Goal: Task Accomplishment & Management: Complete application form

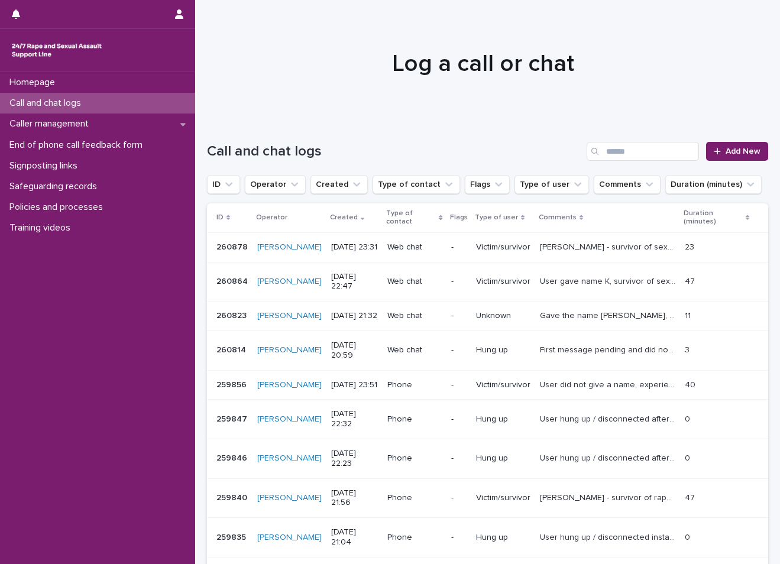
click at [728, 153] on span "Add New" at bounding box center [743, 151] width 35 height 8
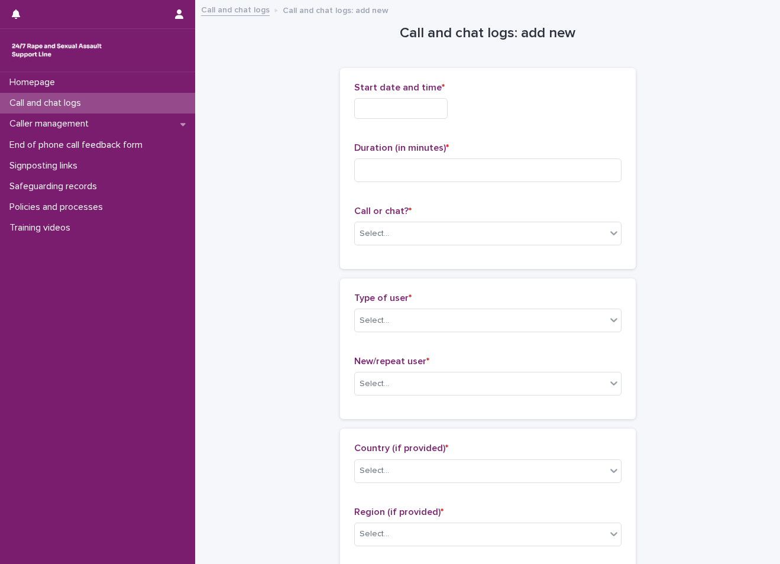
click at [377, 120] on div "Start date and time *" at bounding box center [487, 105] width 267 height 46
click at [377, 115] on input "text" at bounding box center [400, 108] width 93 height 21
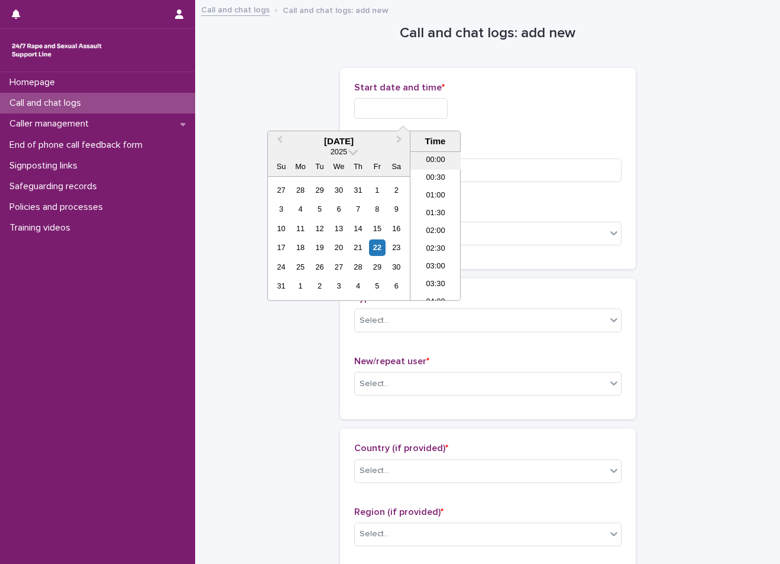
click at [435, 163] on li "00:00" at bounding box center [436, 161] width 50 height 18
click at [419, 108] on input "**********" at bounding box center [400, 108] width 93 height 21
type input "**********"
click at [500, 172] on input at bounding box center [487, 171] width 267 height 24
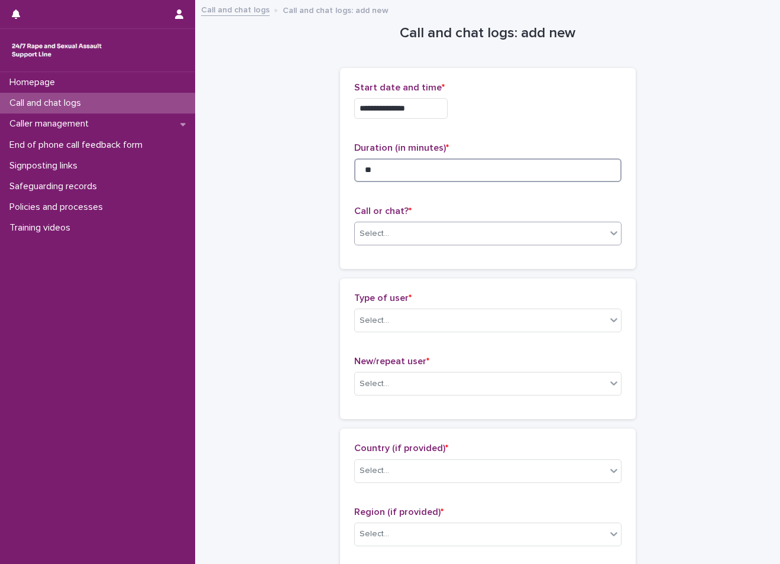
type input "**"
click at [455, 238] on div "Select..." at bounding box center [480, 234] width 251 height 20
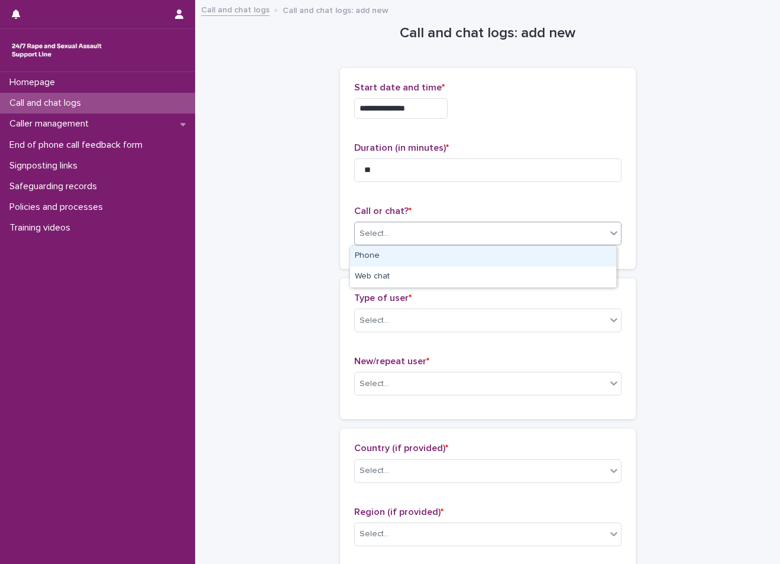
click at [429, 266] on div "Phone" at bounding box center [483, 256] width 266 height 21
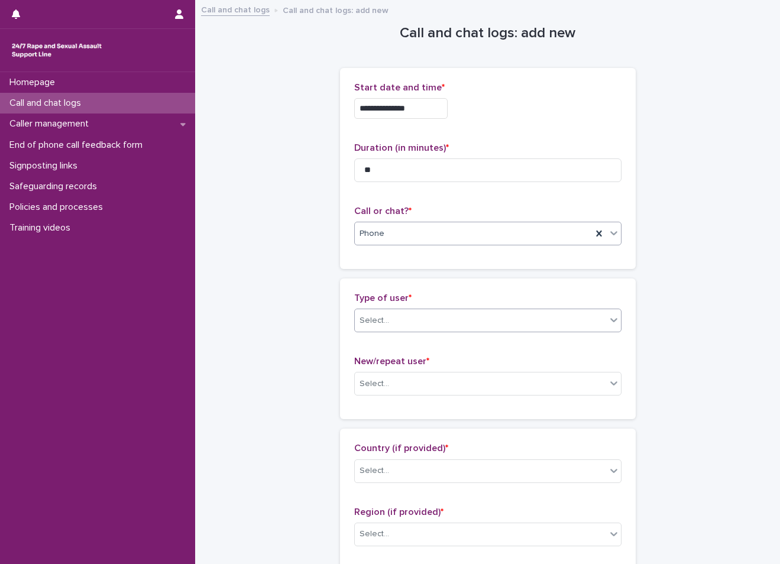
click at [431, 311] on div "Select..." at bounding box center [480, 321] width 251 height 20
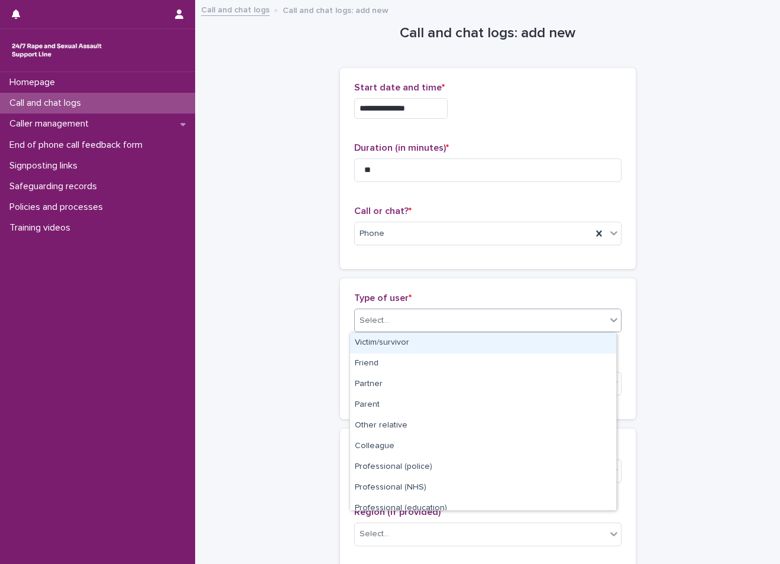
click at [414, 348] on div "Victim/survivor" at bounding box center [483, 343] width 266 height 21
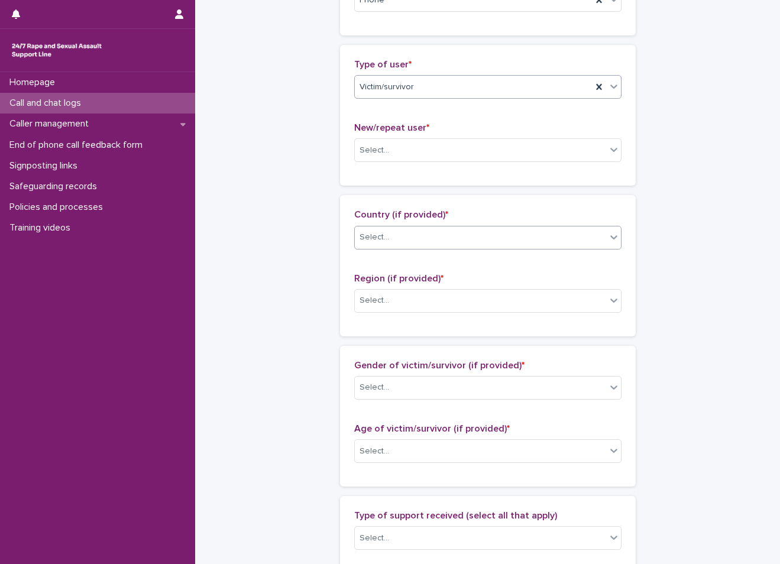
scroll to position [237, 0]
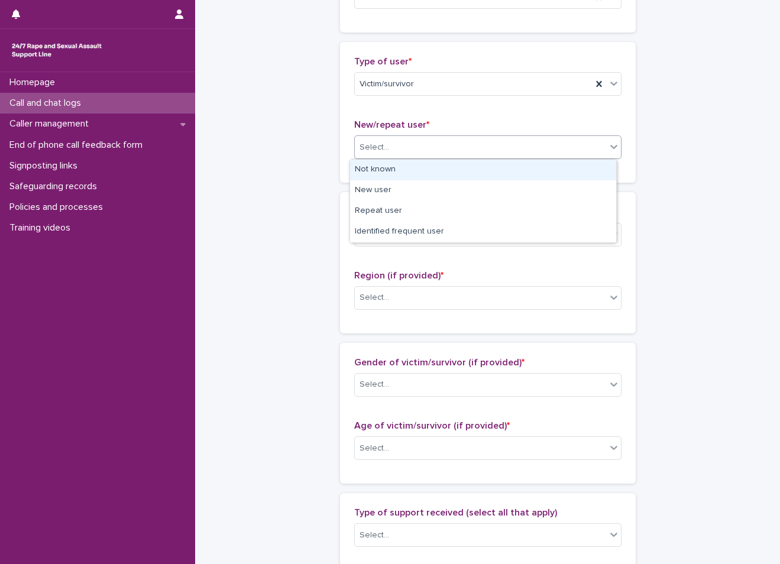
click at [425, 149] on div "Select..." at bounding box center [480, 148] width 251 height 20
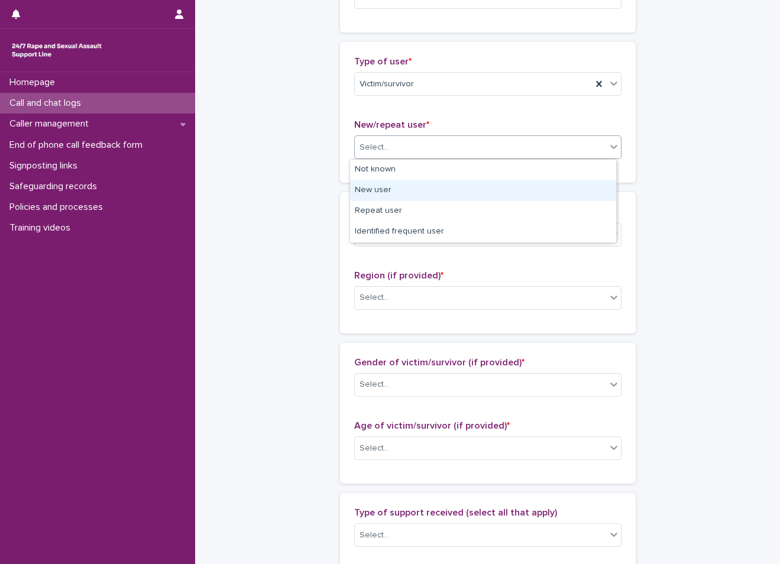
click at [393, 193] on div "New user" at bounding box center [483, 190] width 266 height 21
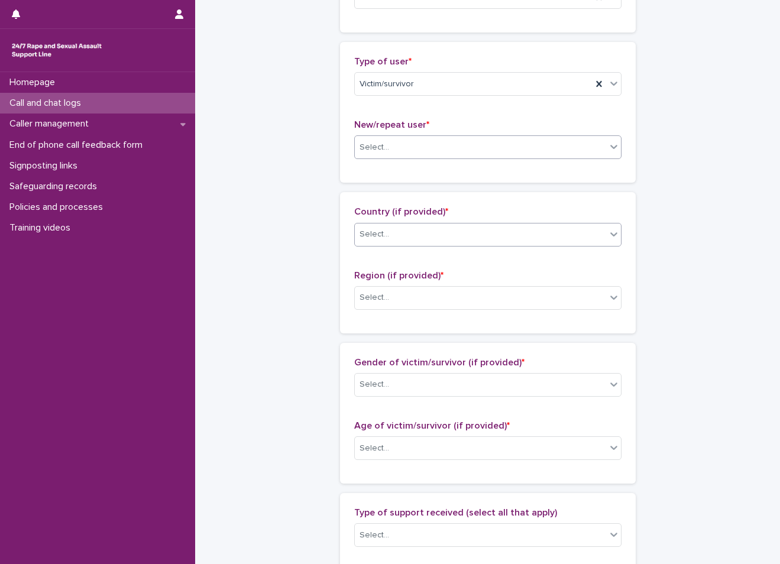
click at [408, 237] on div "Select..." at bounding box center [480, 235] width 251 height 20
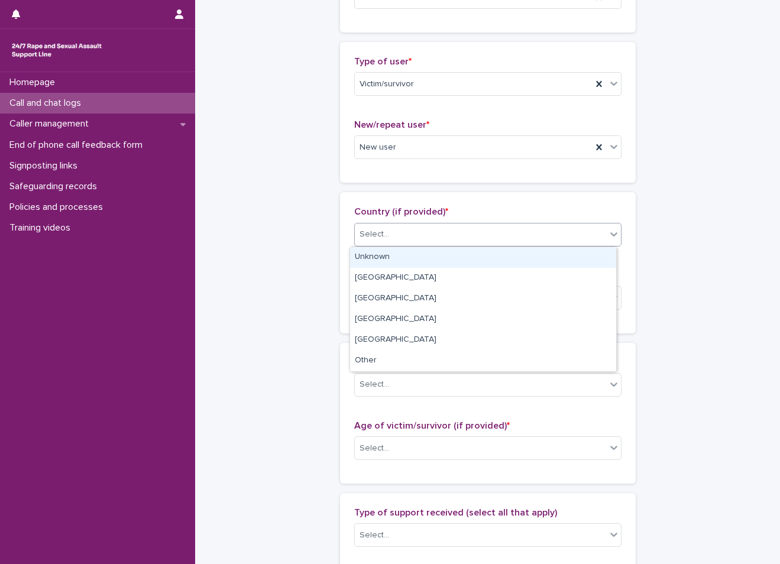
click at [402, 261] on div "Unknown" at bounding box center [483, 257] width 266 height 21
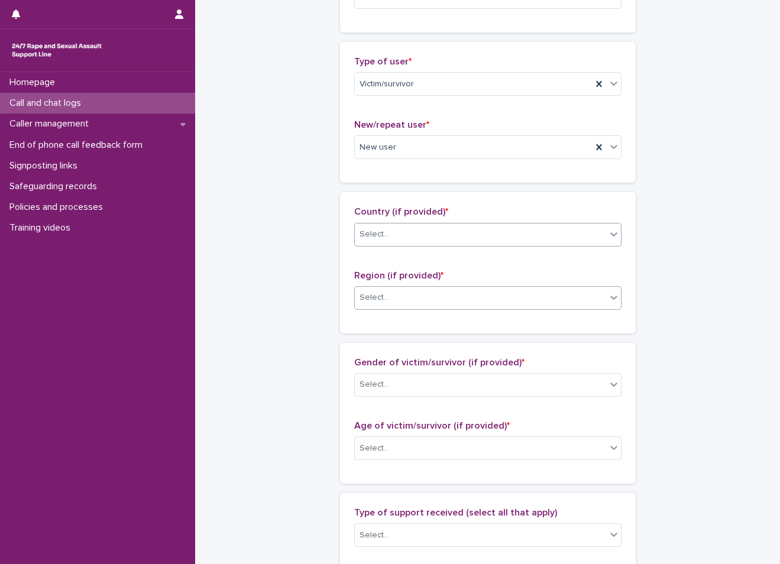
click at [401, 291] on div "Select..." at bounding box center [480, 298] width 251 height 20
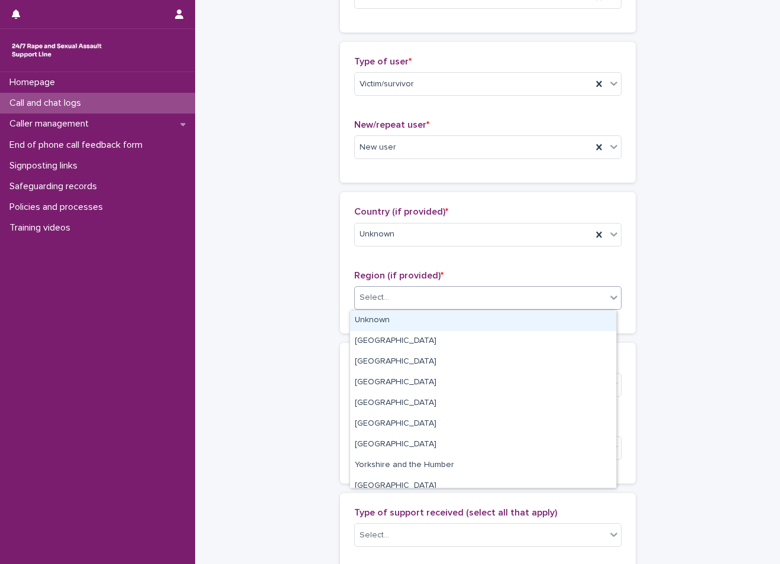
click at [398, 316] on div "Unknown" at bounding box center [483, 321] width 266 height 21
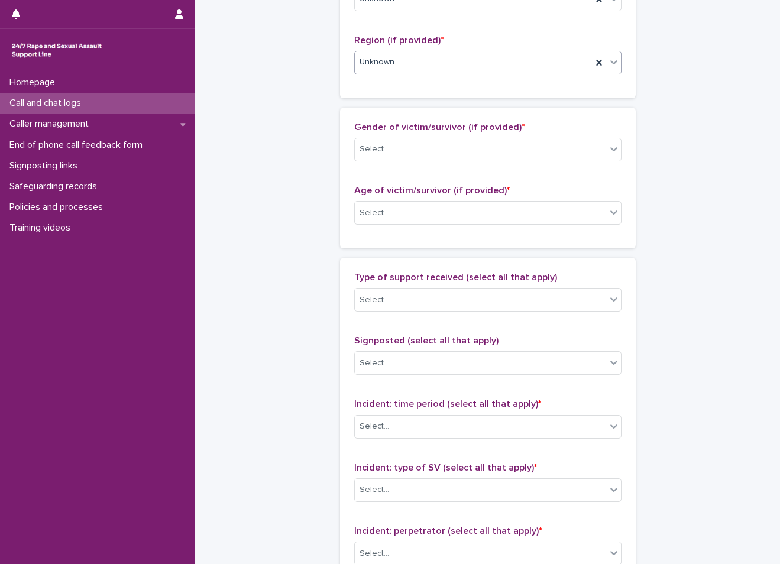
scroll to position [473, 0]
click at [442, 187] on span "Age of victim/survivor (if provided) *" at bounding box center [432, 189] width 156 height 9
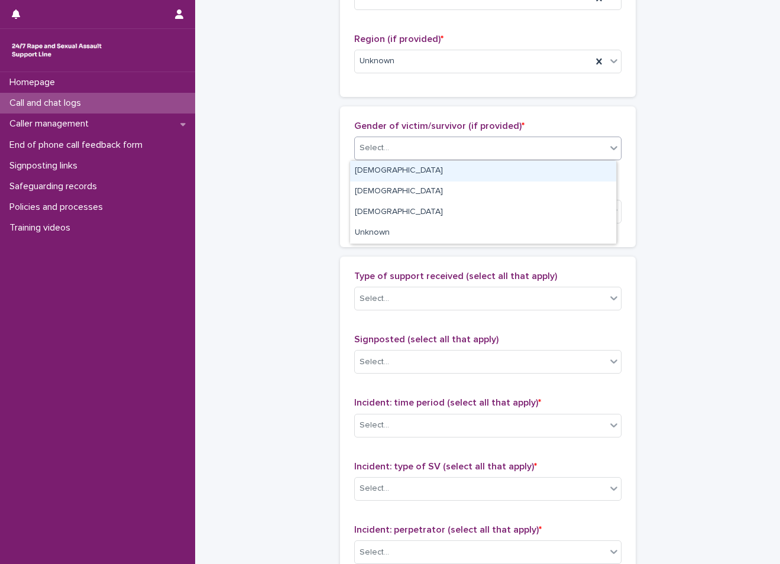
click at [426, 151] on div "Select..." at bounding box center [480, 148] width 251 height 20
click at [417, 170] on div "[DEMOGRAPHIC_DATA]" at bounding box center [483, 171] width 266 height 21
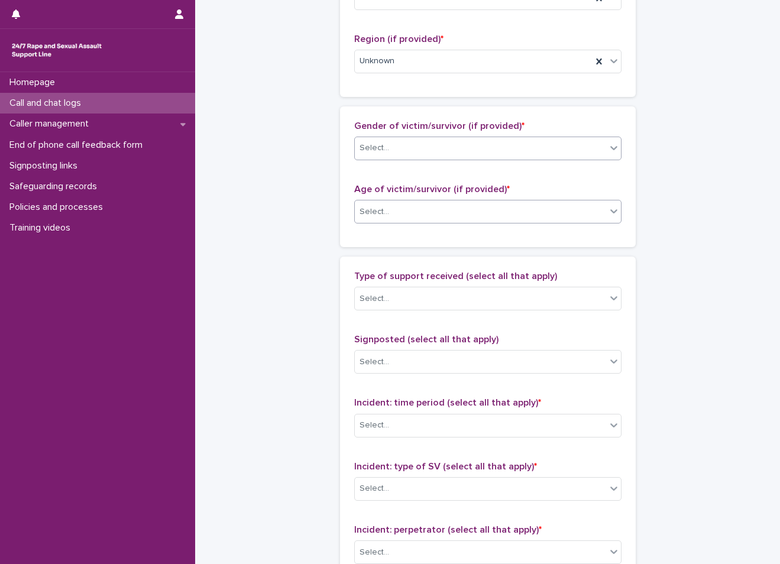
click at [411, 211] on div "Select..." at bounding box center [480, 212] width 251 height 20
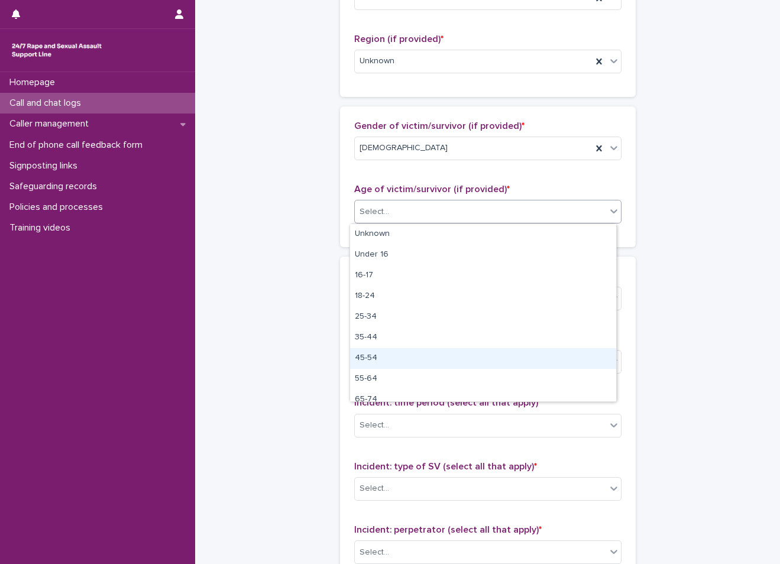
click at [379, 356] on div "45-54" at bounding box center [483, 358] width 266 height 21
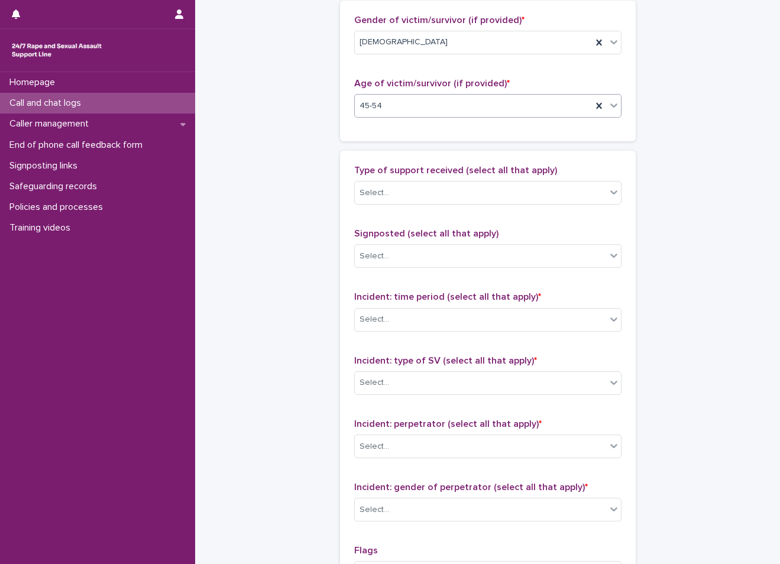
scroll to position [592, 0]
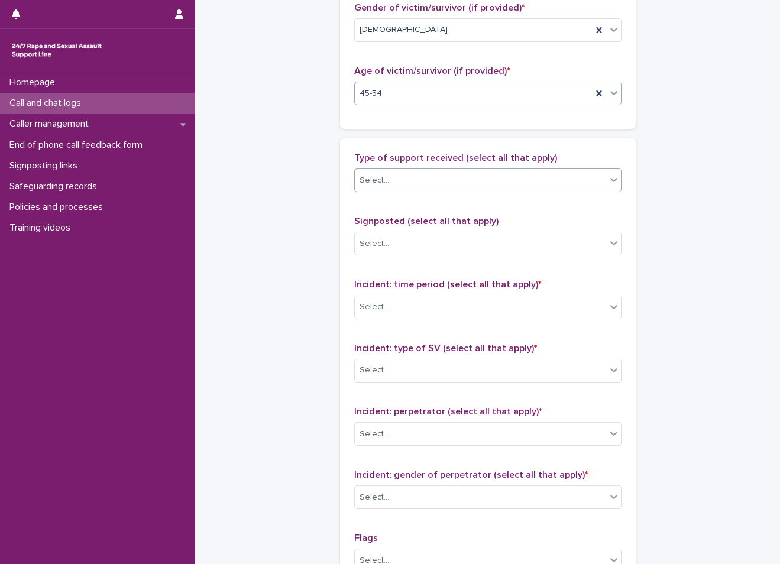
click at [432, 179] on div "Select..." at bounding box center [480, 181] width 251 height 20
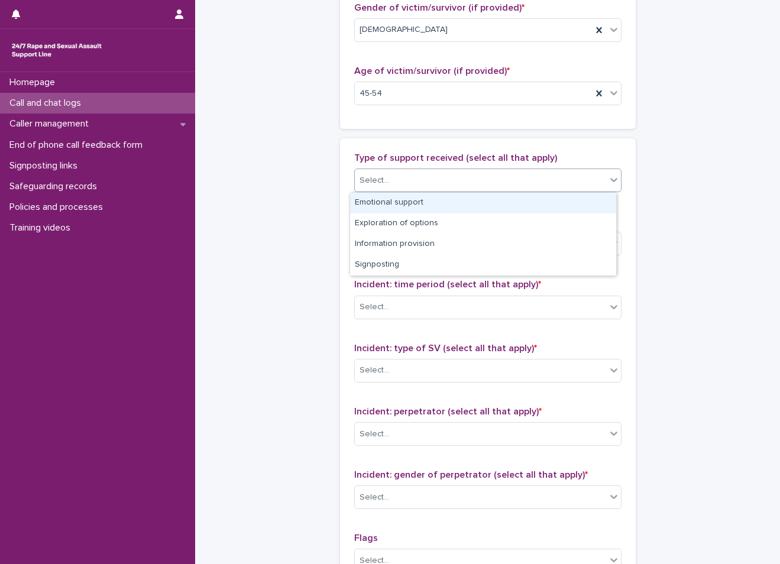
click at [400, 203] on div "Emotional support" at bounding box center [483, 203] width 266 height 21
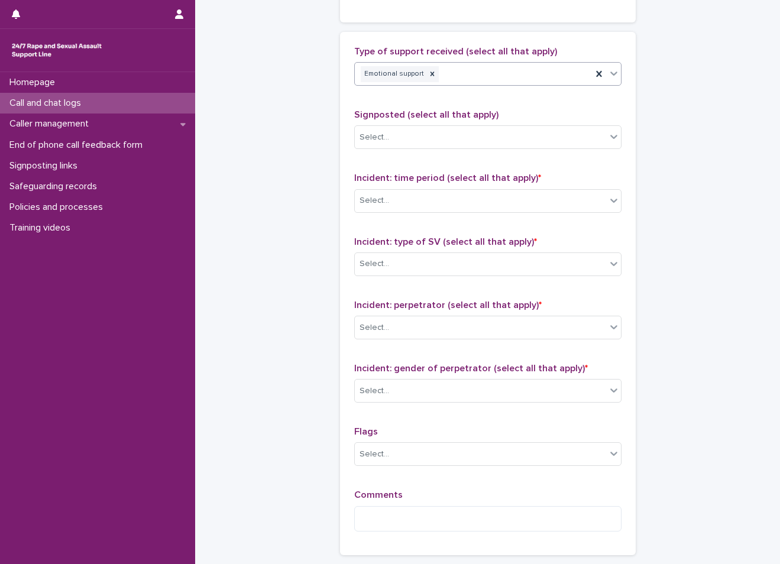
scroll to position [710, 0]
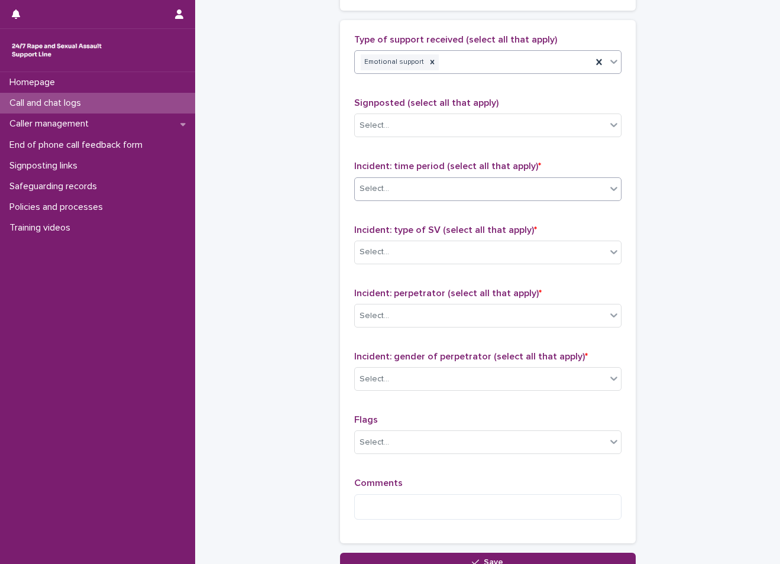
click at [422, 181] on div "Select..." at bounding box center [480, 189] width 251 height 20
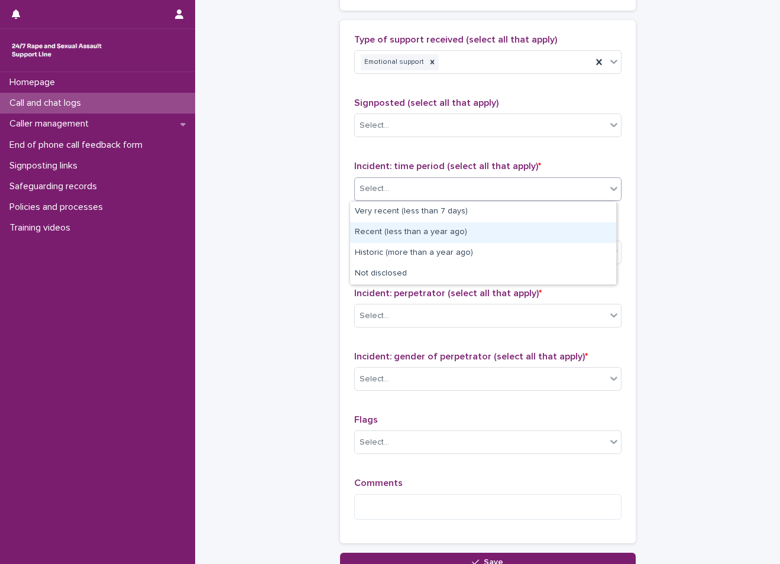
drag, startPoint x: 418, startPoint y: 243, endPoint x: 424, endPoint y: 234, distance: 10.7
click at [424, 234] on div "Recent (less than a year ago)" at bounding box center [483, 232] width 266 height 21
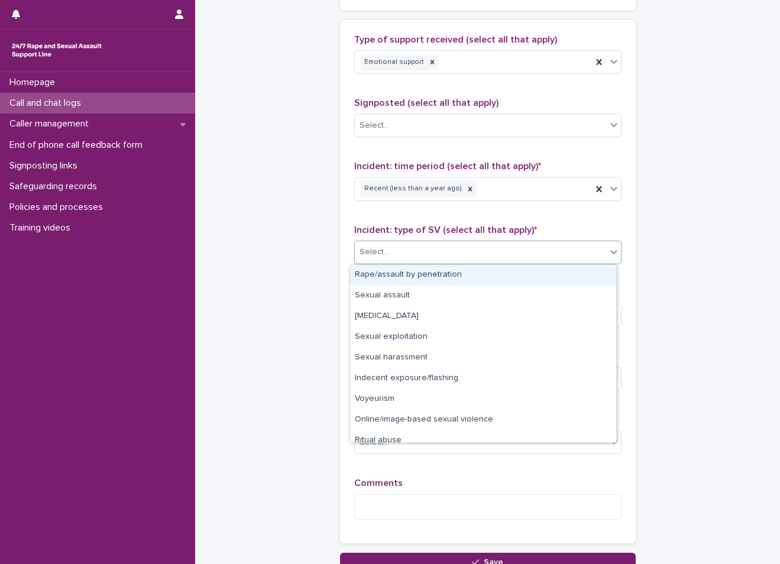
click at [429, 247] on div "Select..." at bounding box center [480, 253] width 251 height 20
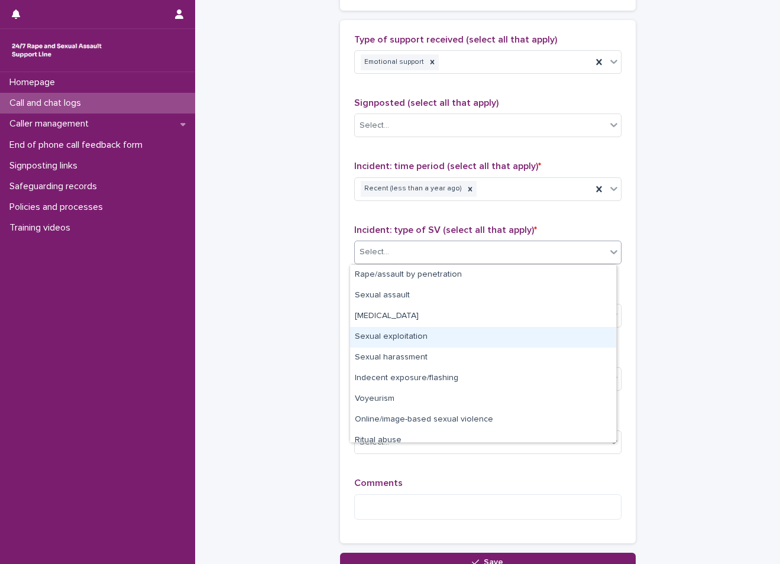
scroll to position [30, 0]
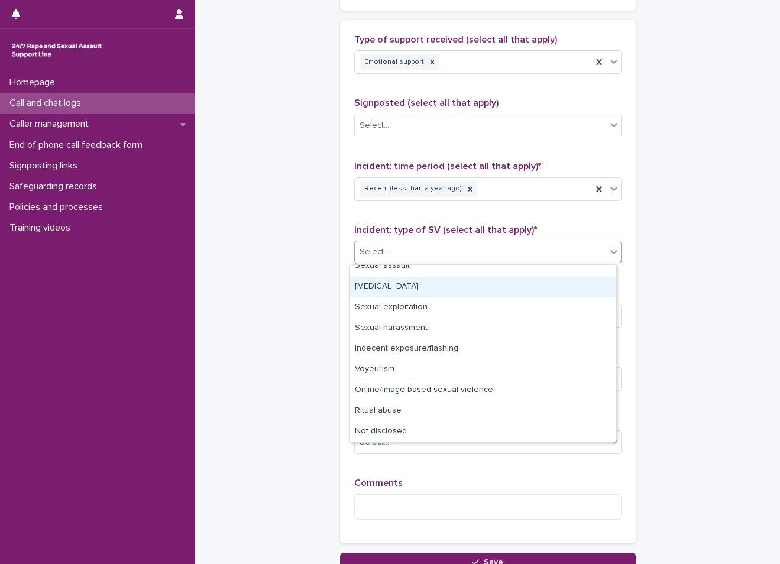
click at [399, 282] on div "[MEDICAL_DATA]" at bounding box center [483, 287] width 266 height 21
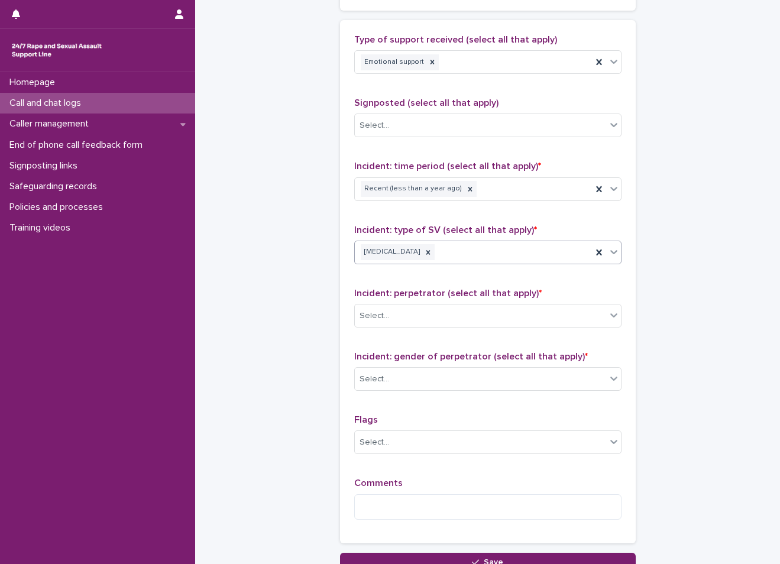
click at [504, 246] on div "[MEDICAL_DATA]" at bounding box center [473, 252] width 237 height 21
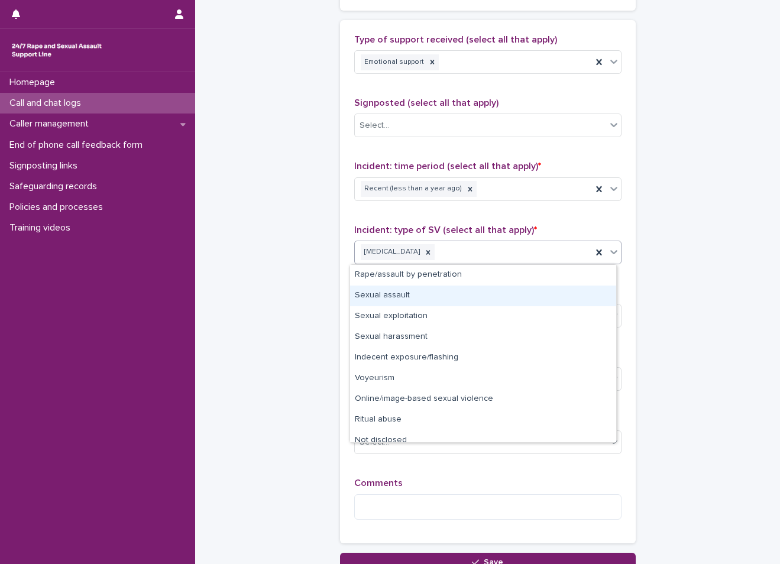
click at [407, 299] on div "Sexual assault" at bounding box center [483, 296] width 266 height 21
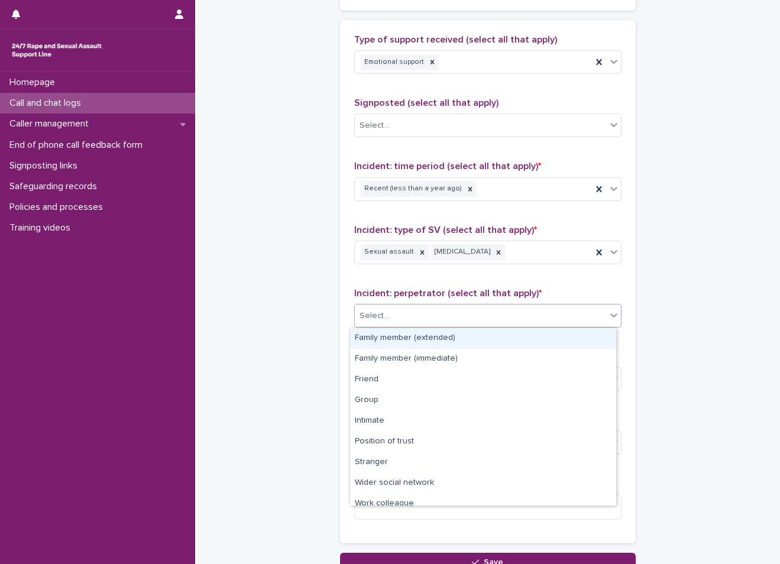
click at [448, 306] on div "Select..." at bounding box center [480, 316] width 251 height 20
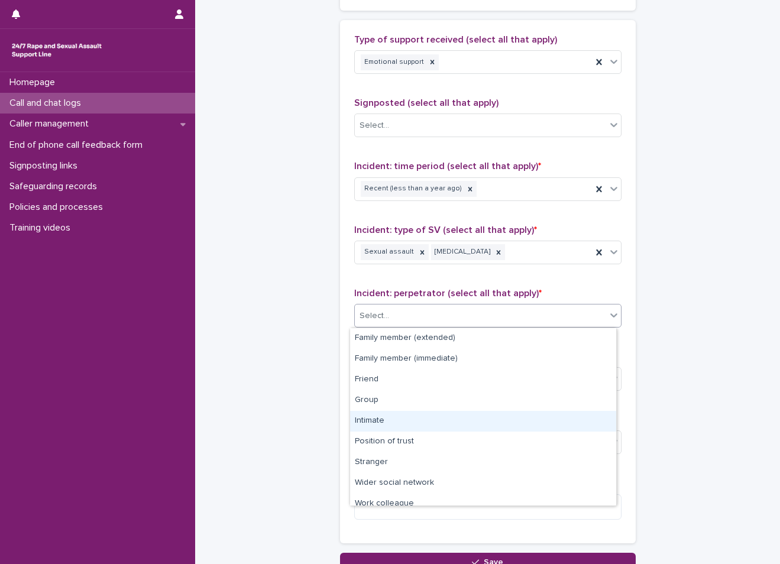
click at [393, 418] on div "Intimate" at bounding box center [483, 421] width 266 height 21
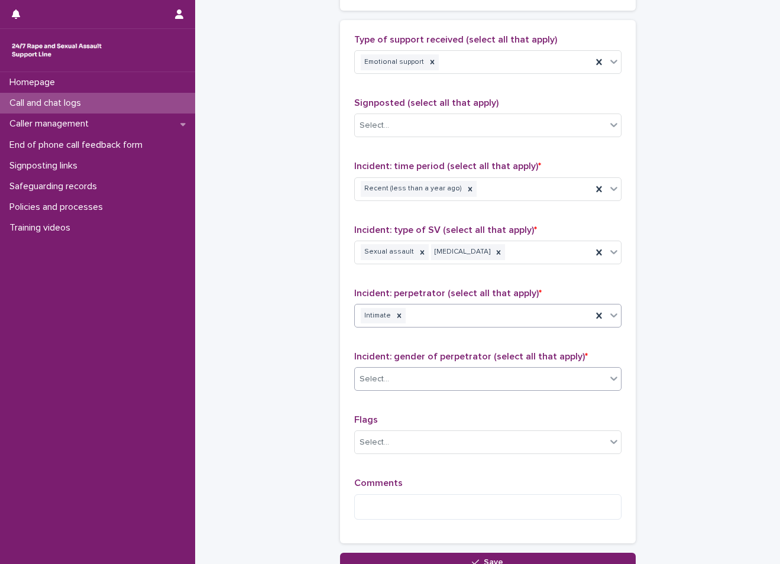
click at [402, 382] on div "Select..." at bounding box center [480, 380] width 251 height 20
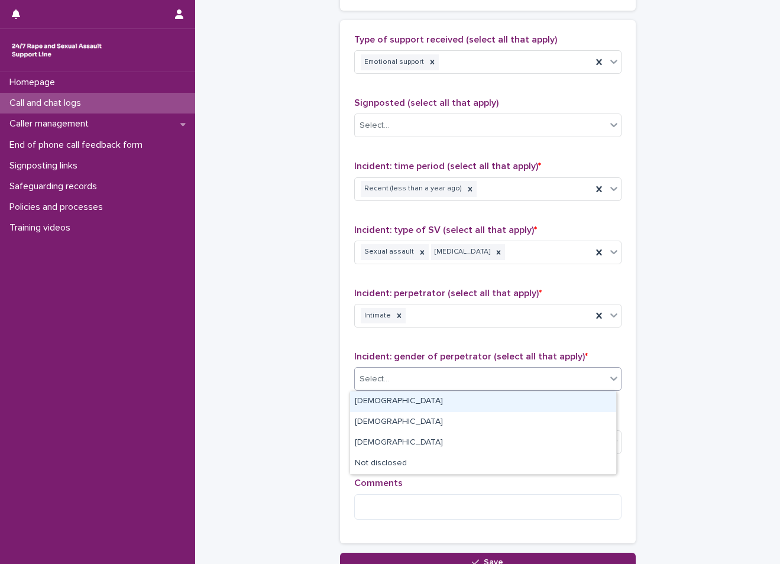
drag, startPoint x: 383, startPoint y: 399, endPoint x: 386, endPoint y: 413, distance: 14.6
click at [383, 399] on div "[DEMOGRAPHIC_DATA]" at bounding box center [483, 402] width 266 height 21
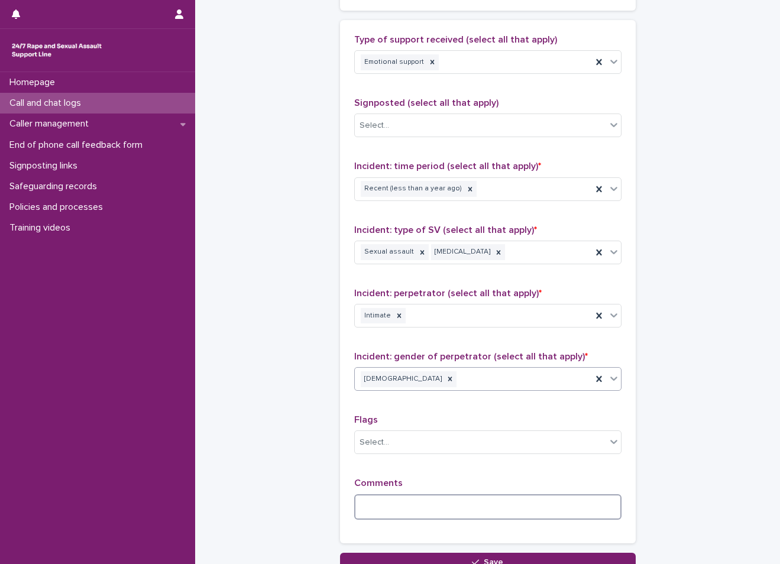
click at [374, 509] on textarea at bounding box center [487, 507] width 267 height 25
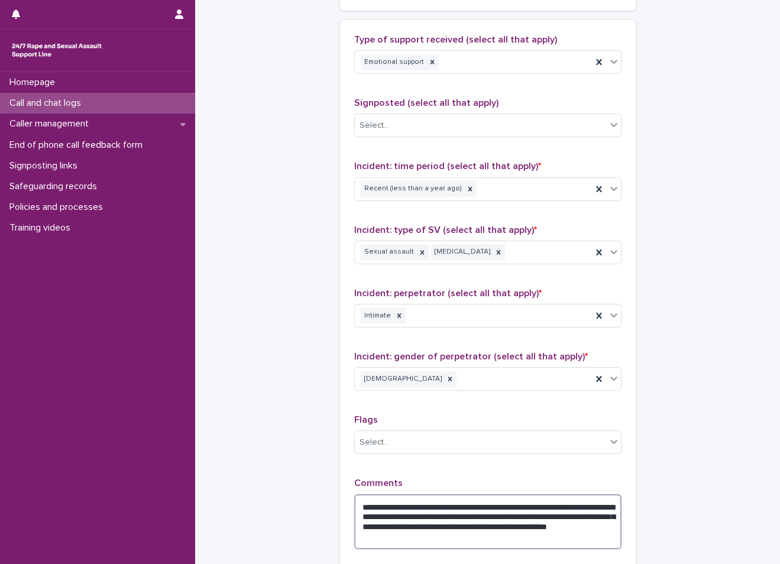
click at [479, 541] on textarea "**********" at bounding box center [487, 522] width 267 height 55
type textarea "**********"
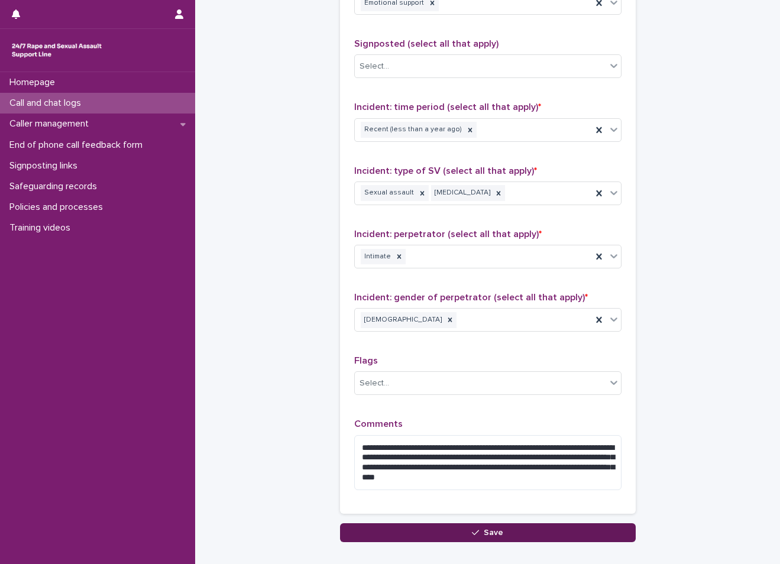
click at [547, 535] on button "Save" at bounding box center [488, 533] width 296 height 19
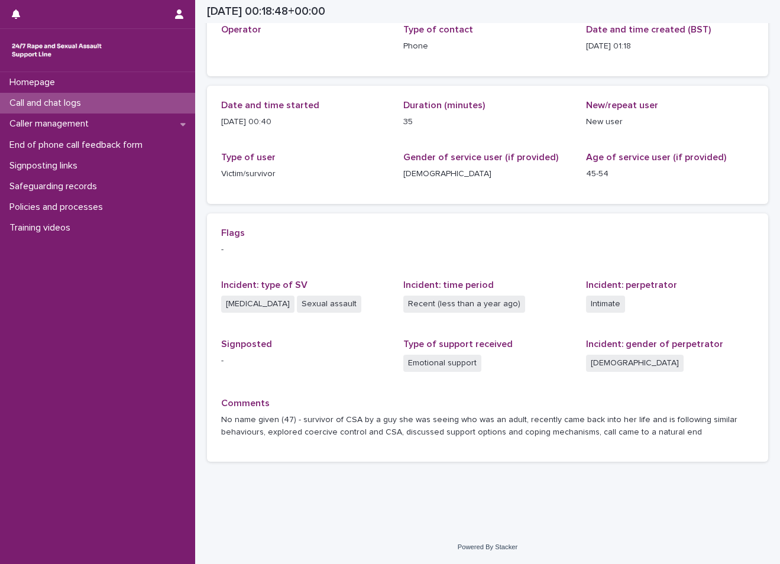
scroll to position [76, 0]
click at [86, 111] on div "Call and chat logs" at bounding box center [97, 103] width 195 height 21
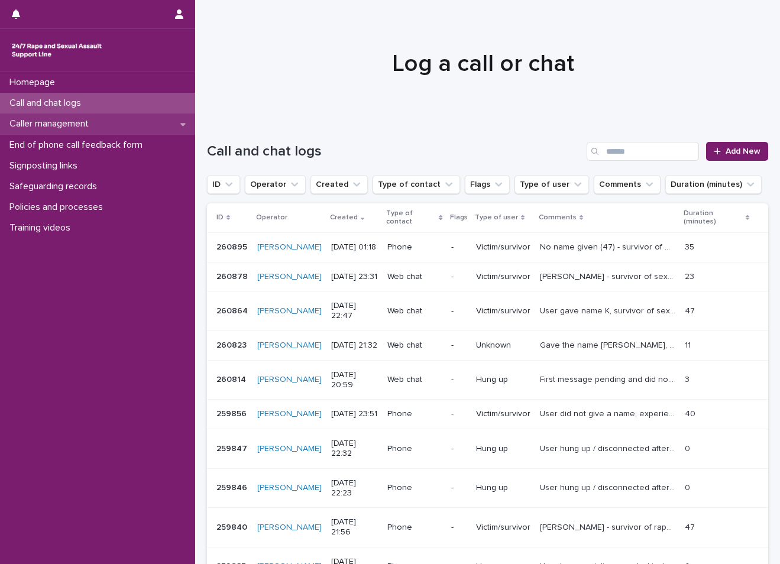
click at [49, 122] on p "Caller management" at bounding box center [51, 123] width 93 height 11
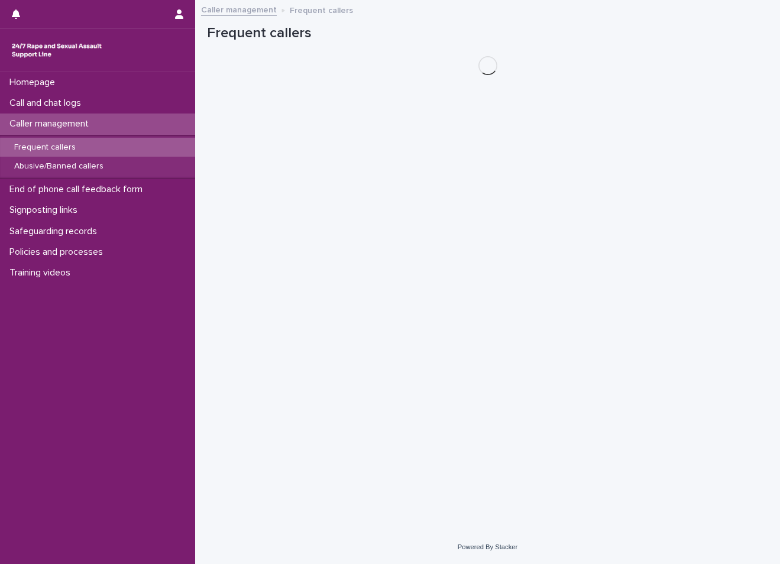
click at [53, 146] on p "Frequent callers" at bounding box center [45, 148] width 80 height 10
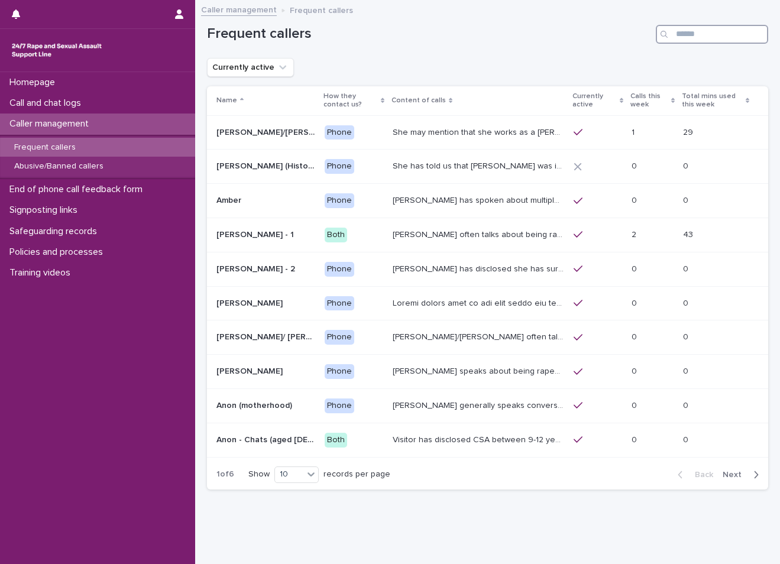
click at [667, 31] on input "Search" at bounding box center [712, 34] width 112 height 19
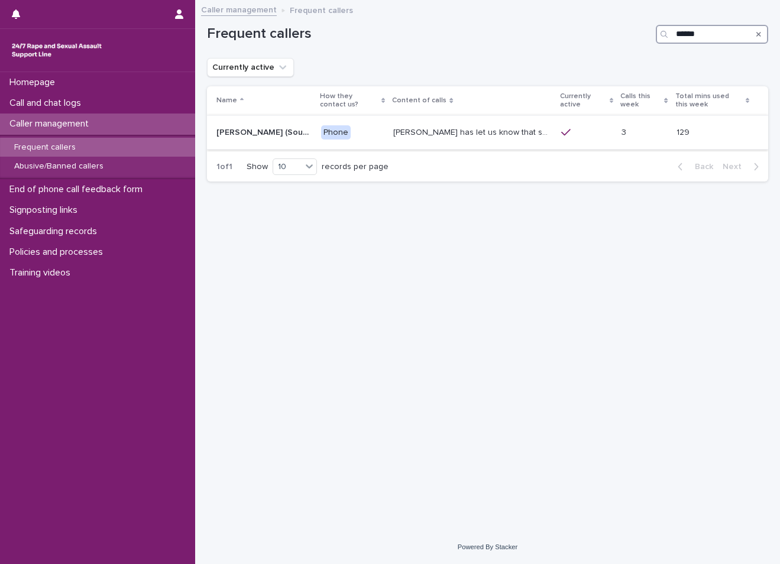
type input "******"
click at [358, 124] on div "Phone" at bounding box center [352, 131] width 63 height 17
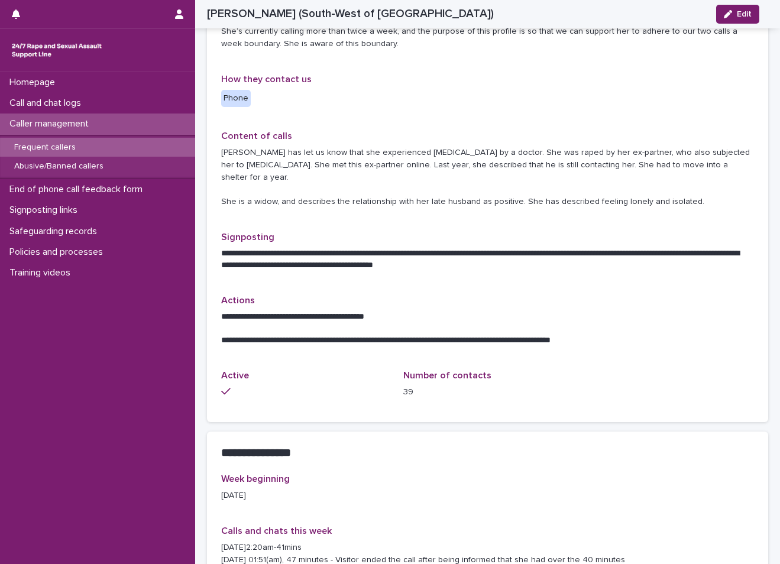
scroll to position [549, 0]
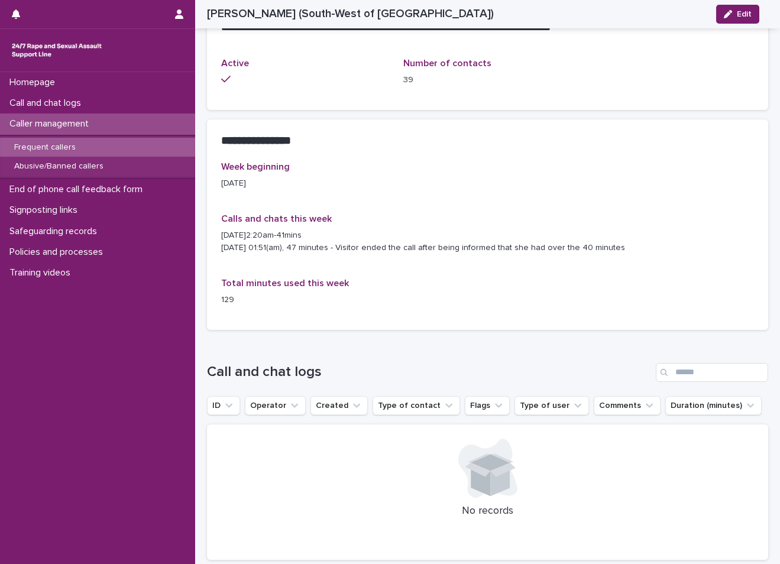
click at [389, 270] on div "Week beginning [DATE] Calls and chats this week [DATE]2:20am-41mins [DATE] 01:5…" at bounding box center [487, 238] width 533 height 154
click at [375, 292] on div "129" at bounding box center [305, 299] width 168 height 15
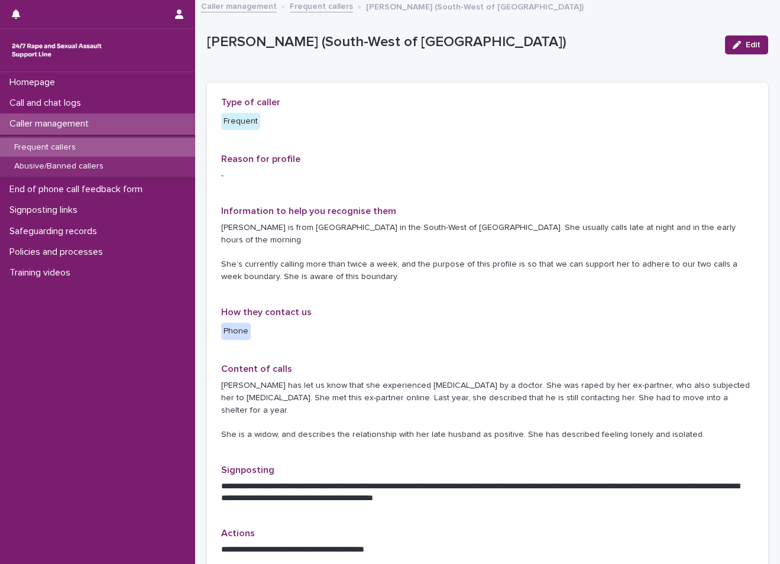
scroll to position [0, 0]
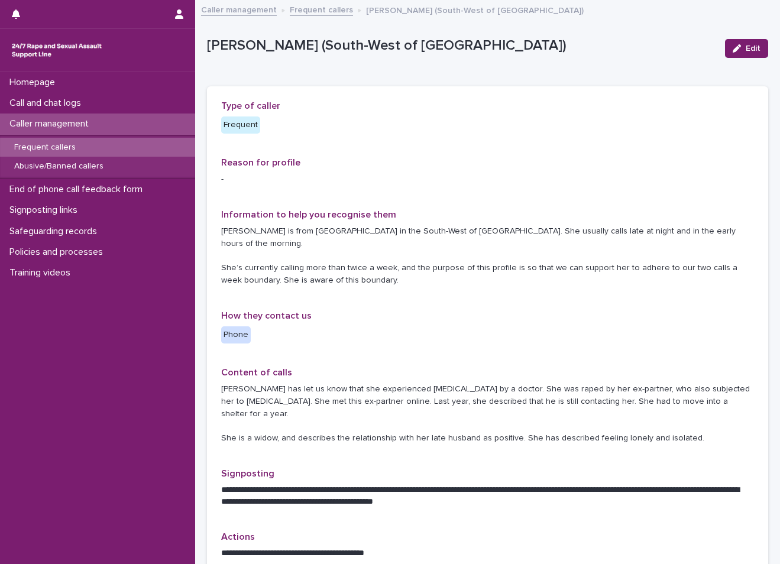
click at [417, 143] on div "Type of caller Frequent Reason for profile - Information to help you recognise …" at bounding box center [487, 373] width 533 height 544
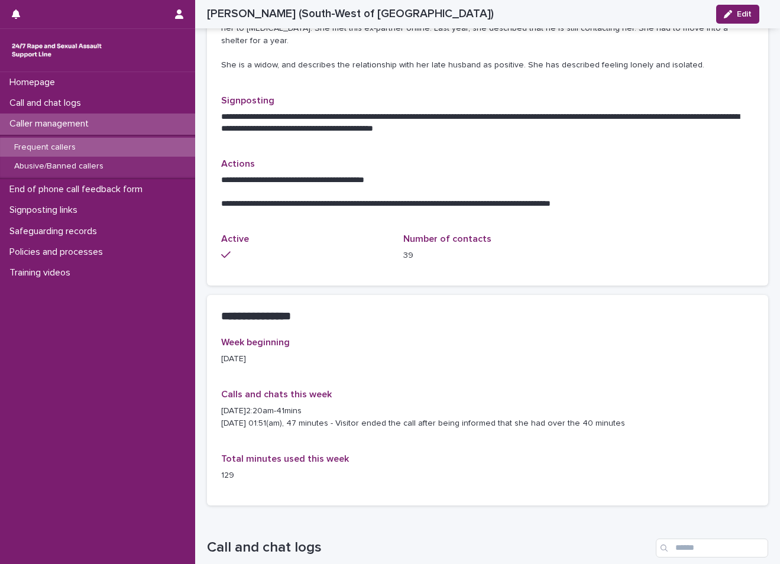
scroll to position [355, 0]
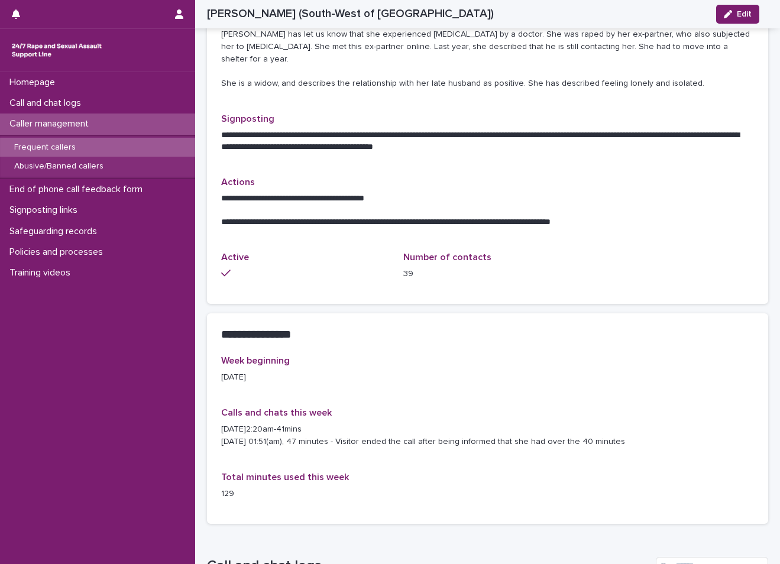
click at [393, 428] on div "Calls and chats this week [DATE]2:20am-41mins [DATE] 01:51(am), 47 minutes - Vi…" at bounding box center [487, 433] width 533 height 50
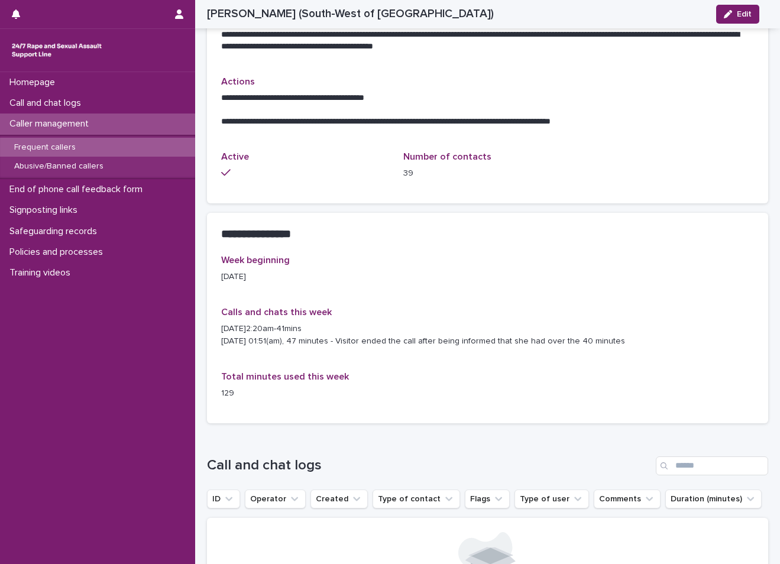
scroll to position [473, 0]
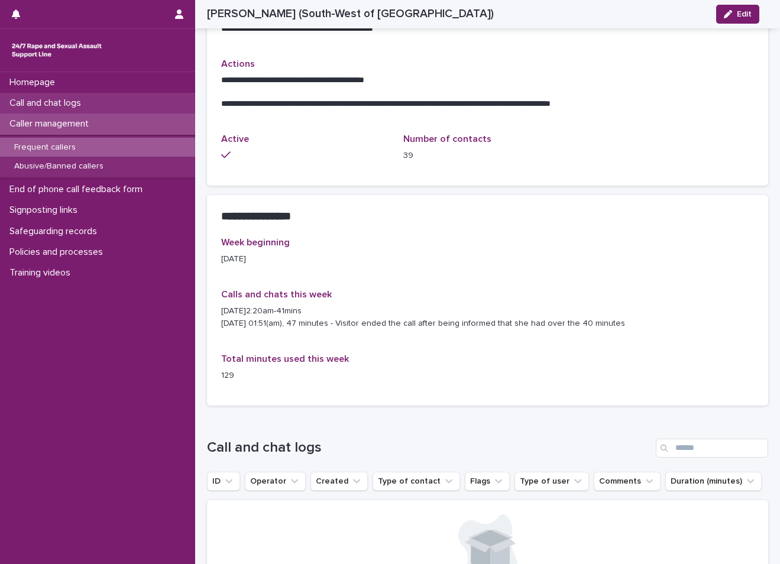
click at [89, 101] on p "Call and chat logs" at bounding box center [48, 103] width 86 height 11
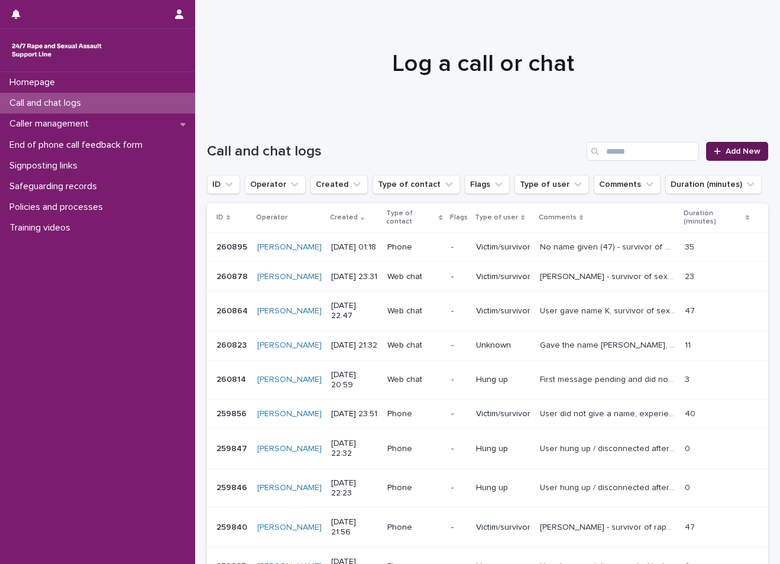
click at [734, 147] on span "Add New" at bounding box center [743, 151] width 35 height 8
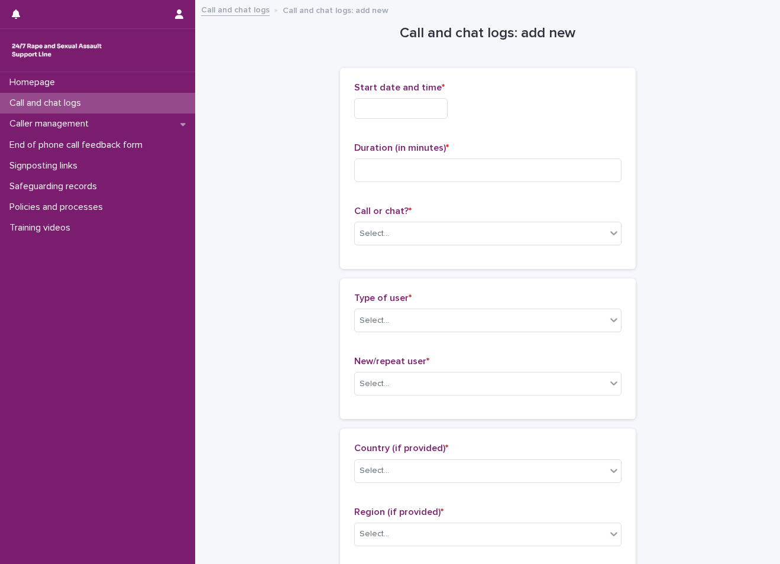
click at [370, 117] on input "text" at bounding box center [400, 108] width 93 height 21
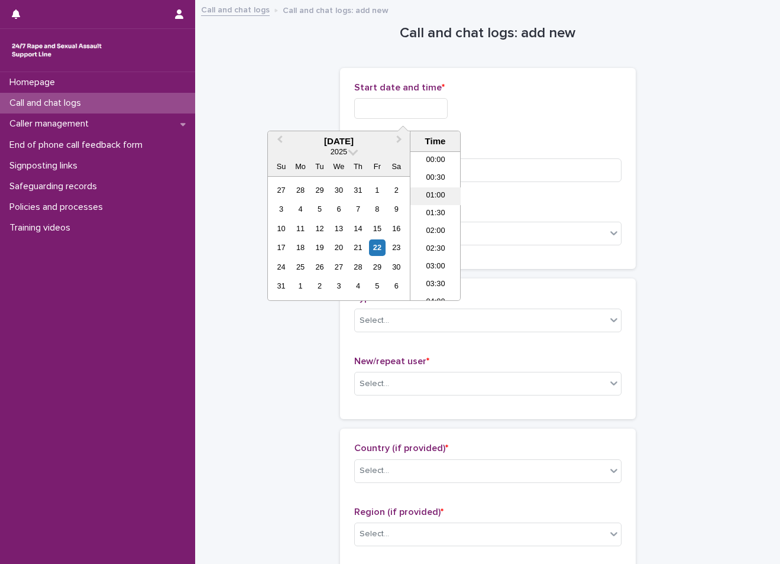
click at [424, 203] on li "01:00" at bounding box center [436, 197] width 50 height 18
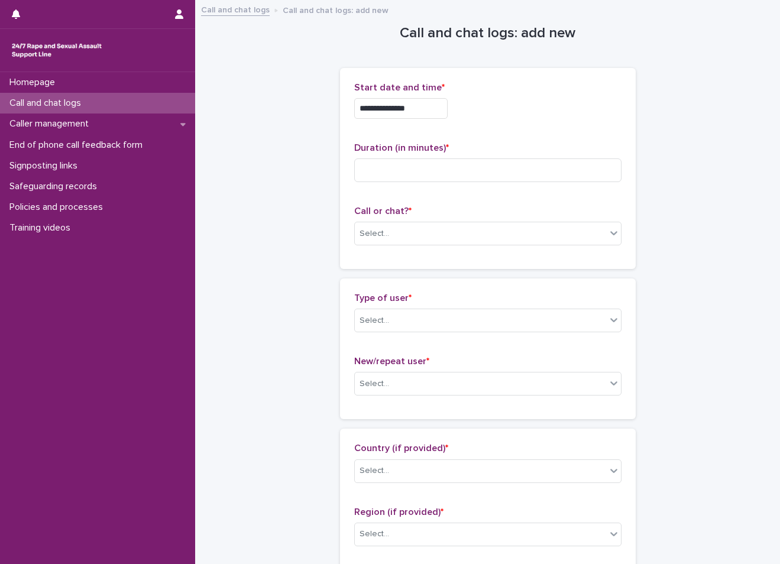
click at [419, 115] on input "**********" at bounding box center [400, 108] width 93 height 21
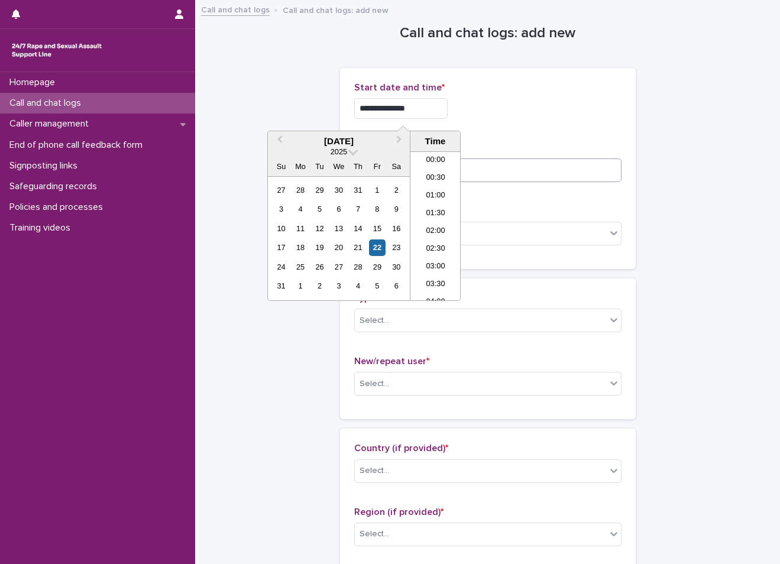
type input "**********"
click at [506, 164] on input at bounding box center [487, 171] width 267 height 24
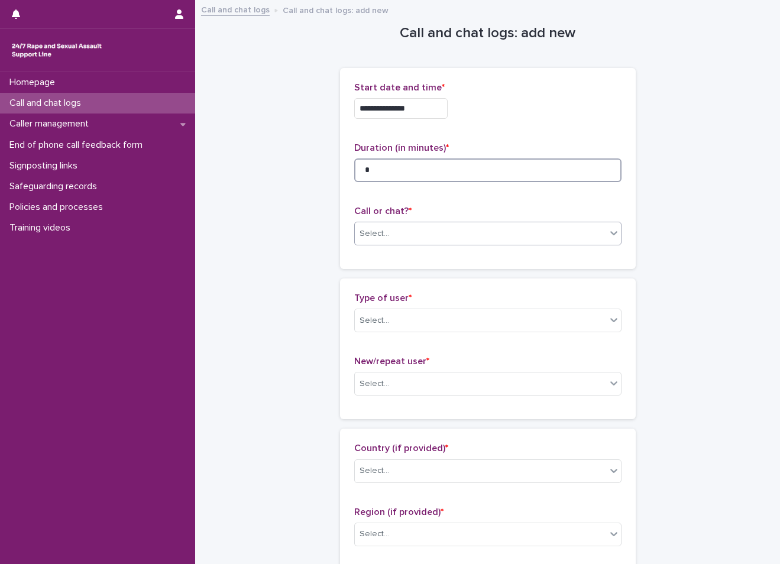
type input "*"
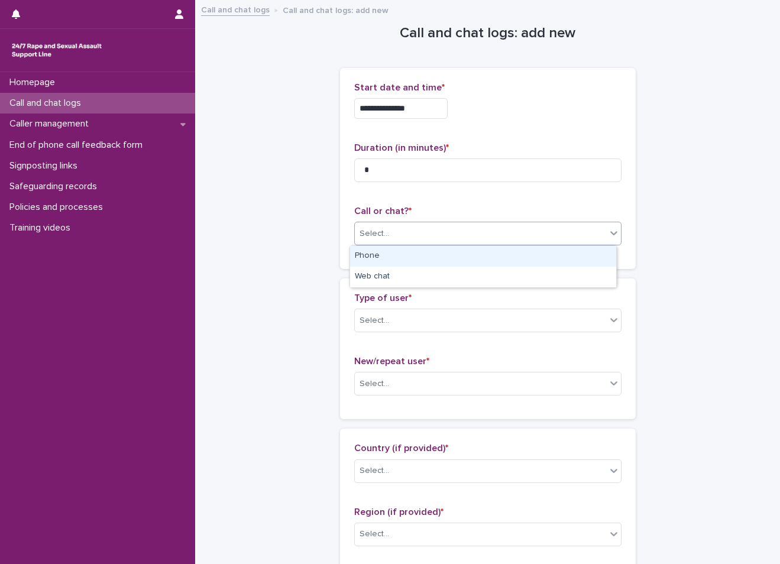
click at [428, 224] on div "Select..." at bounding box center [480, 234] width 251 height 20
click at [387, 250] on div "Phone" at bounding box center [483, 256] width 266 height 21
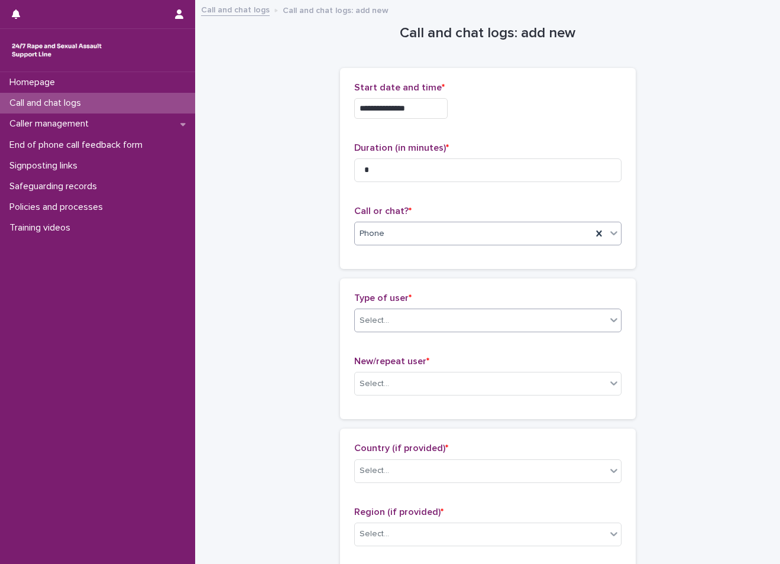
click at [406, 319] on div "Select..." at bounding box center [480, 321] width 251 height 20
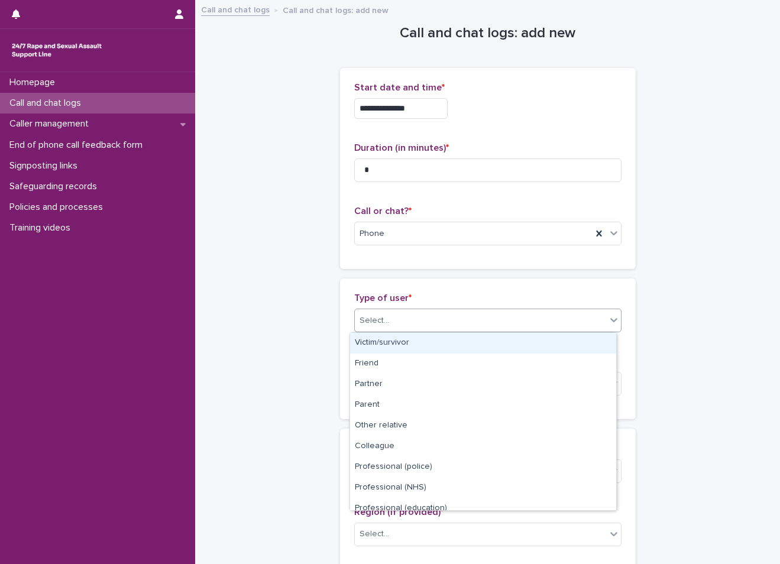
click at [392, 344] on div "Victim/survivor" at bounding box center [483, 343] width 266 height 21
click at [370, 393] on div "Select..." at bounding box center [480, 384] width 251 height 20
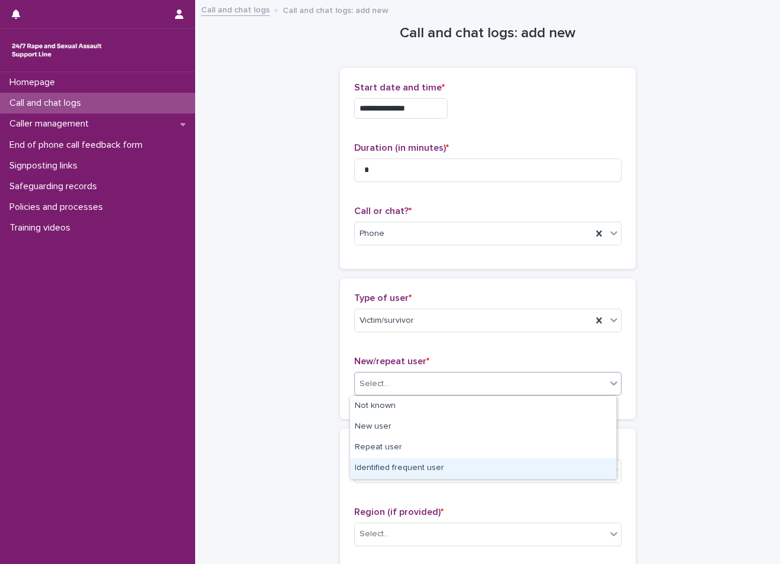
click at [386, 464] on div "Identified frequent user" at bounding box center [483, 468] width 266 height 21
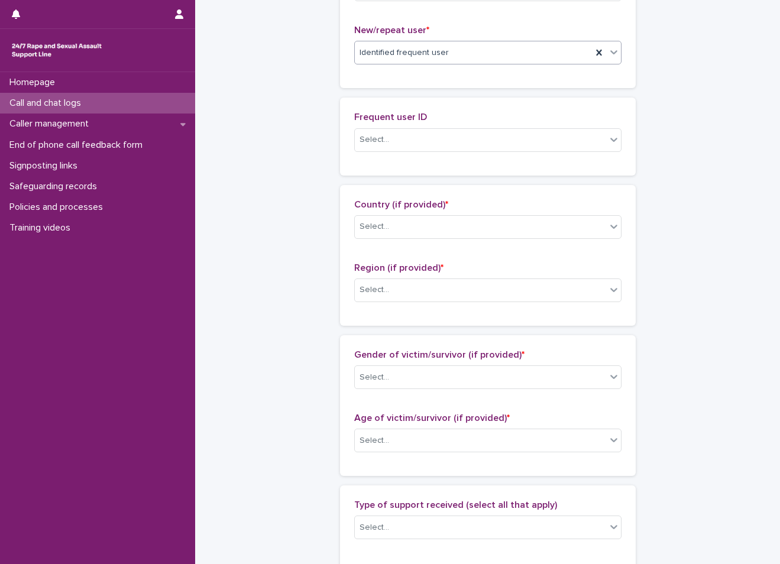
scroll to position [338, 0]
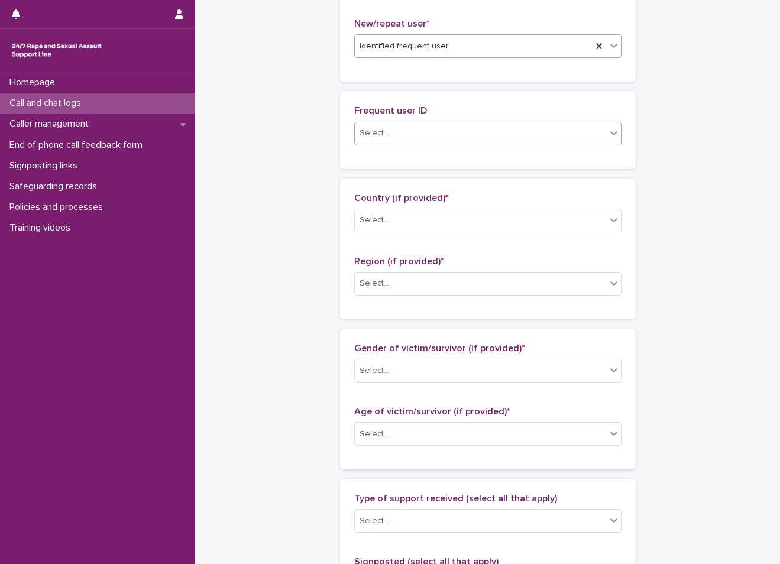
click at [426, 141] on div "Select..." at bounding box center [480, 134] width 251 height 20
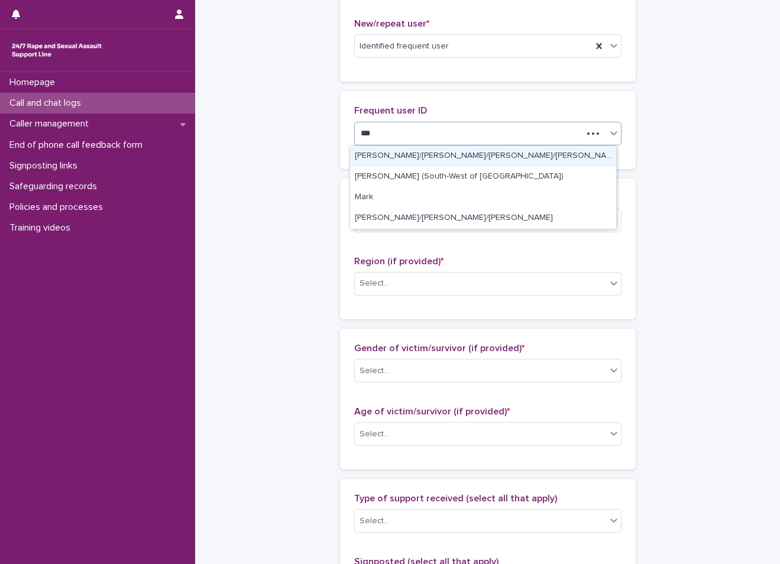
type input "****"
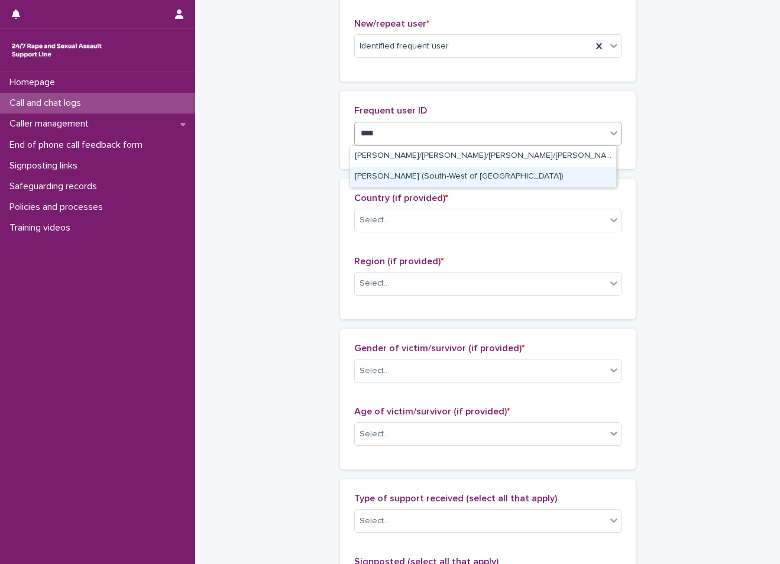
click at [423, 179] on div "[PERSON_NAME] (South-West of [GEOGRAPHIC_DATA])" at bounding box center [483, 177] width 266 height 21
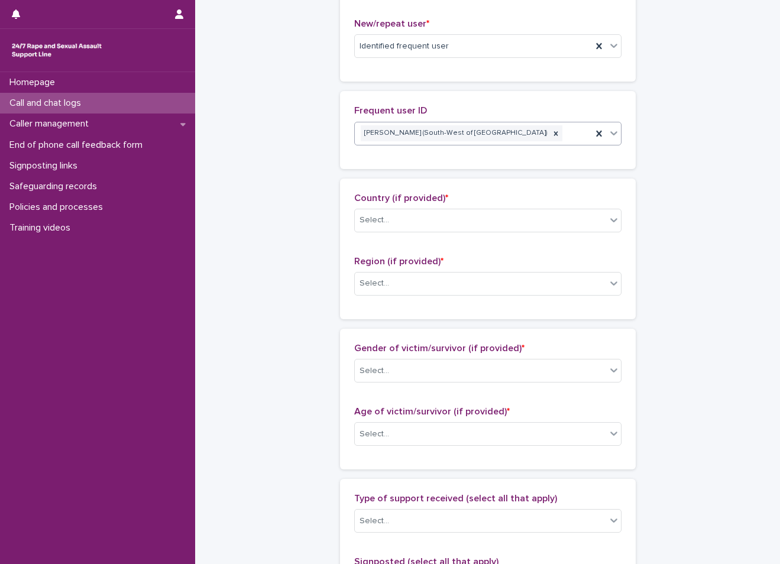
scroll to position [397, 0]
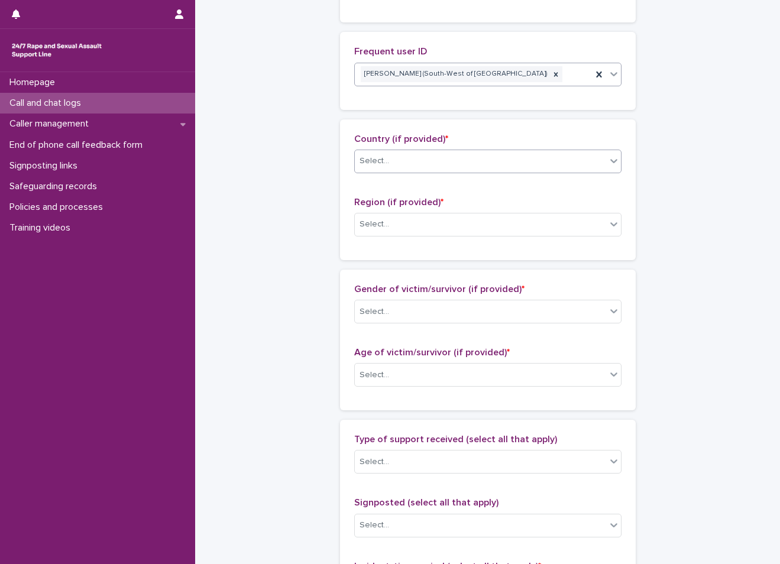
click at [427, 165] on div "Select..." at bounding box center [480, 161] width 251 height 20
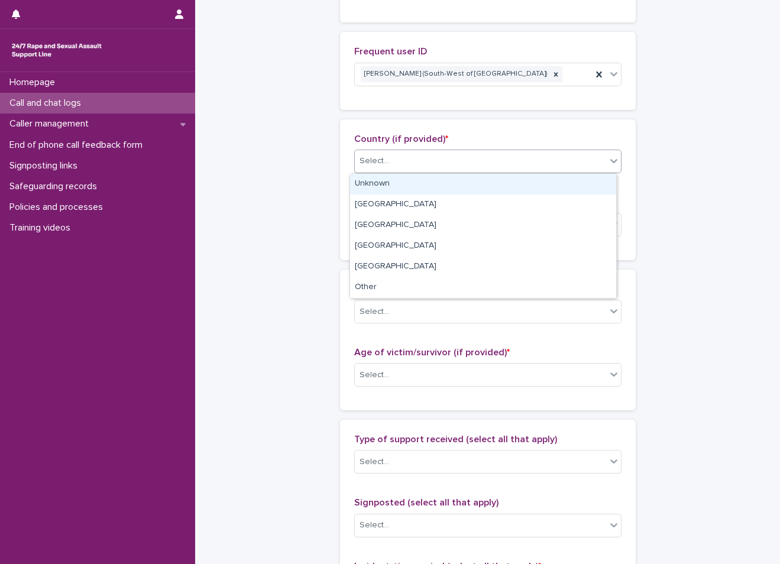
click at [408, 188] on div "Unknown" at bounding box center [483, 184] width 266 height 21
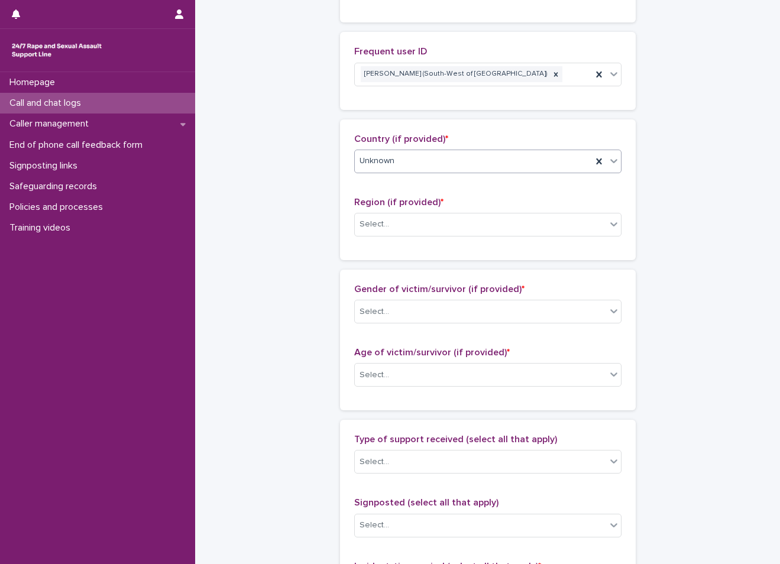
click at [410, 162] on div "Unknown" at bounding box center [473, 161] width 237 height 20
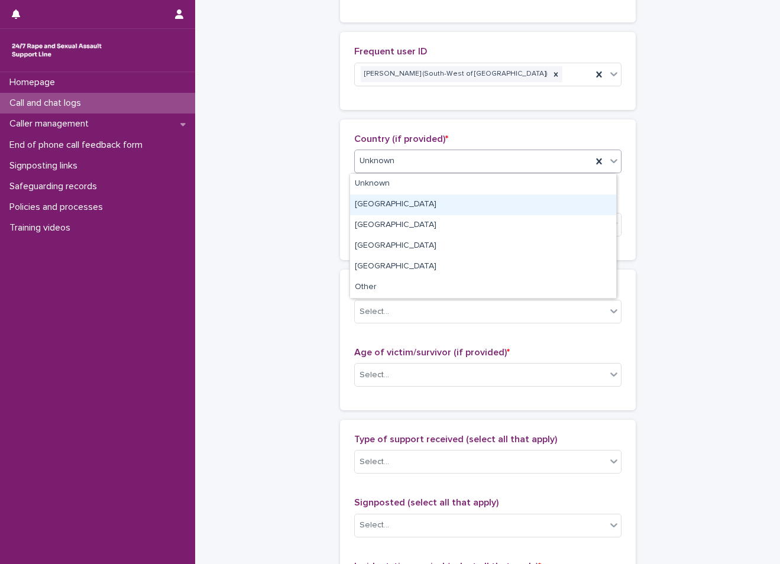
click at [399, 195] on div "[GEOGRAPHIC_DATA]" at bounding box center [483, 205] width 266 height 21
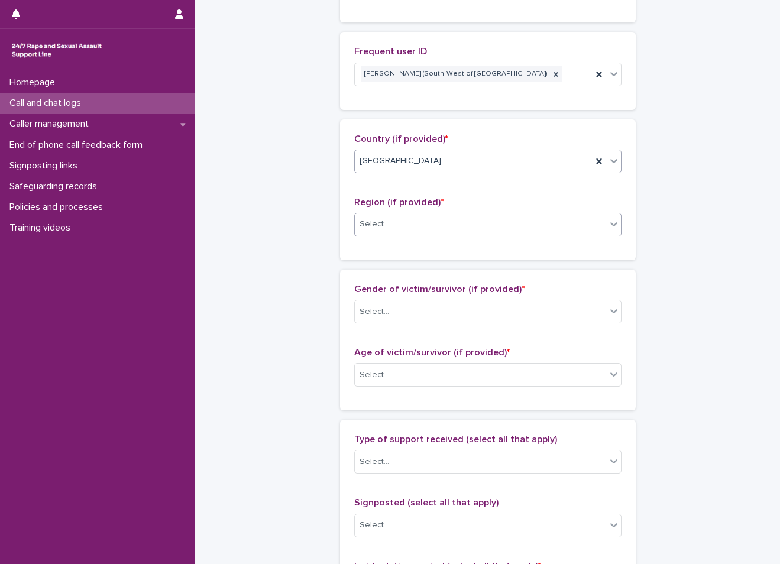
click at [397, 218] on div "Select..." at bounding box center [480, 225] width 251 height 20
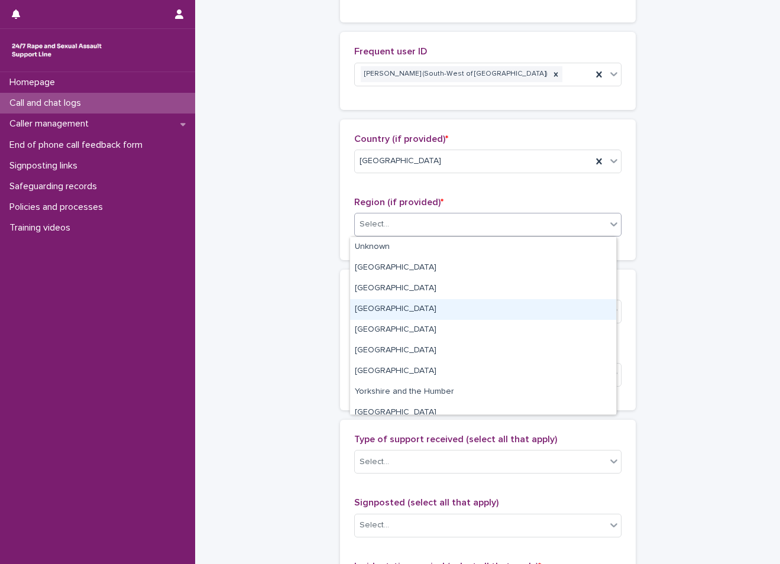
click at [387, 304] on div "[GEOGRAPHIC_DATA]" at bounding box center [483, 309] width 266 height 21
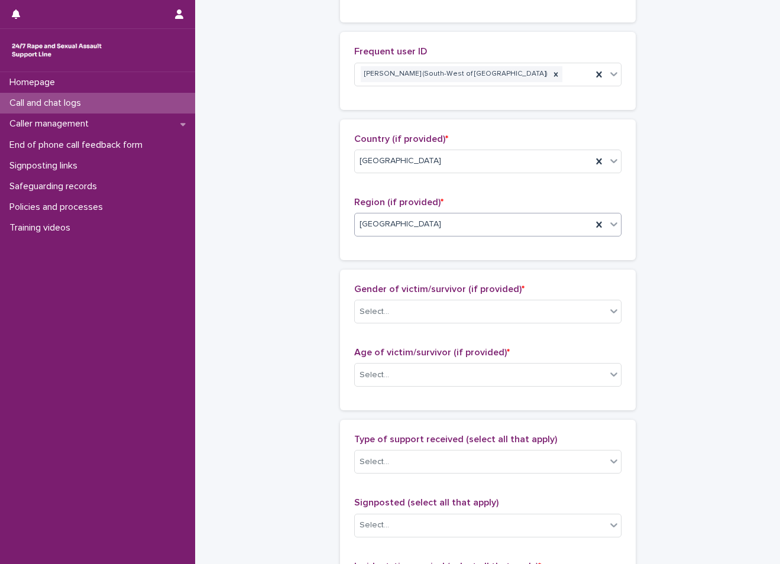
scroll to position [574, 0]
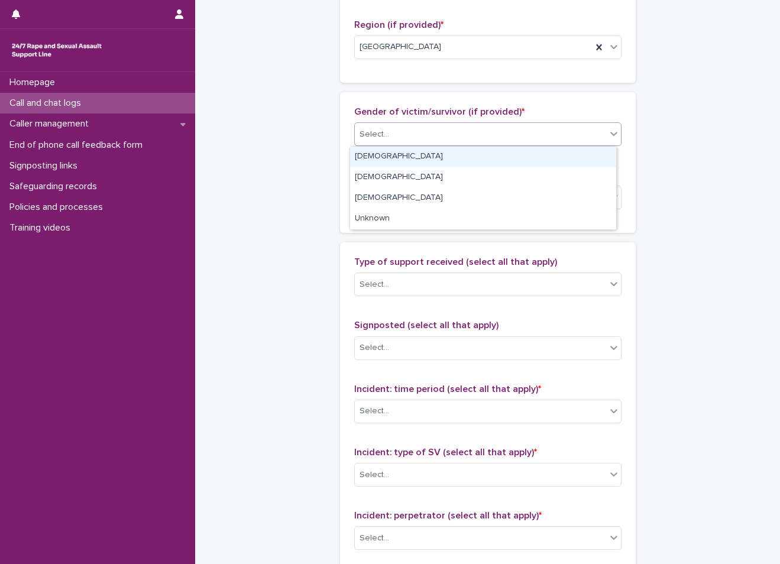
click at [398, 125] on div "Select..." at bounding box center [480, 135] width 251 height 20
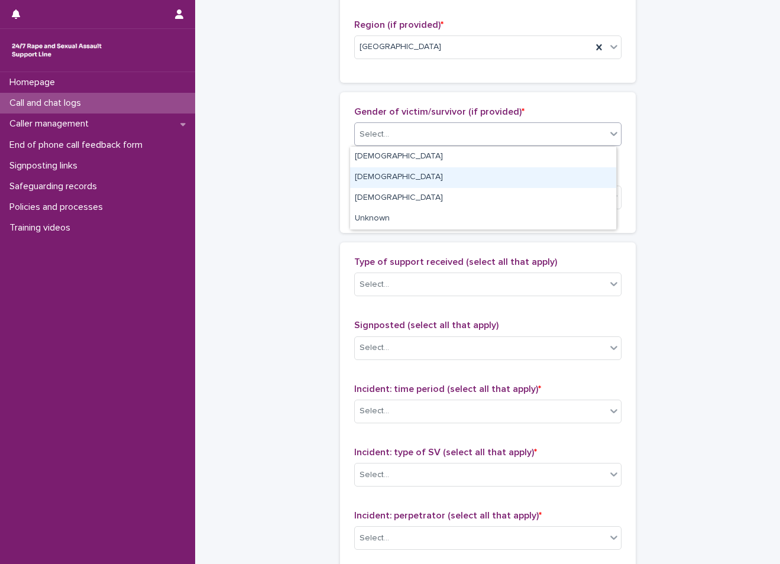
click at [392, 167] on div "[DEMOGRAPHIC_DATA]" at bounding box center [483, 177] width 266 height 21
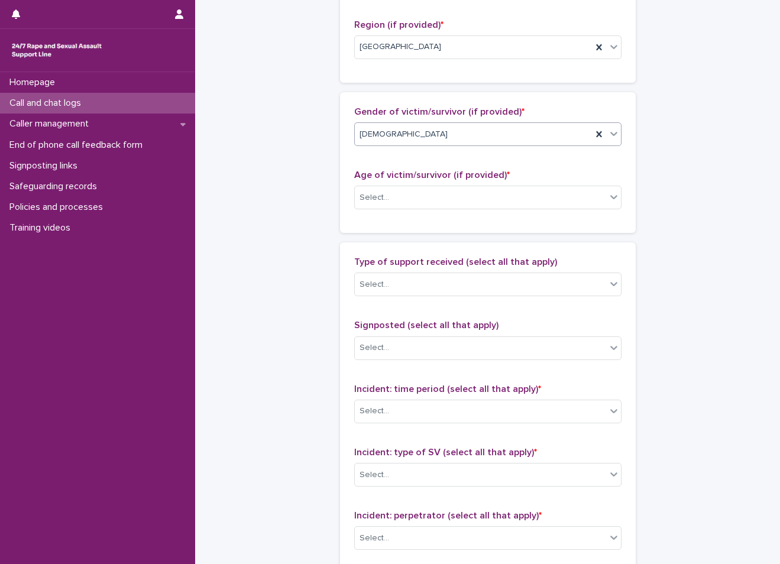
click at [392, 135] on div "[DEMOGRAPHIC_DATA]" at bounding box center [473, 135] width 237 height 20
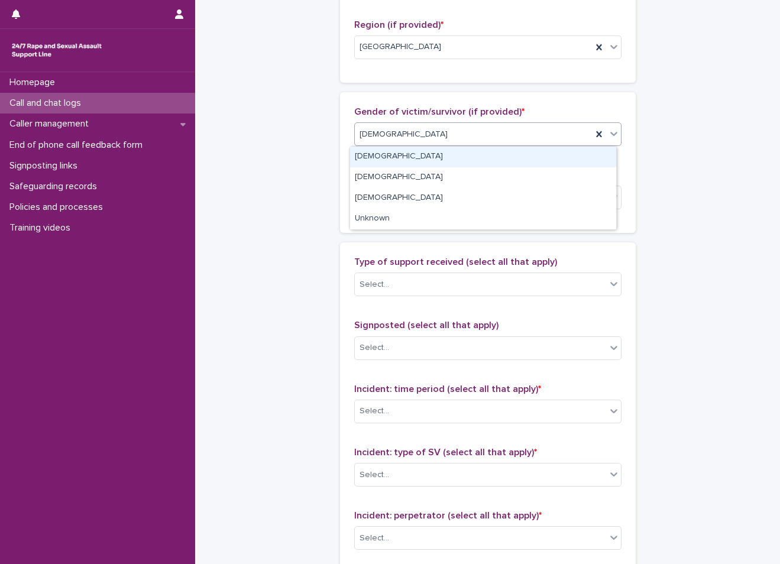
click at [389, 153] on div "[DEMOGRAPHIC_DATA]" at bounding box center [483, 157] width 266 height 21
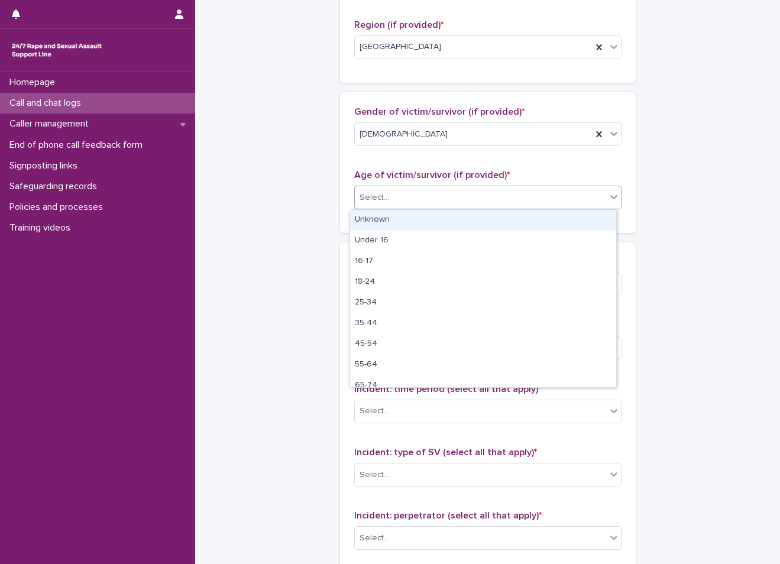
click at [392, 199] on div "Select..." at bounding box center [480, 198] width 251 height 20
click at [392, 222] on div "Unknown" at bounding box center [483, 220] width 266 height 21
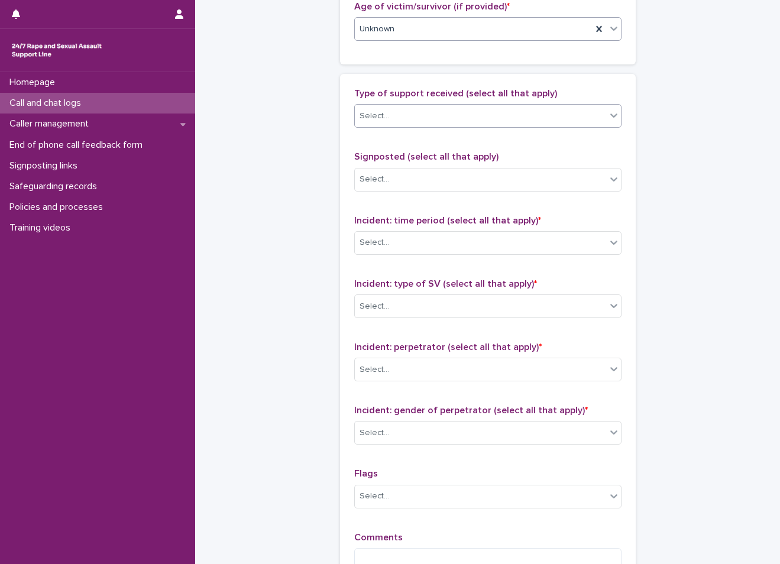
scroll to position [720, 0]
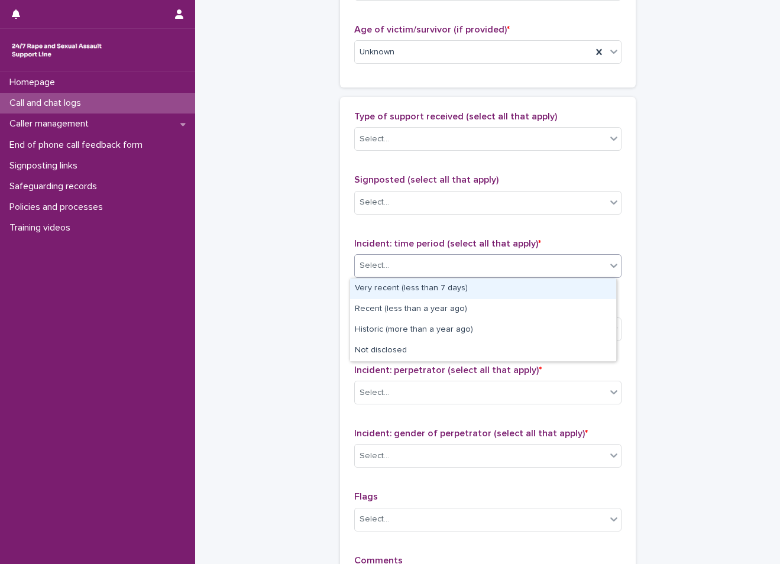
click at [422, 269] on div "Select..." at bounding box center [480, 266] width 251 height 20
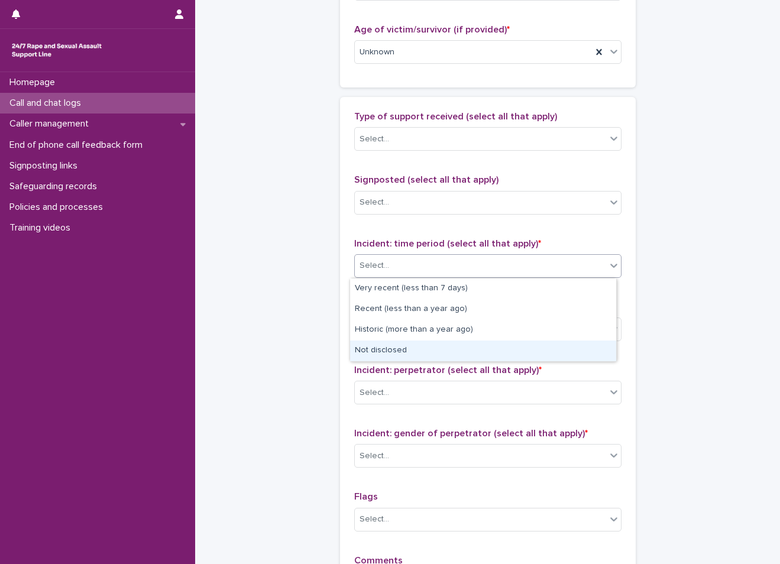
click at [403, 356] on div "Not disclosed" at bounding box center [483, 351] width 266 height 21
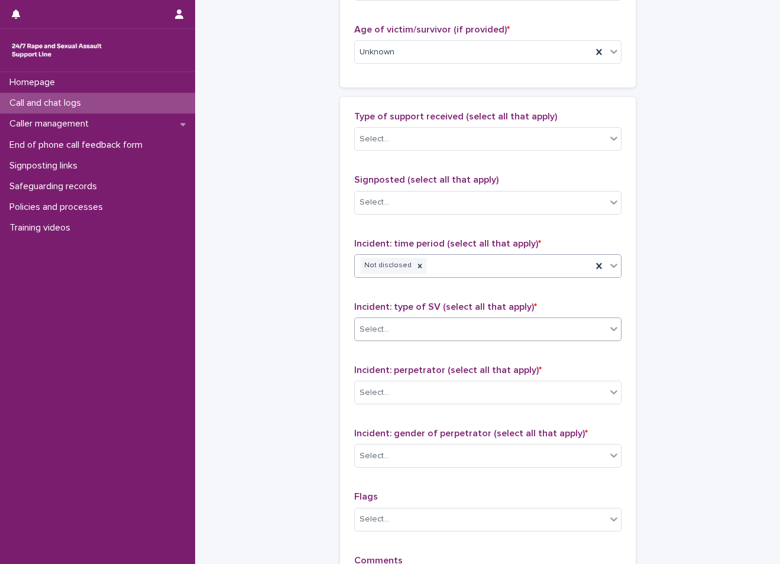
click at [403, 340] on div "Select..." at bounding box center [487, 330] width 267 height 24
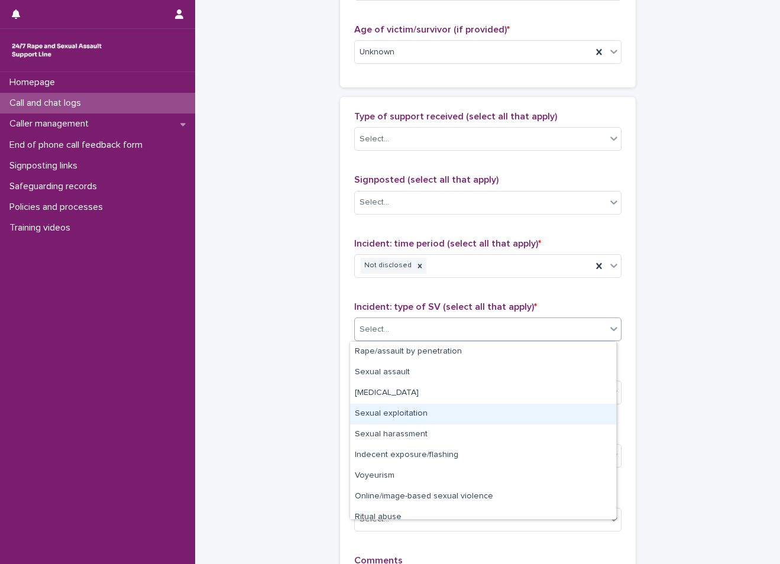
scroll to position [30, 0]
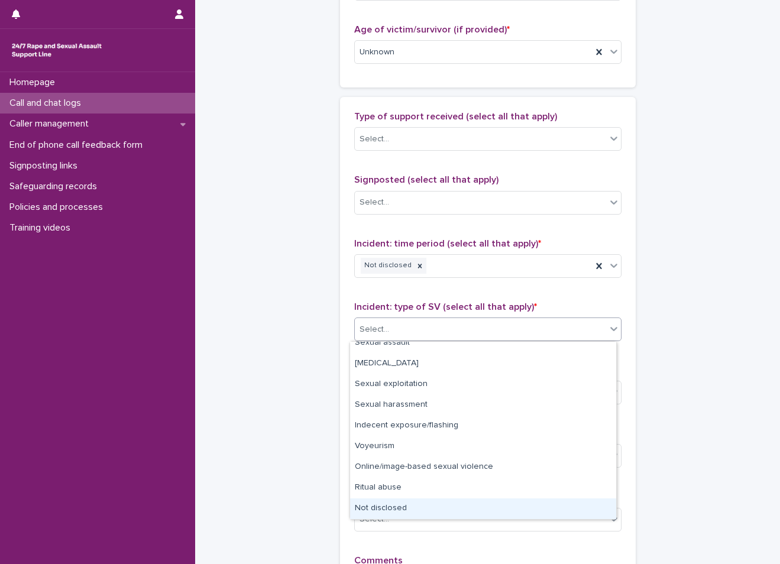
click at [385, 510] on div "Not disclosed" at bounding box center [483, 509] width 266 height 21
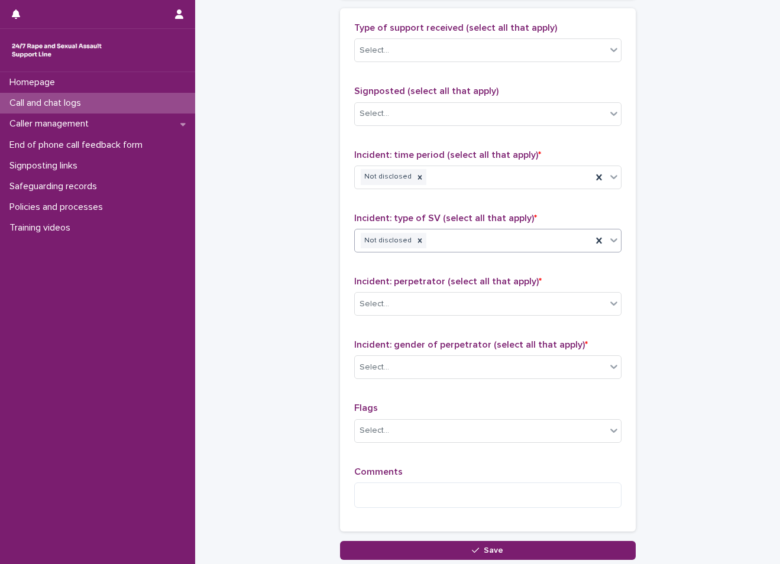
scroll to position [897, 0]
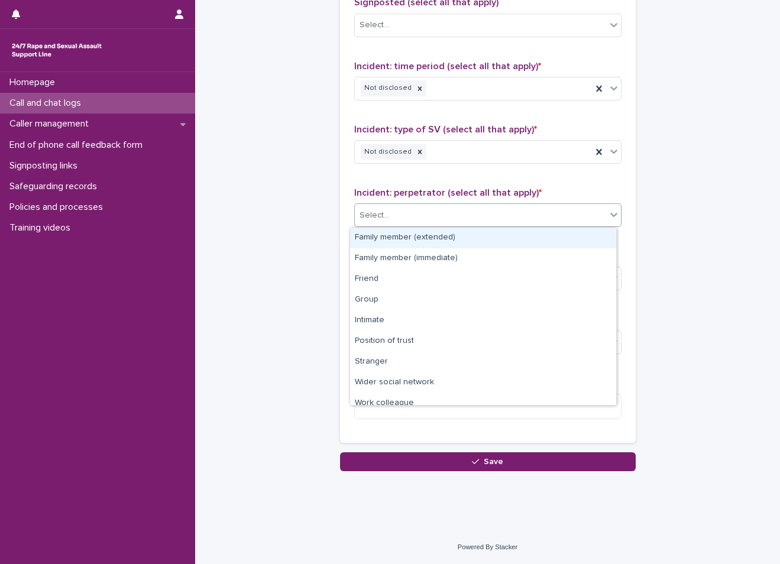
click at [409, 221] on div "Select..." at bounding box center [480, 216] width 251 height 20
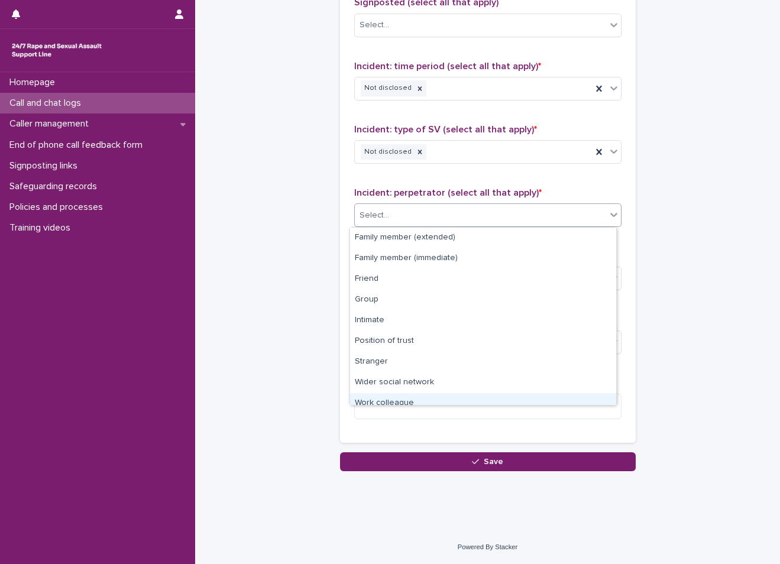
scroll to position [50, 0]
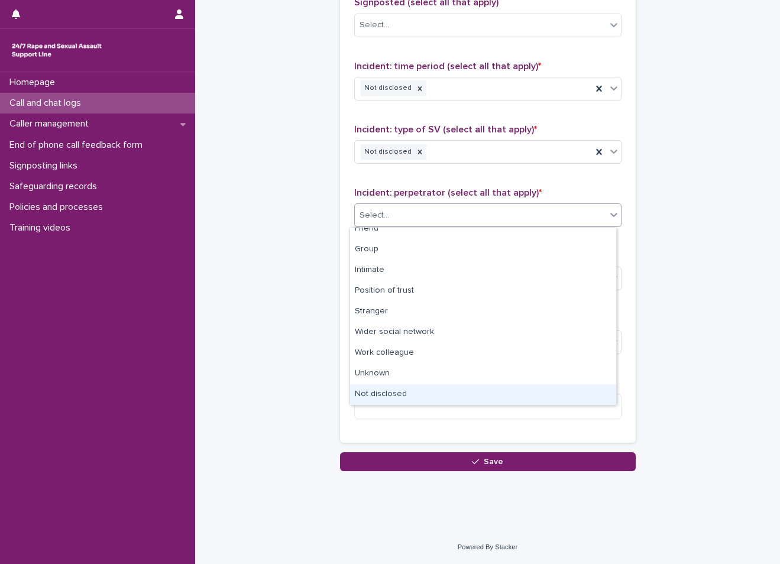
click at [413, 398] on div "Not disclosed" at bounding box center [483, 395] width 266 height 21
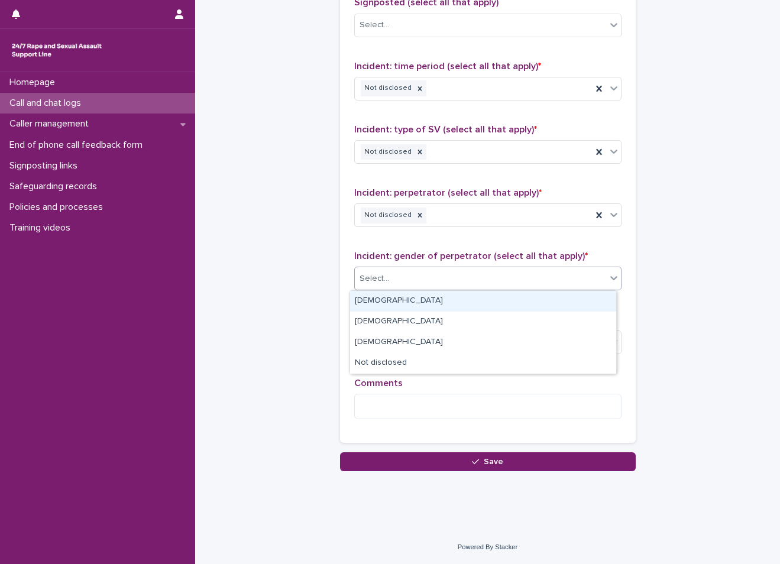
click at [411, 274] on div "Select..." at bounding box center [480, 279] width 251 height 20
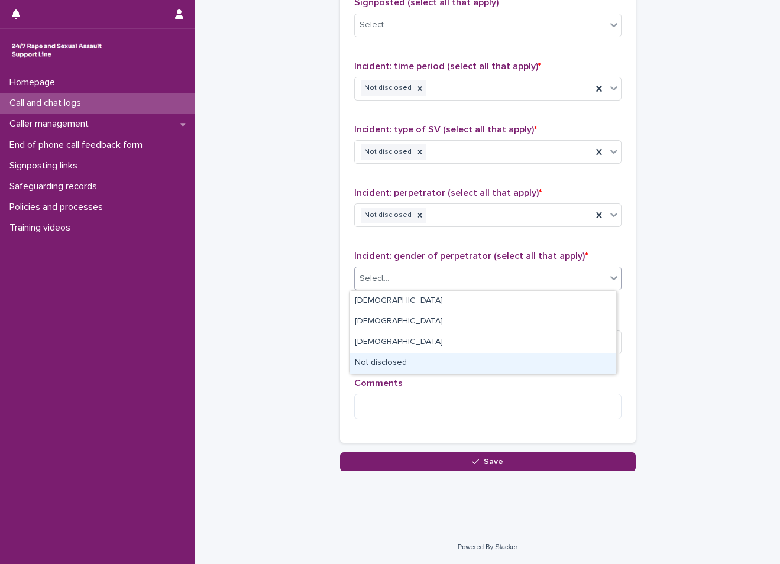
click at [408, 364] on div "Not disclosed" at bounding box center [483, 363] width 266 height 21
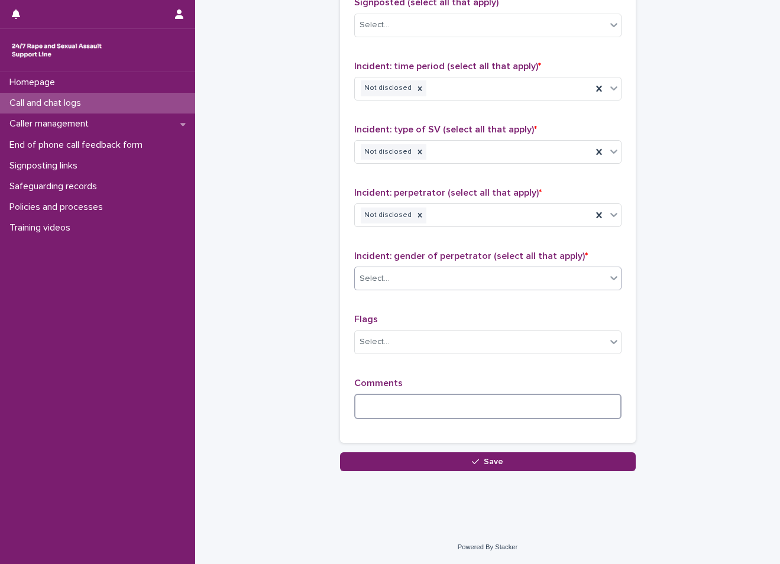
click at [398, 416] on textarea at bounding box center [487, 406] width 267 height 25
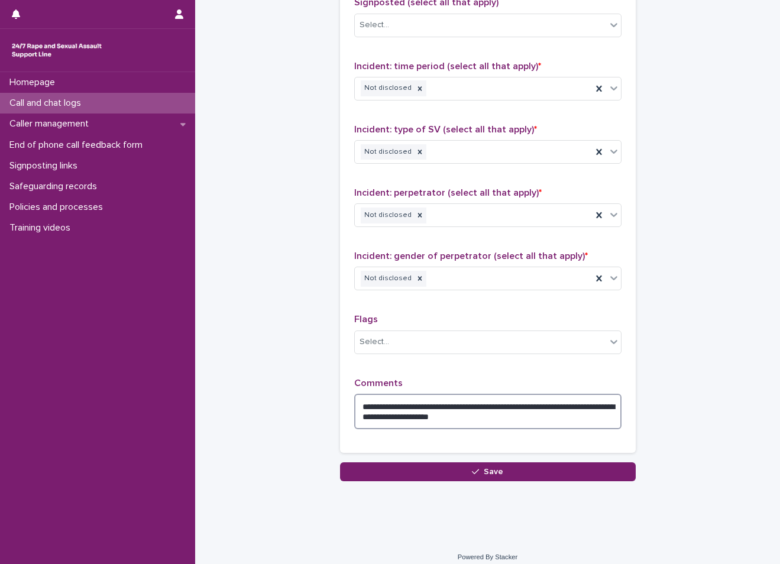
drag, startPoint x: 519, startPoint y: 415, endPoint x: 419, endPoint y: 424, distance: 101.0
click at [419, 424] on textarea "**********" at bounding box center [487, 411] width 267 height 35
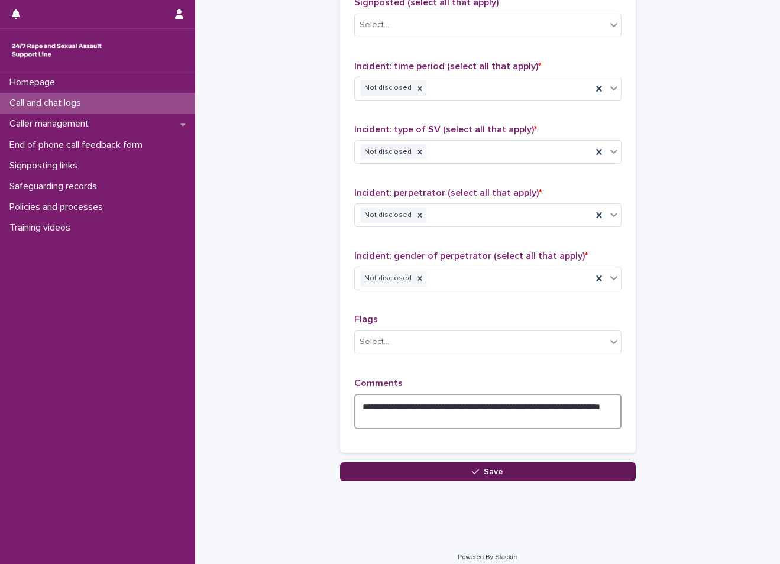
type textarea "**********"
click at [450, 465] on button "Save" at bounding box center [488, 472] width 296 height 19
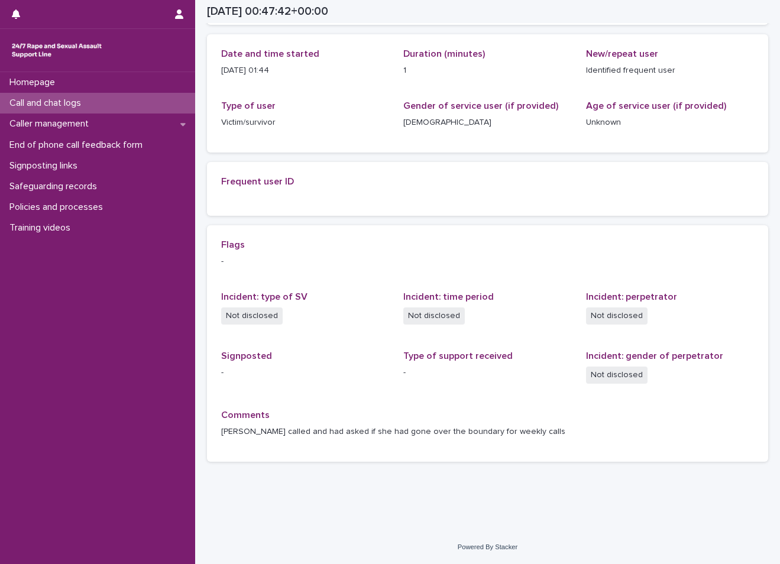
scroll to position [147, 0]
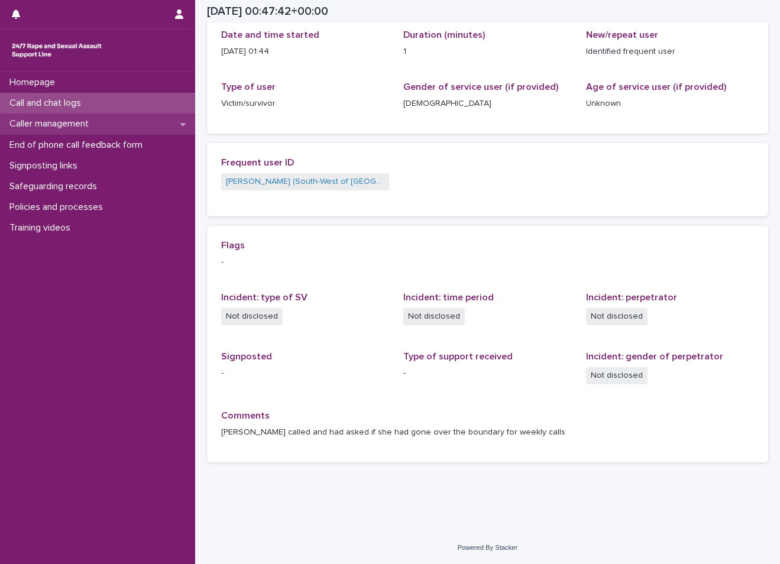
click at [97, 125] on p "Caller management" at bounding box center [51, 123] width 93 height 11
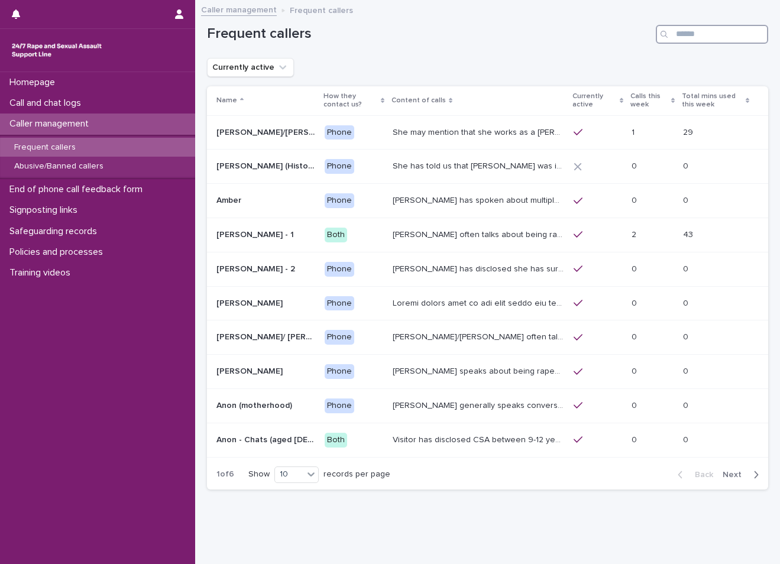
click at [697, 33] on input "Search" at bounding box center [712, 34] width 112 height 19
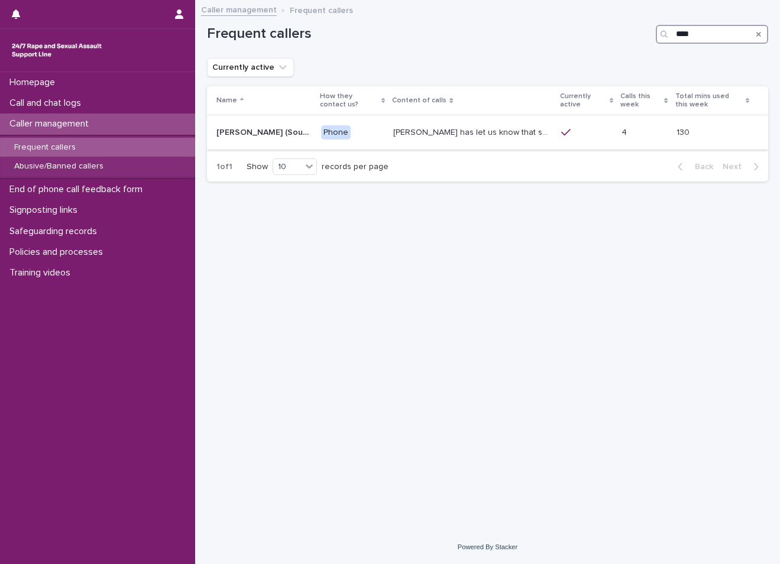
type input "****"
click at [361, 138] on p "Phone" at bounding box center [352, 132] width 63 height 15
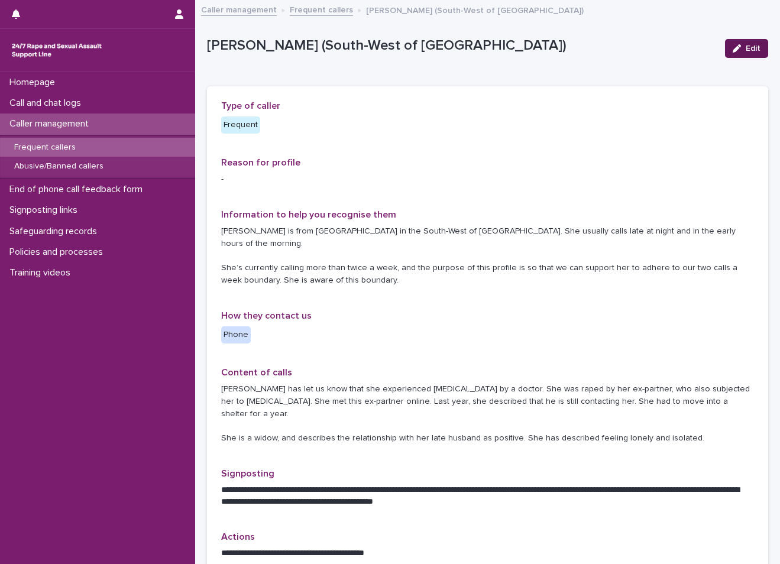
click at [747, 54] on button "Edit" at bounding box center [746, 48] width 43 height 19
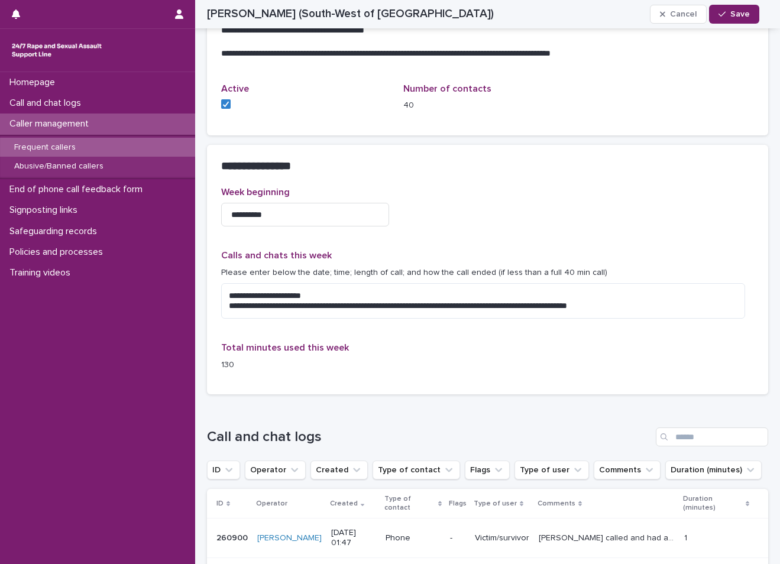
scroll to position [532, 0]
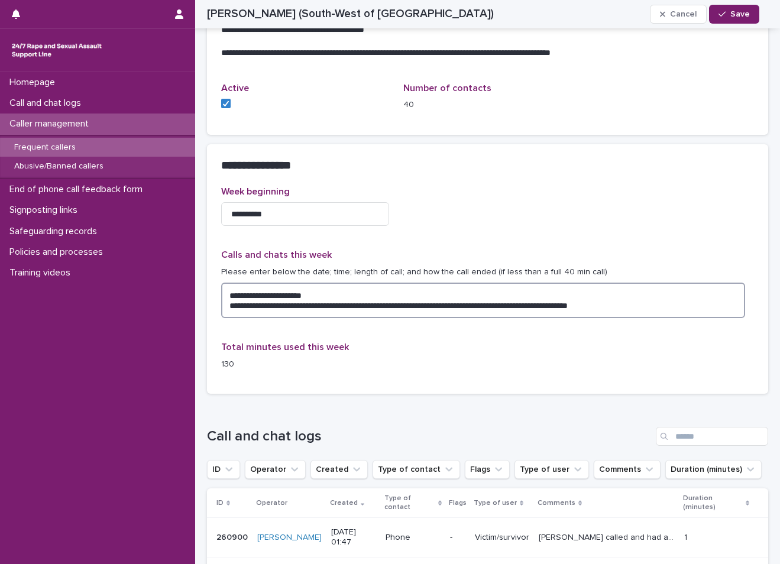
click at [640, 283] on textarea "**********" at bounding box center [483, 300] width 524 height 35
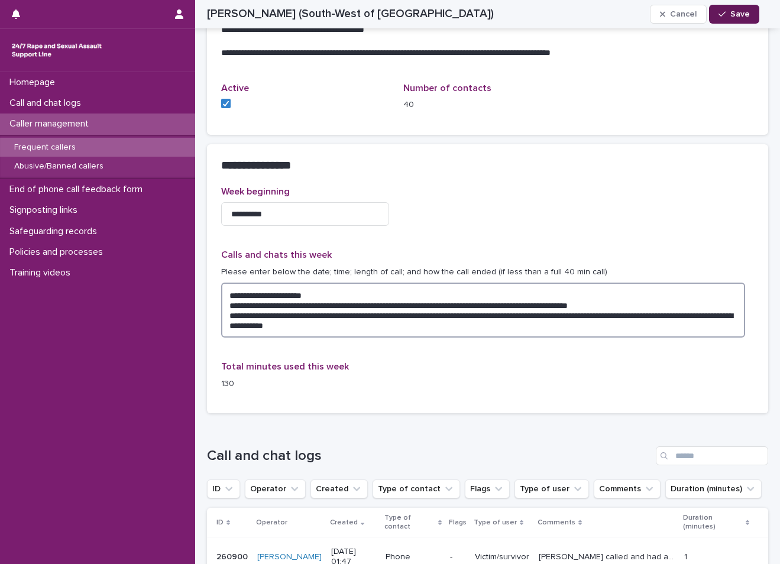
type textarea "**********"
click at [737, 11] on span "Save" at bounding box center [741, 14] width 20 height 8
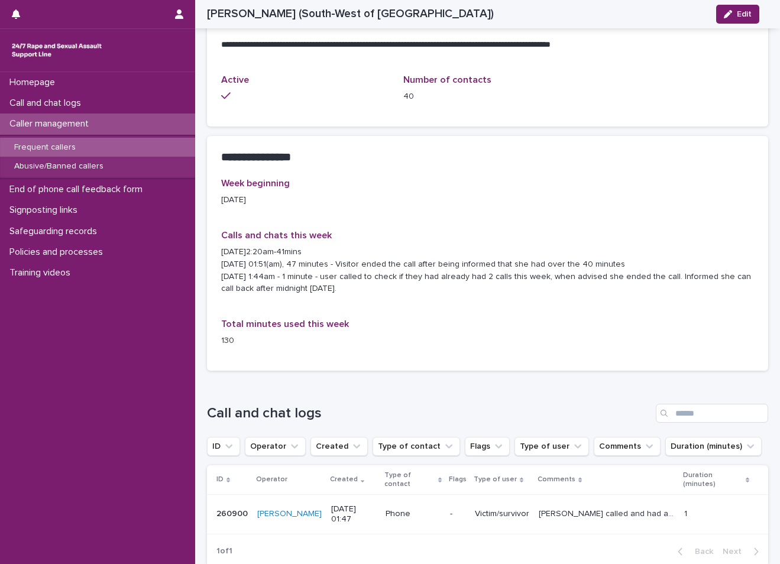
scroll to position [511, 0]
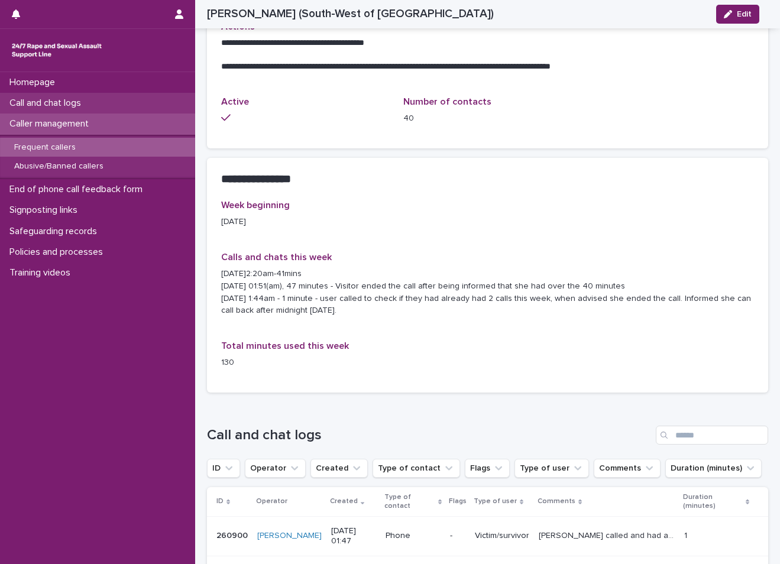
click at [87, 98] on p "Call and chat logs" at bounding box center [48, 103] width 86 height 11
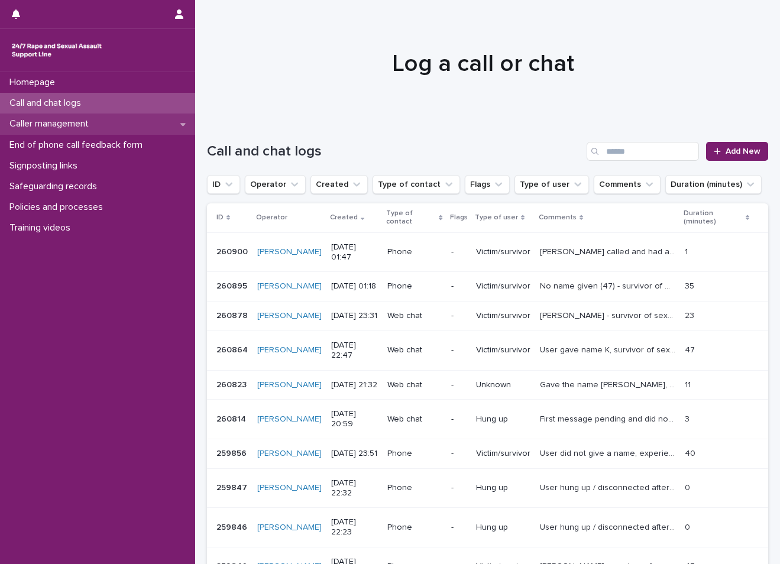
click at [83, 124] on p "Caller management" at bounding box center [51, 123] width 93 height 11
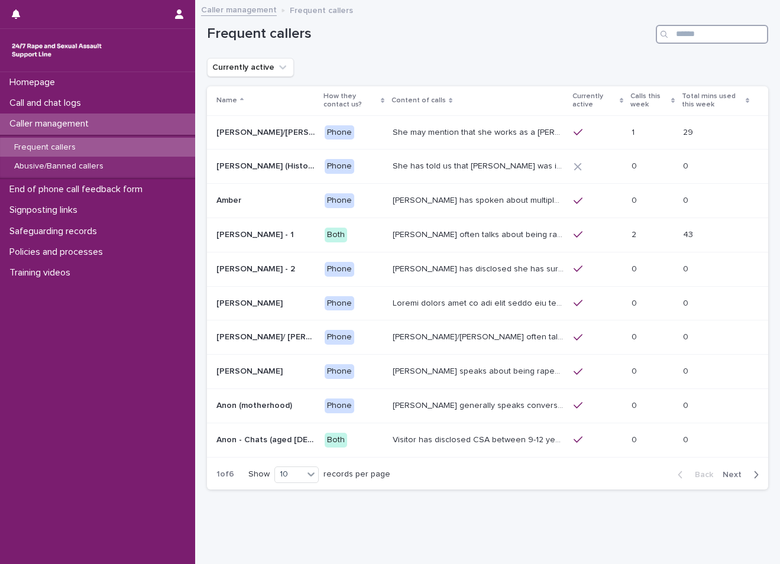
click at [708, 35] on input "Search" at bounding box center [712, 34] width 112 height 19
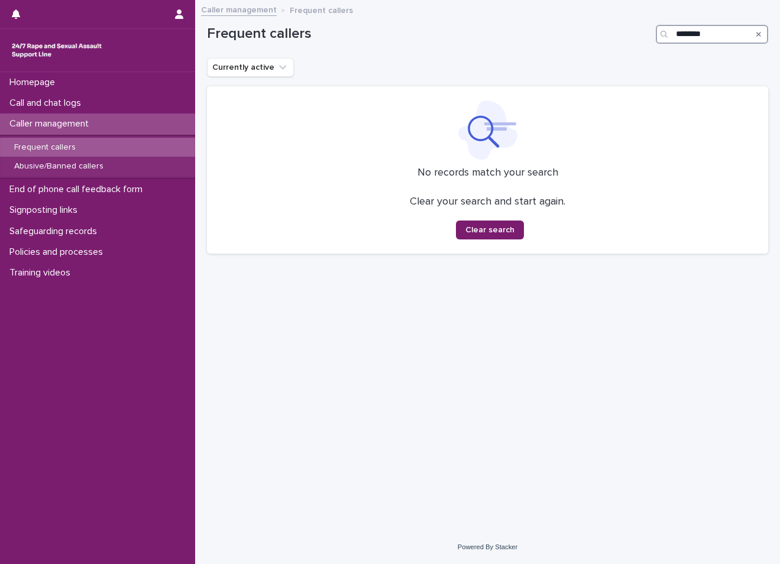
type input "********"
click at [140, 156] on div "Frequent callers" at bounding box center [97, 148] width 195 height 20
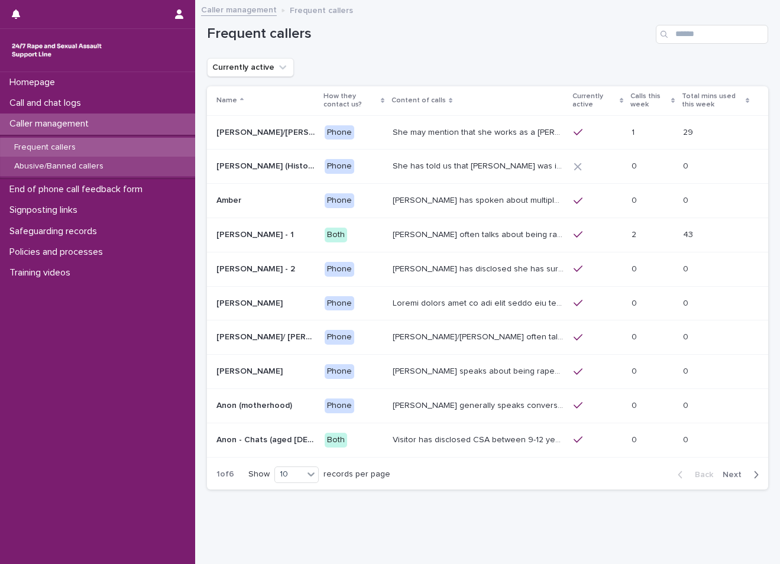
click at [93, 175] on div "Abusive/Banned callers" at bounding box center [97, 167] width 195 height 20
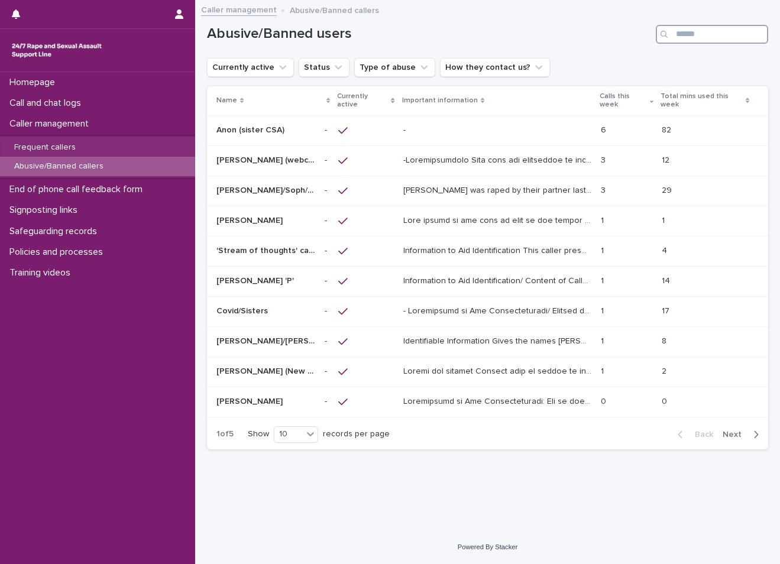
click at [689, 36] on input "Search" at bounding box center [712, 34] width 112 height 19
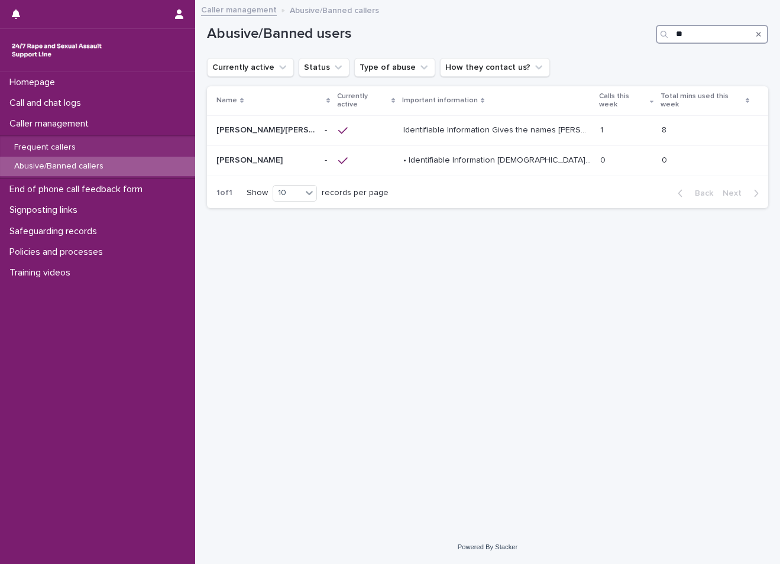
type input "*"
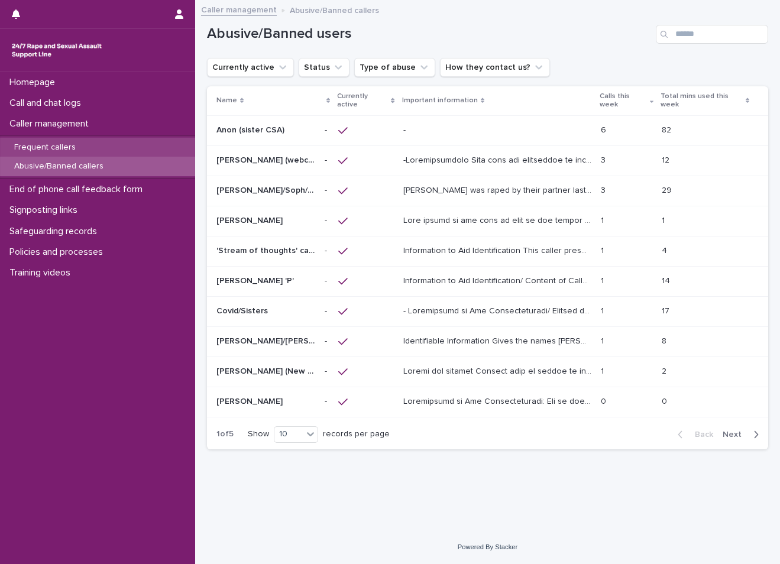
click at [62, 143] on p "Frequent callers" at bounding box center [45, 148] width 80 height 10
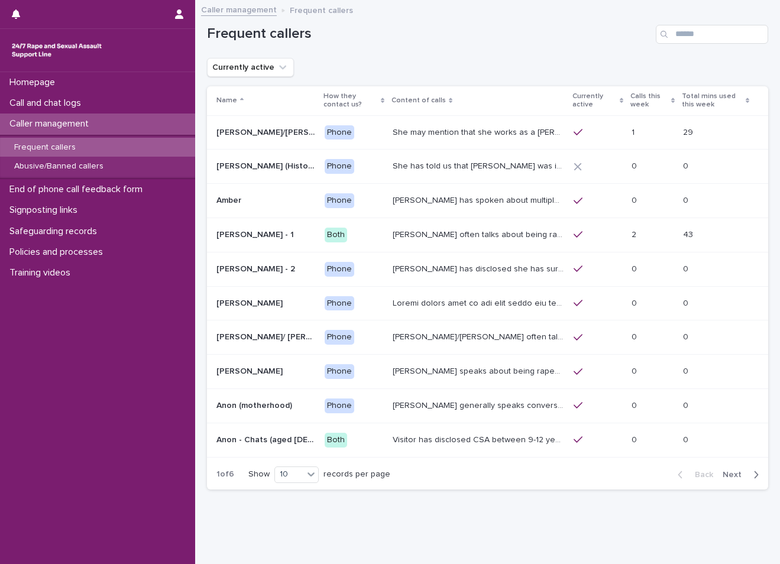
click at [47, 329] on div "Homepage Call and chat logs Caller management Frequent callers Abusive/Banned c…" at bounding box center [97, 318] width 195 height 492
click at [18, 398] on div "Homepage Call and chat logs Caller management Frequent callers Abusive/Banned c…" at bounding box center [97, 318] width 195 height 492
click at [97, 103] on div "Call and chat logs" at bounding box center [97, 103] width 195 height 21
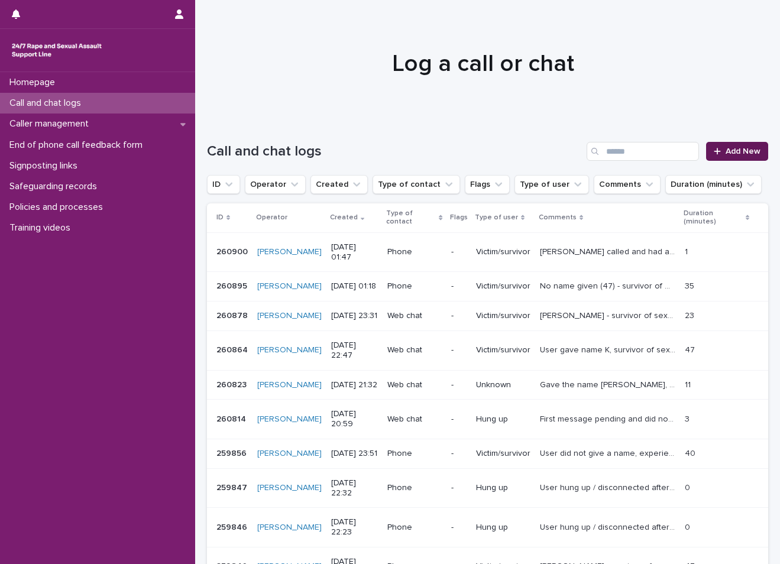
click at [733, 150] on span "Add New" at bounding box center [743, 151] width 35 height 8
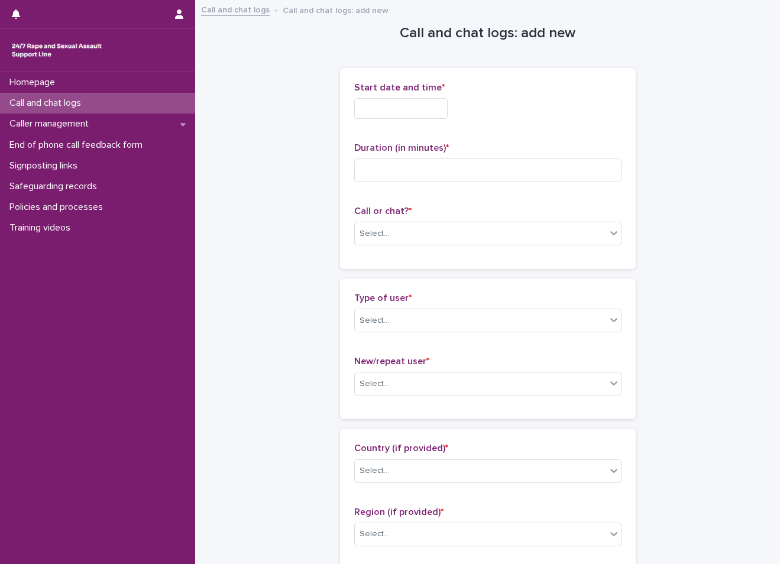
click at [428, 106] on input "text" at bounding box center [400, 108] width 93 height 21
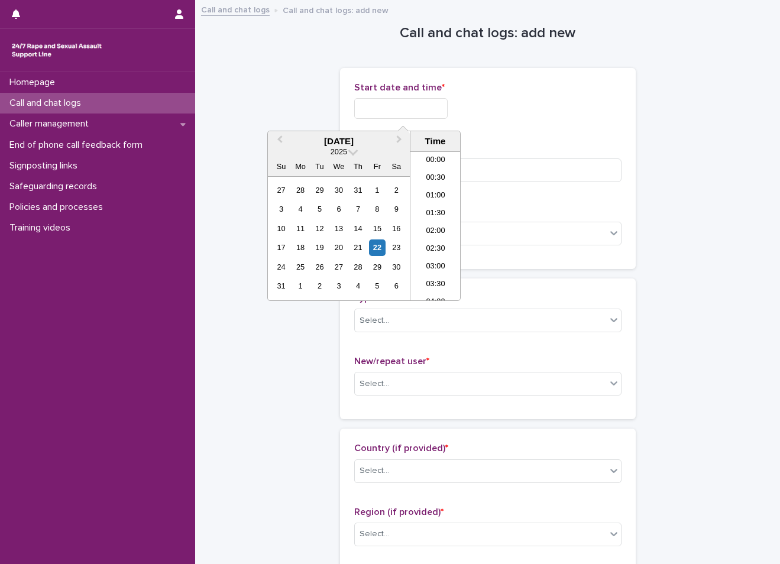
scroll to position [41, 0]
click at [442, 207] on li "02:30" at bounding box center [436, 208] width 50 height 18
click at [434, 99] on input "**********" at bounding box center [400, 108] width 93 height 21
type input "**********"
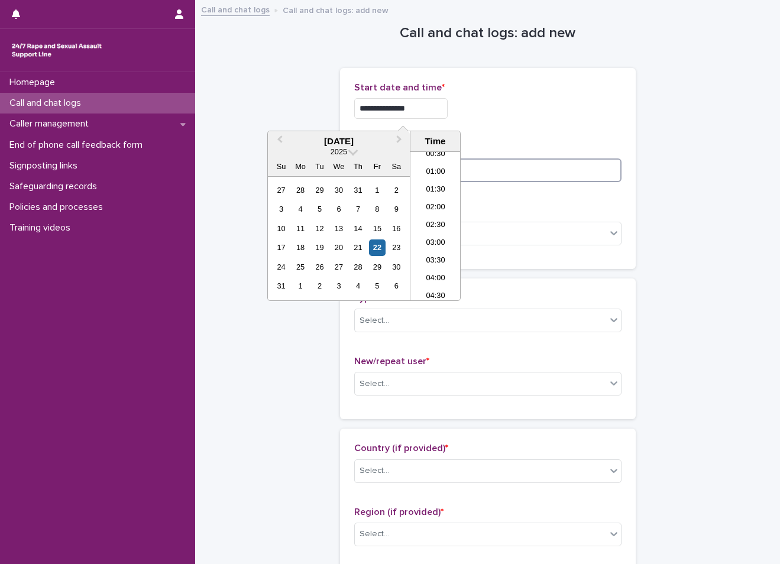
click at [472, 173] on input at bounding box center [487, 171] width 267 height 24
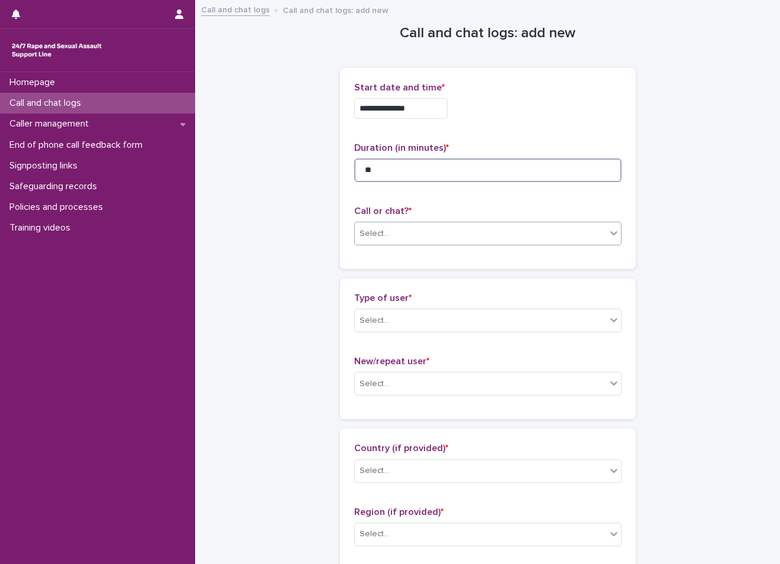
type input "**"
click at [405, 227] on div "Select..." at bounding box center [480, 234] width 251 height 20
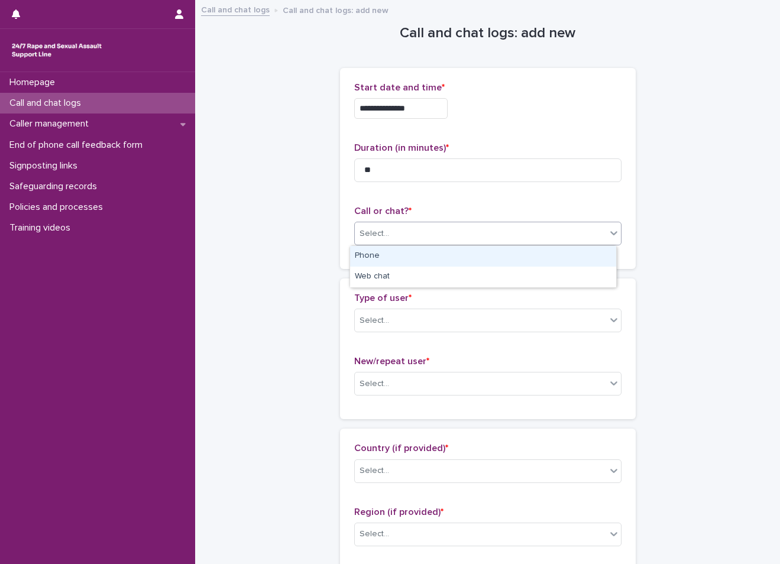
click at [402, 257] on div "Phone" at bounding box center [483, 256] width 266 height 21
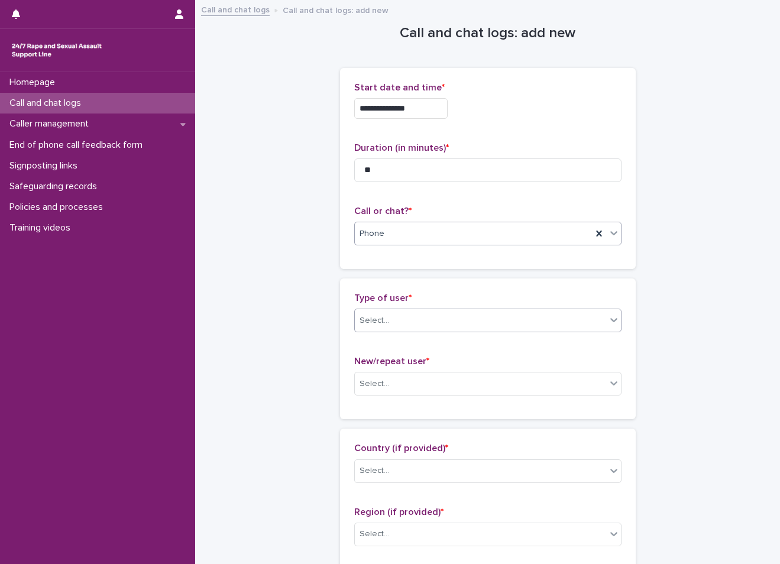
click at [400, 327] on div "Select..." at bounding box center [480, 321] width 251 height 20
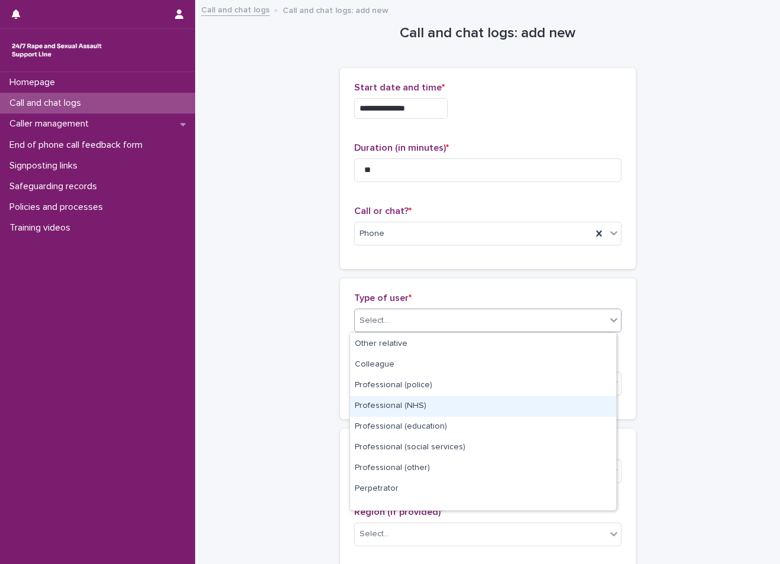
scroll to position [0, 0]
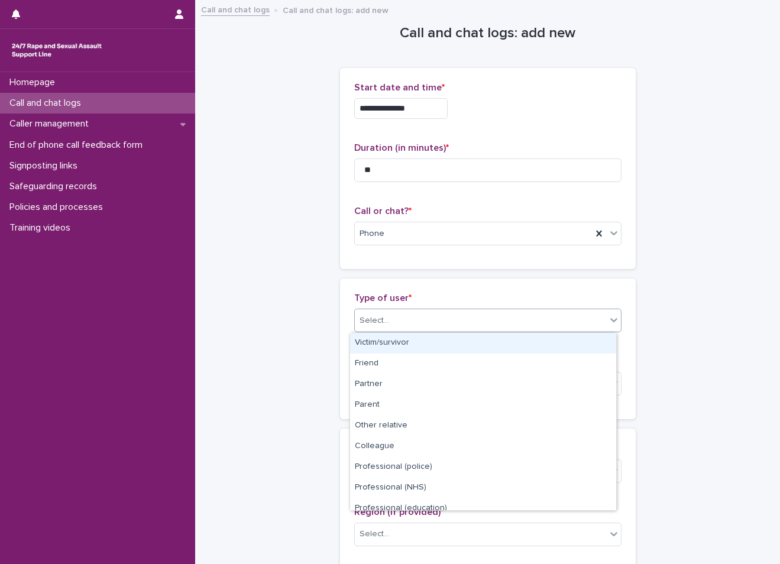
click at [416, 338] on div "Victim/survivor" at bounding box center [483, 343] width 266 height 21
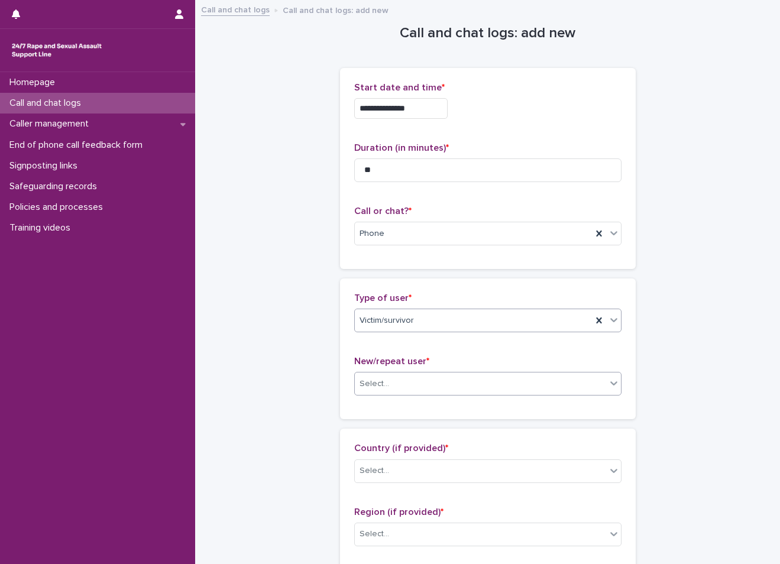
click at [415, 383] on div "Select..." at bounding box center [480, 384] width 251 height 20
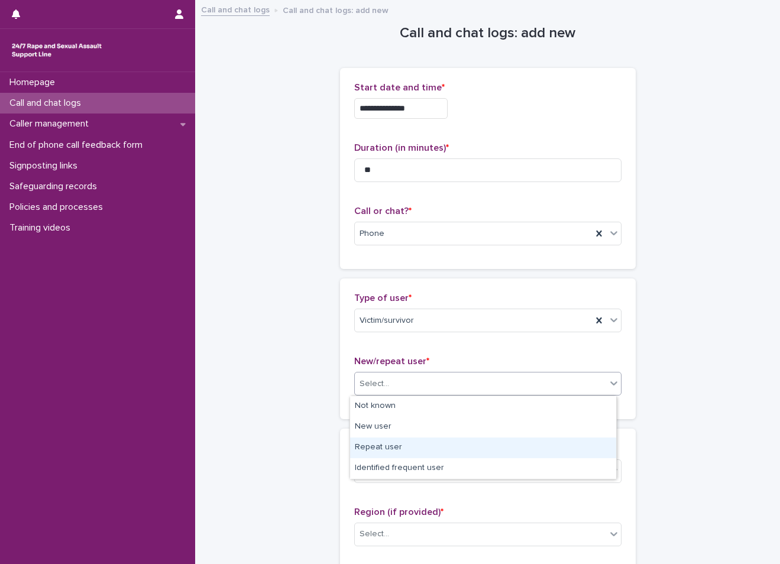
click at [399, 441] on div "Repeat user" at bounding box center [483, 448] width 266 height 21
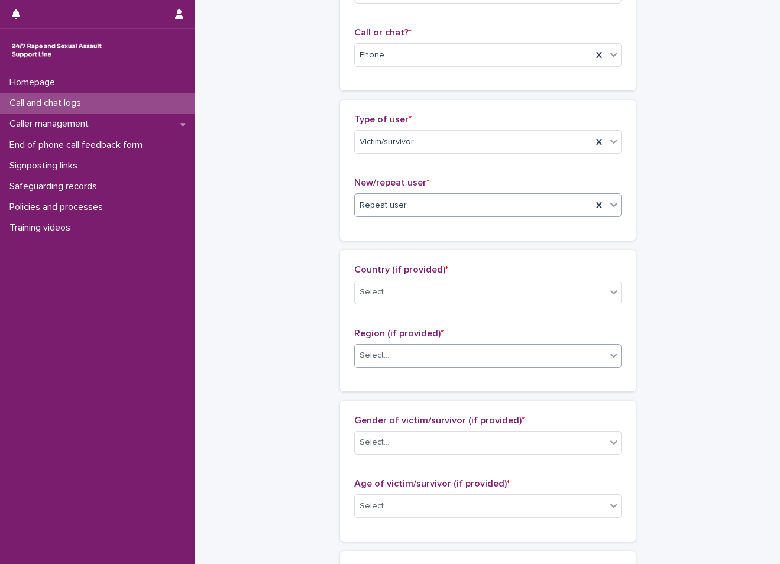
scroll to position [237, 0]
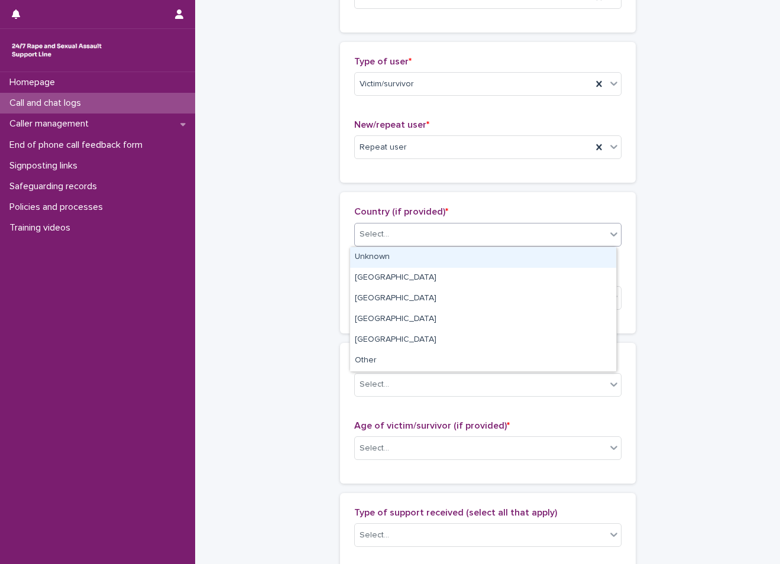
click at [366, 238] on div "Select..." at bounding box center [375, 234] width 30 height 12
click at [363, 259] on div "Unknown" at bounding box center [483, 257] width 266 height 21
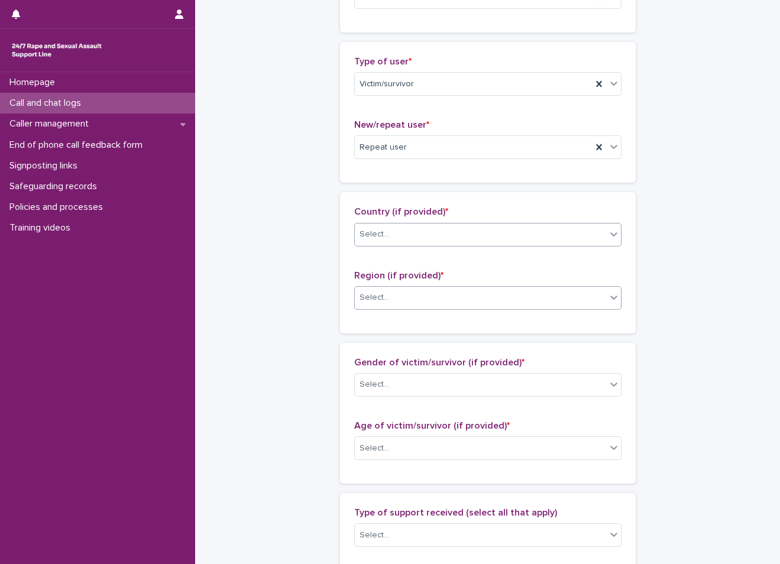
click at [374, 293] on div "Select..." at bounding box center [375, 298] width 30 height 12
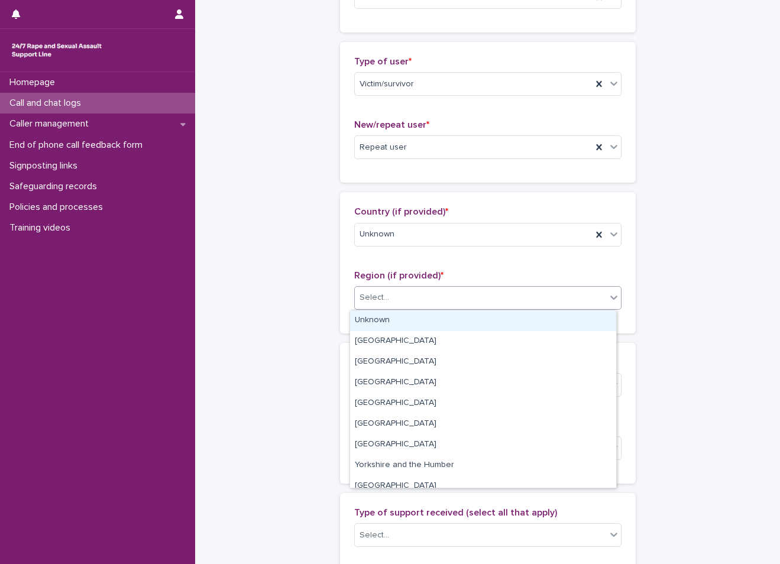
click at [378, 322] on div "Unknown" at bounding box center [483, 321] width 266 height 21
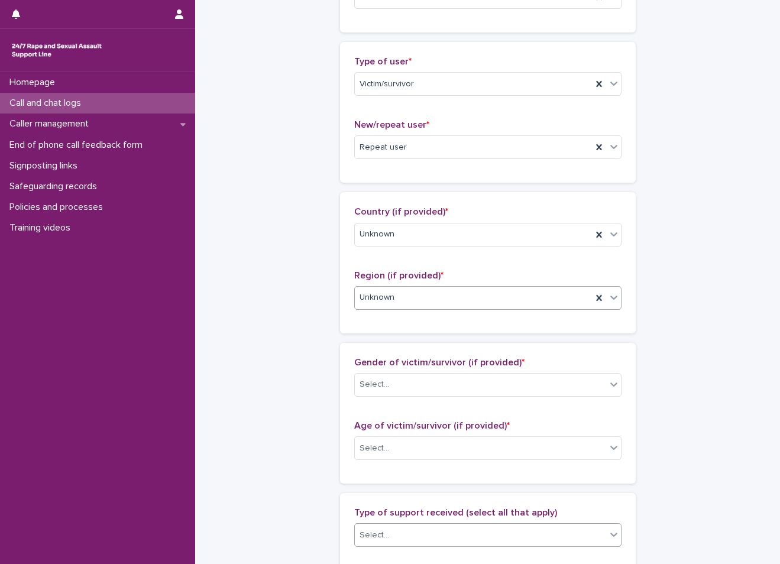
scroll to position [473, 0]
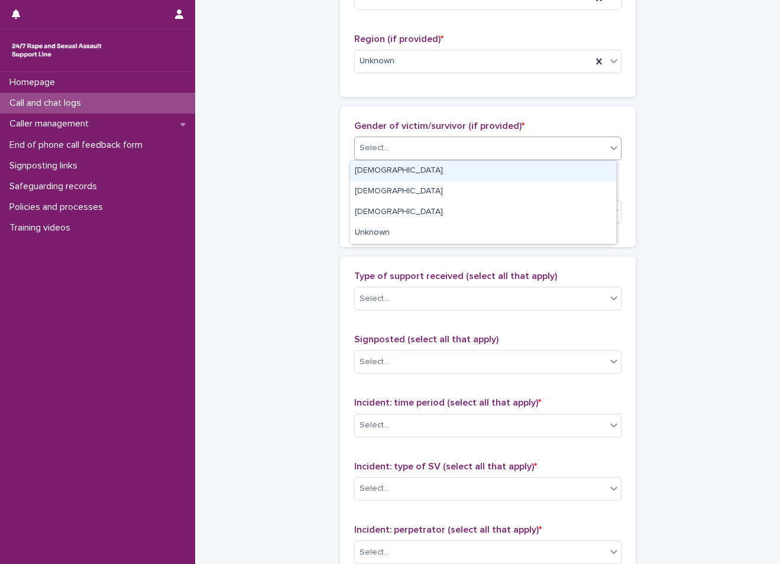
click at [399, 148] on div "Select..." at bounding box center [480, 148] width 251 height 20
click at [385, 172] on div "[DEMOGRAPHIC_DATA]" at bounding box center [483, 171] width 266 height 21
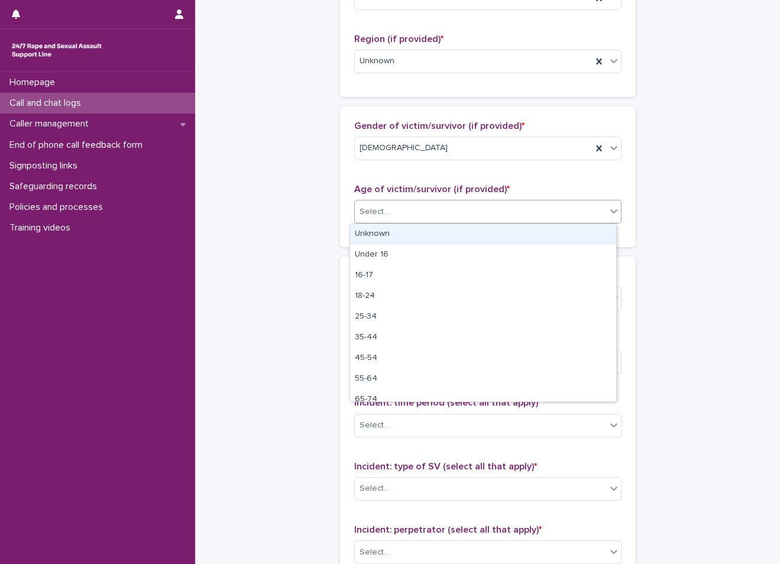
click at [395, 217] on div "Select..." at bounding box center [480, 212] width 251 height 20
click at [394, 232] on div "Unknown" at bounding box center [483, 234] width 266 height 21
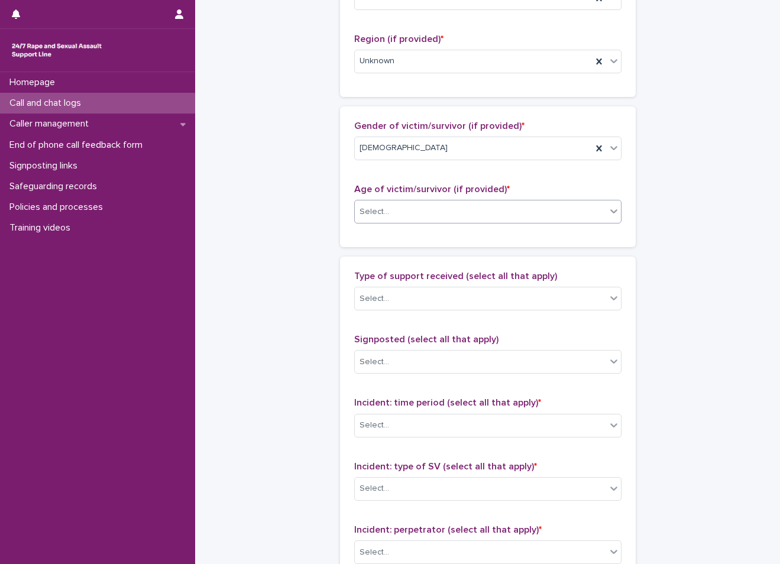
click at [394, 232] on div "Age of victim/survivor (if provided) * option Unknown, selected. 0 results avai…" at bounding box center [487, 208] width 267 height 49
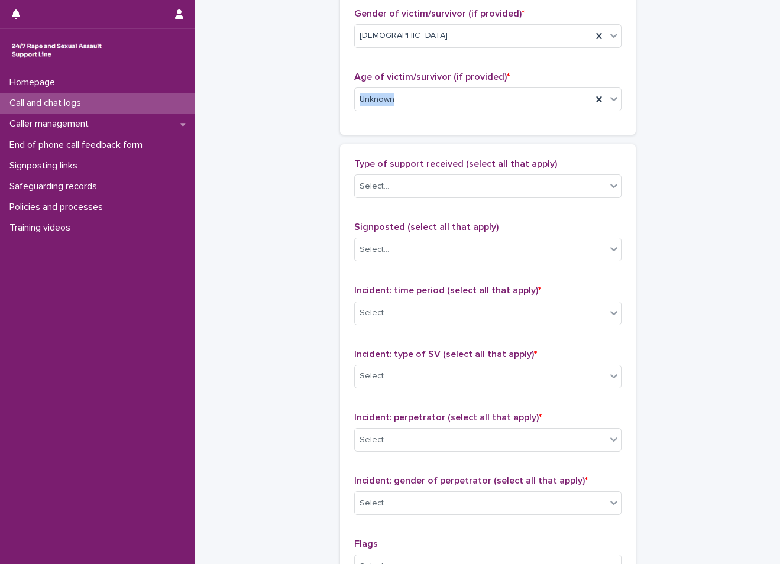
scroll to position [592, 0]
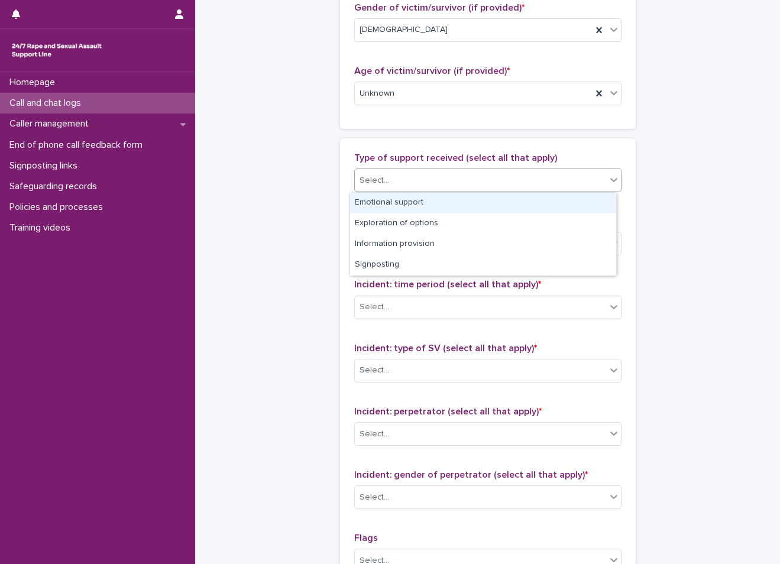
click at [387, 187] on div "Select..." at bounding box center [480, 181] width 251 height 20
click at [385, 208] on div "Emotional support" at bounding box center [483, 203] width 266 height 21
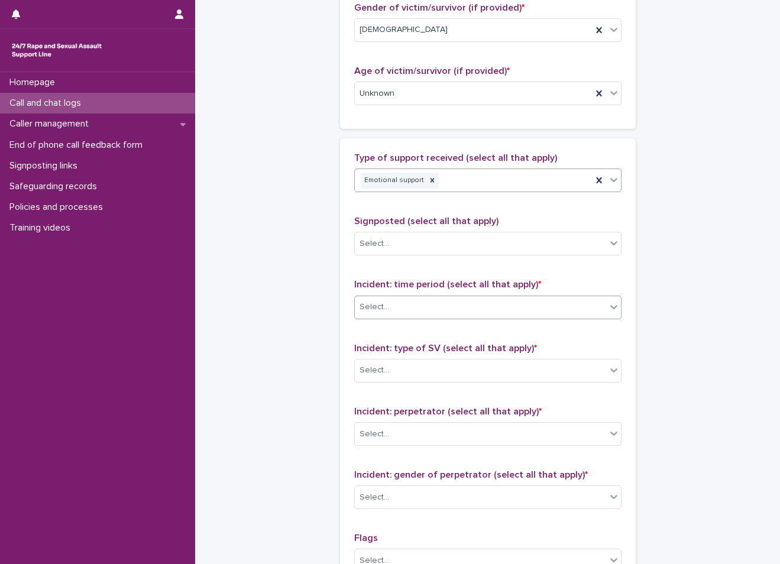
click at [410, 307] on div "Select..." at bounding box center [480, 308] width 251 height 20
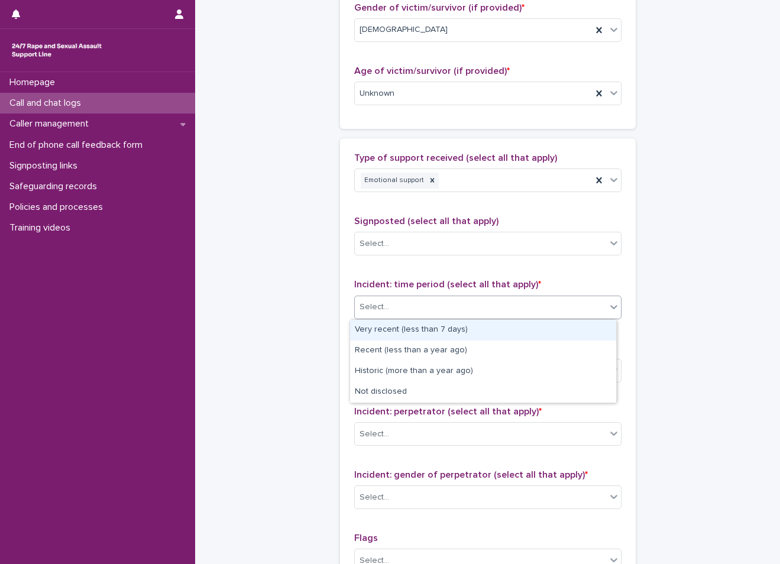
click at [410, 313] on div "Select..." at bounding box center [480, 308] width 251 height 20
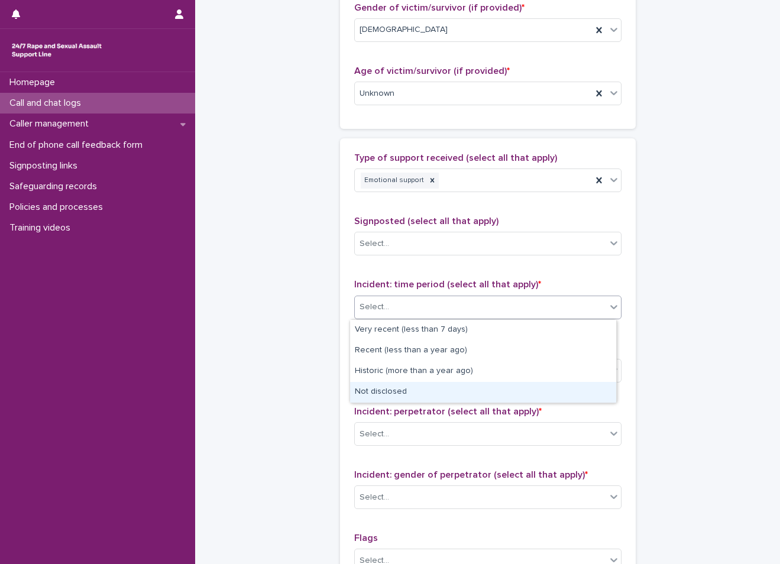
click at [381, 391] on div "Not disclosed" at bounding box center [483, 392] width 266 height 21
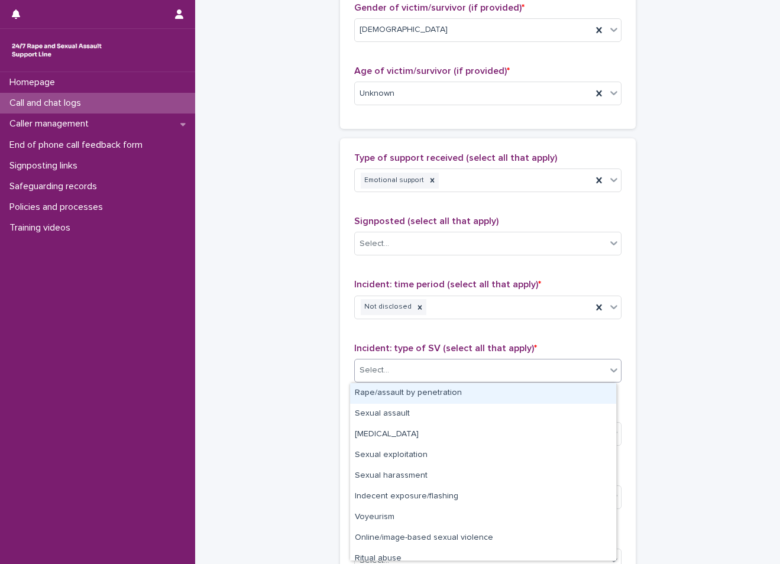
click at [401, 360] on div "Select..." at bounding box center [487, 371] width 267 height 24
click at [385, 392] on div "Rape/assault by penetration" at bounding box center [483, 393] width 266 height 21
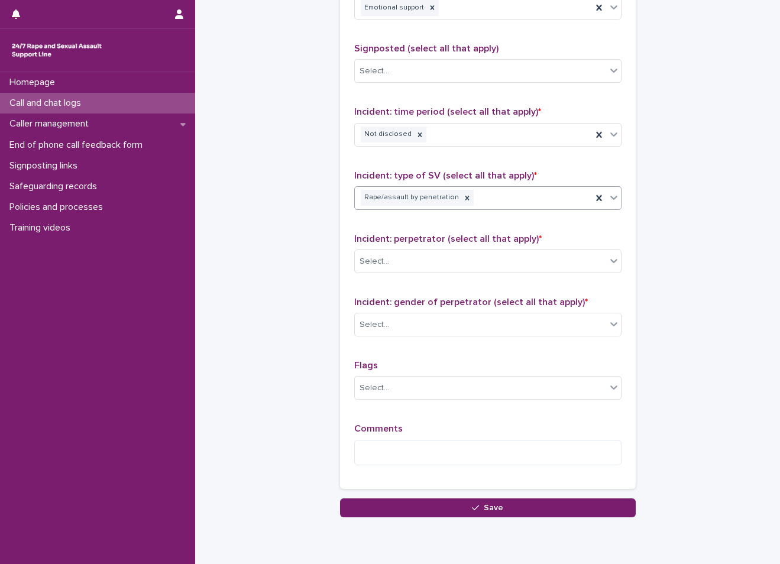
scroll to position [769, 0]
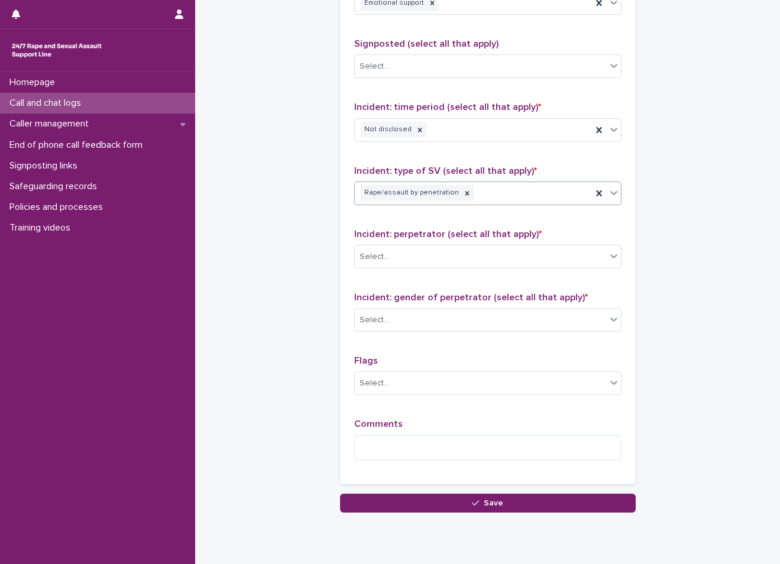
click at [405, 244] on div "Incident: perpetrator (select all that apply) * Select..." at bounding box center [487, 253] width 267 height 49
click at [402, 257] on div "Select..." at bounding box center [480, 257] width 251 height 20
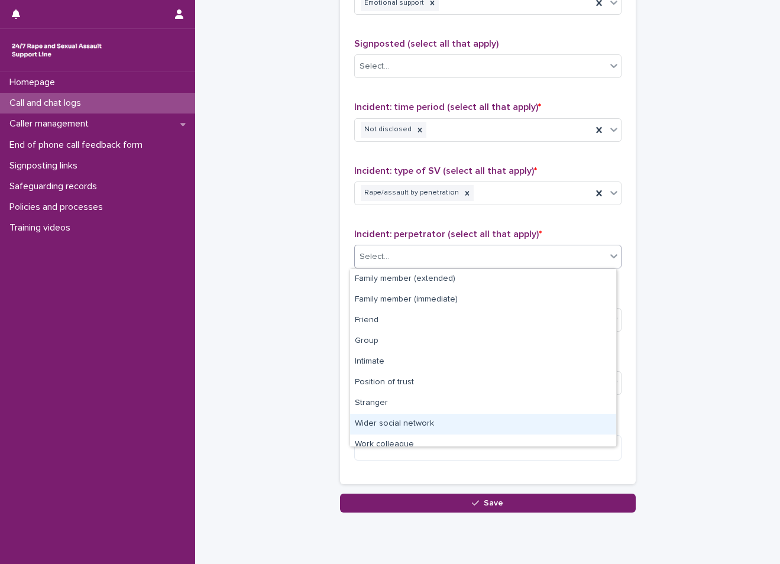
scroll to position [50, 0]
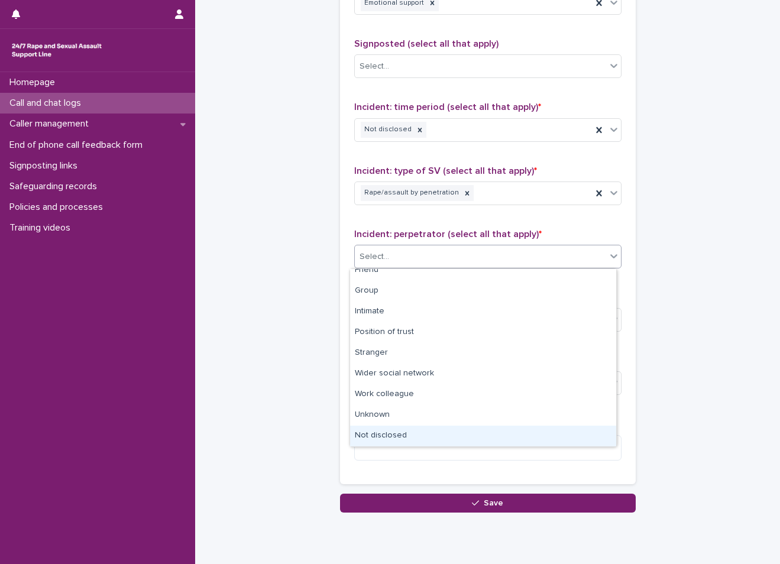
click at [406, 432] on div "Not disclosed" at bounding box center [483, 436] width 266 height 21
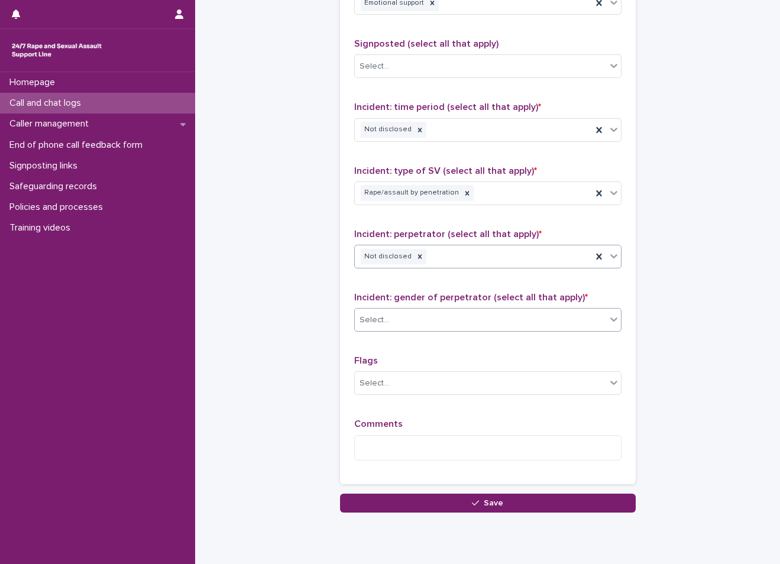
click at [390, 328] on div "Select..." at bounding box center [480, 321] width 251 height 20
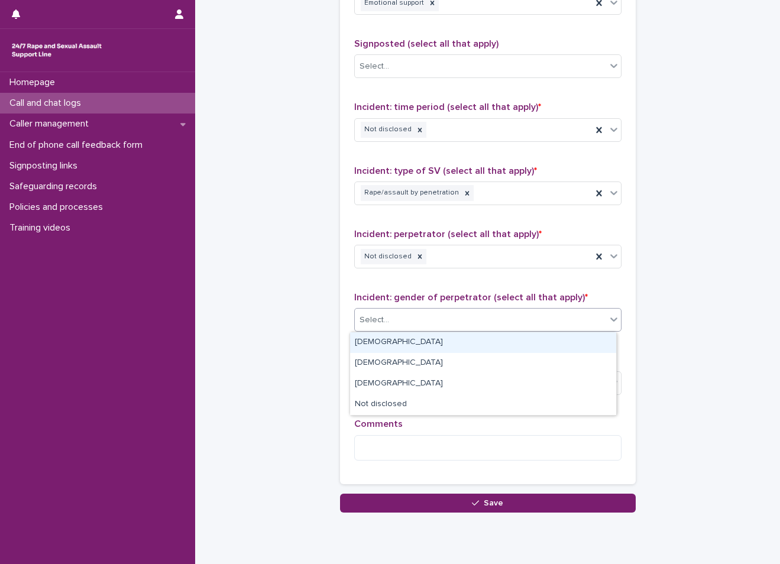
click at [387, 341] on div "[DEMOGRAPHIC_DATA]" at bounding box center [483, 342] width 266 height 21
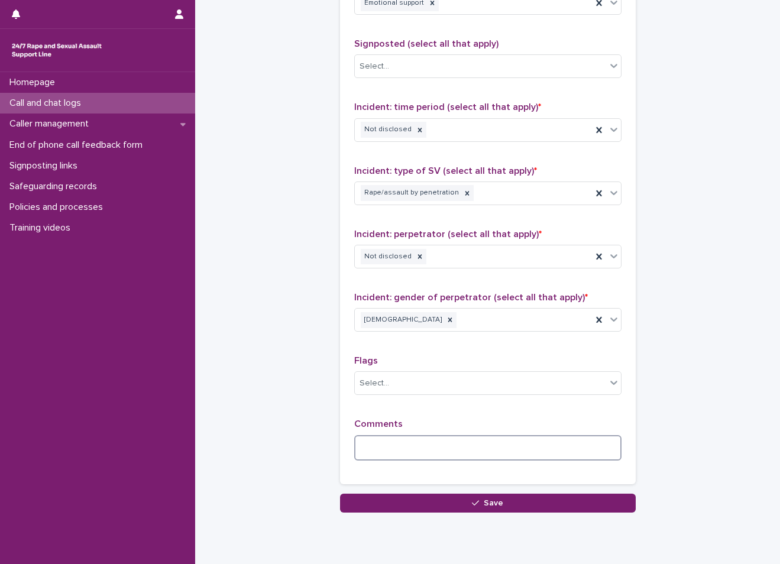
click at [403, 450] on textarea at bounding box center [487, 447] width 267 height 25
click at [429, 450] on textarea "**********" at bounding box center [487, 447] width 267 height 25
click at [431, 451] on textarea "**********" at bounding box center [487, 447] width 267 height 25
click at [604, 448] on textarea "**********" at bounding box center [487, 447] width 267 height 25
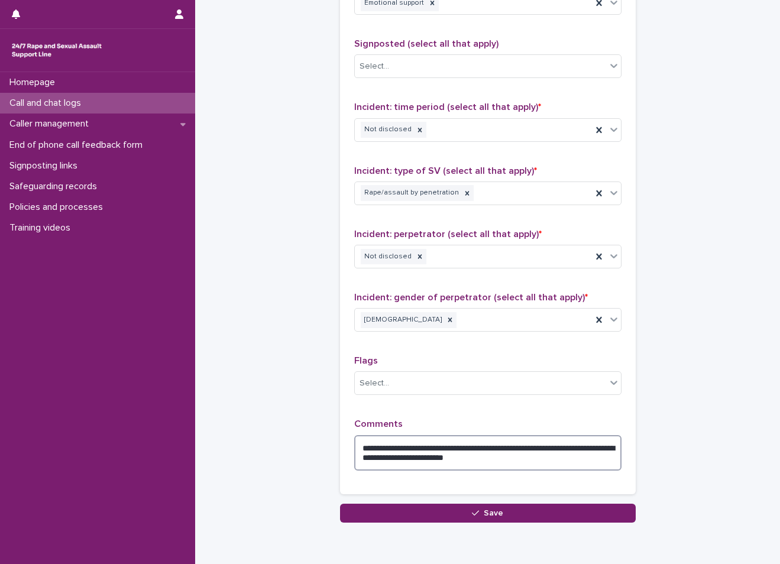
click at [573, 459] on textarea "**********" at bounding box center [487, 452] width 267 height 35
click at [433, 460] on textarea "**********" at bounding box center [487, 452] width 267 height 35
click at [553, 457] on textarea "**********" at bounding box center [487, 452] width 267 height 35
drag, startPoint x: 451, startPoint y: 458, endPoint x: 442, endPoint y: 459, distance: 9.0
click at [442, 459] on textarea "**********" at bounding box center [487, 452] width 267 height 35
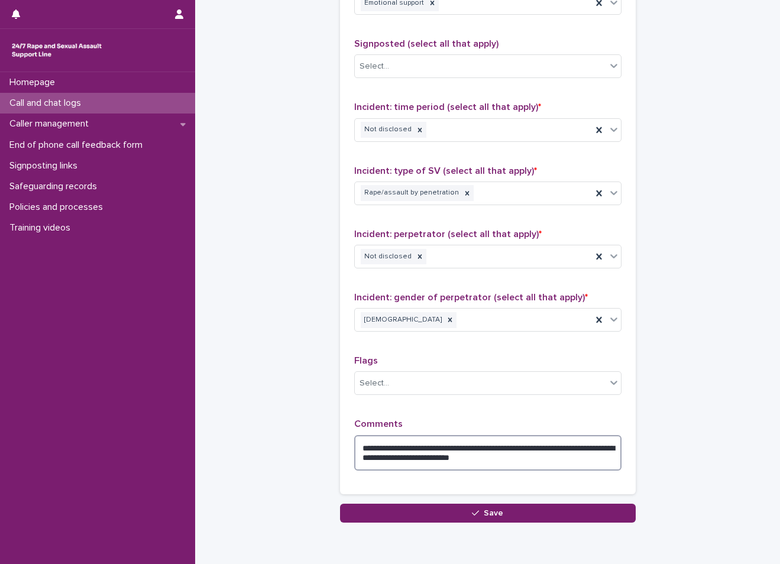
click at [442, 459] on textarea "**********" at bounding box center [487, 452] width 267 height 35
drag, startPoint x: 448, startPoint y: 459, endPoint x: 430, endPoint y: 461, distance: 17.9
click at [430, 461] on textarea "**********" at bounding box center [487, 452] width 267 height 35
click at [551, 459] on textarea "**********" at bounding box center [487, 452] width 267 height 35
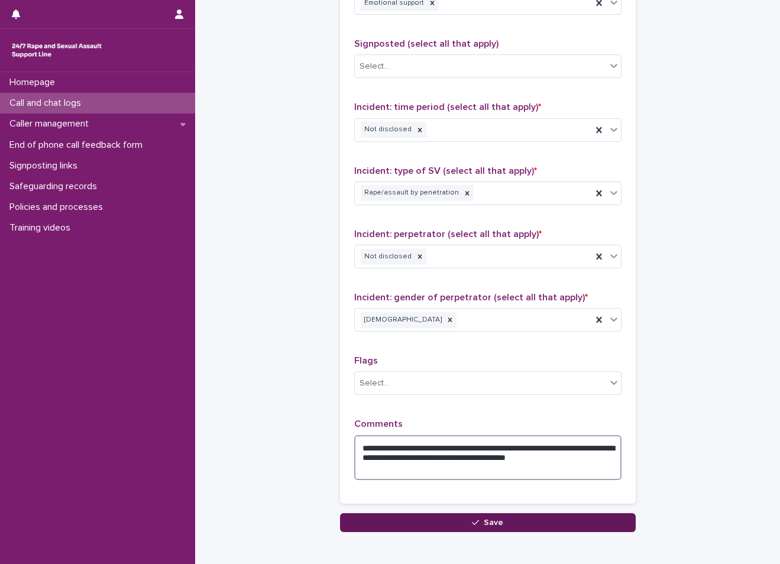
type textarea "**********"
click at [450, 526] on button "Save" at bounding box center [488, 522] width 296 height 19
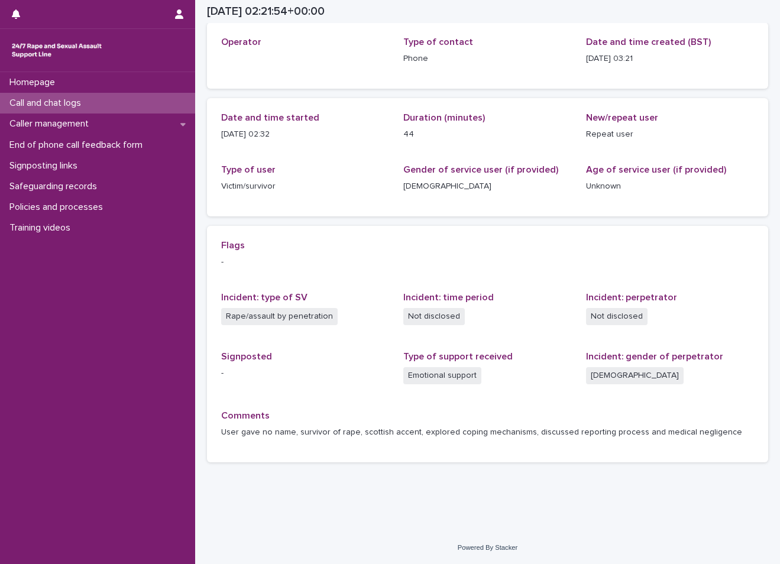
scroll to position [64, 0]
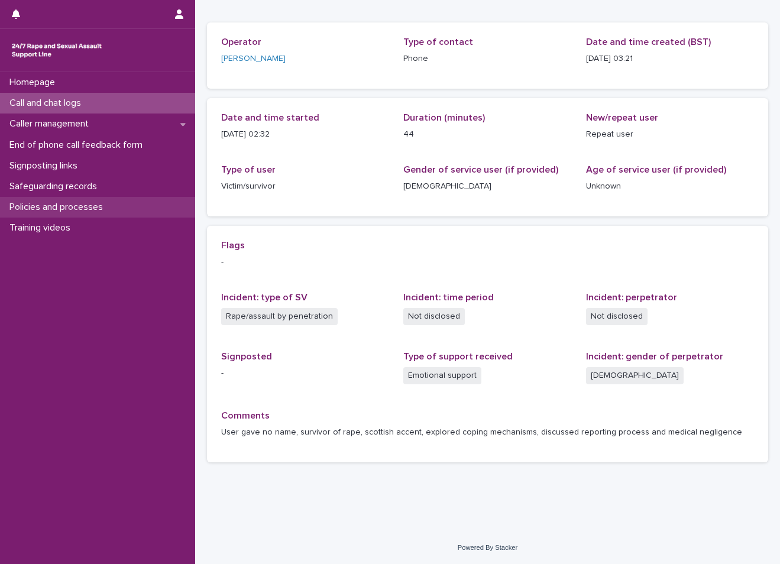
click at [90, 211] on p "Policies and processes" at bounding box center [59, 207] width 108 height 11
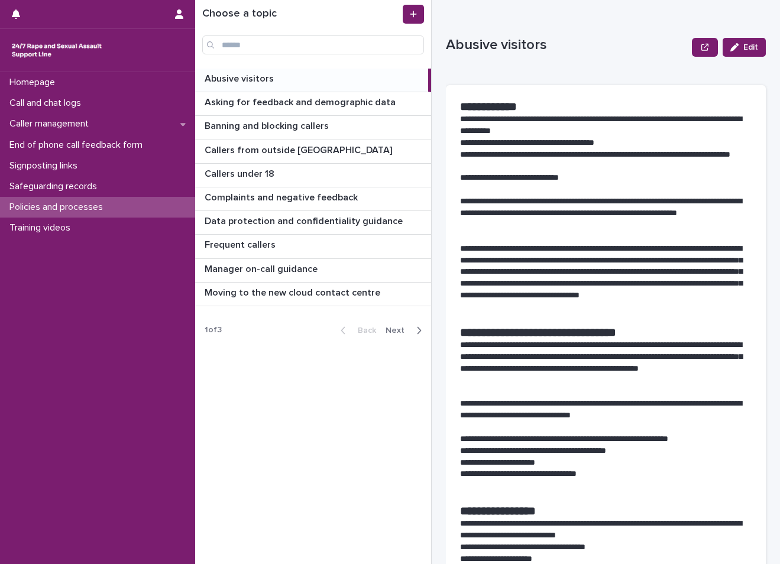
click at [396, 332] on span "Next" at bounding box center [399, 331] width 26 height 8
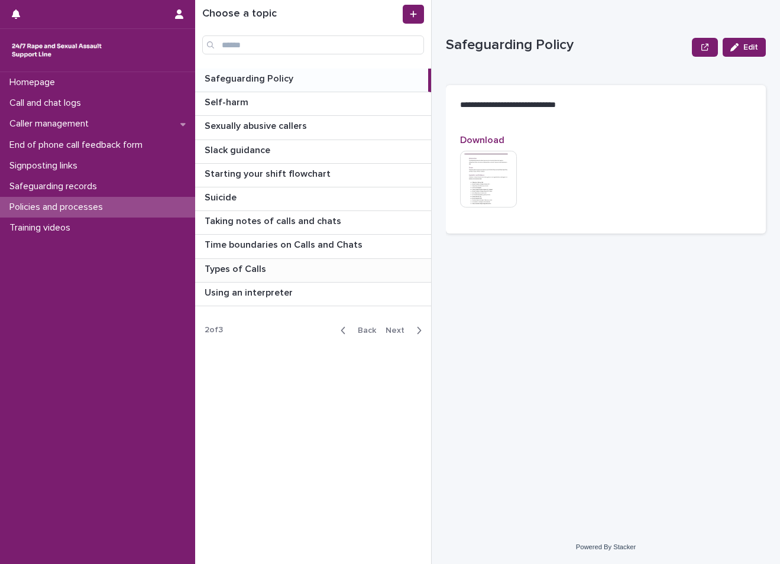
click at [340, 261] on div "Types of Calls Types of Calls" at bounding box center [313, 270] width 236 height 23
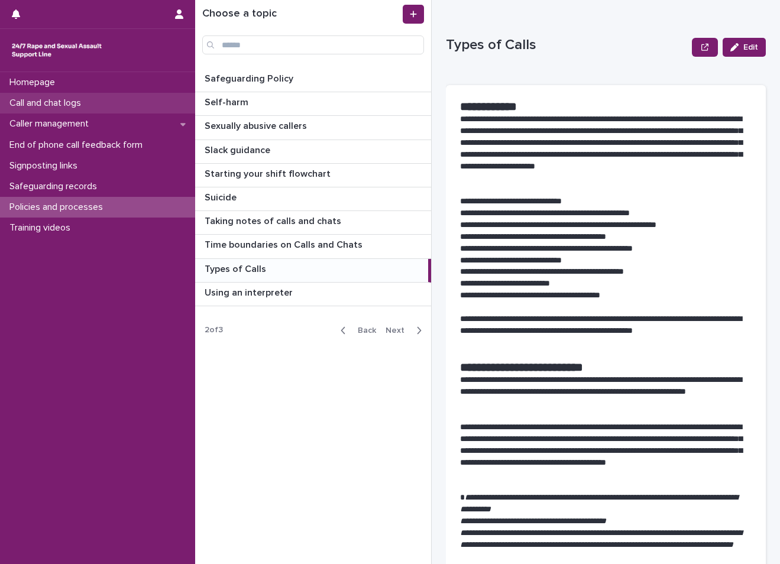
click at [92, 95] on div "Call and chat logs" at bounding box center [97, 103] width 195 height 21
